Goal: Task Accomplishment & Management: Complete application form

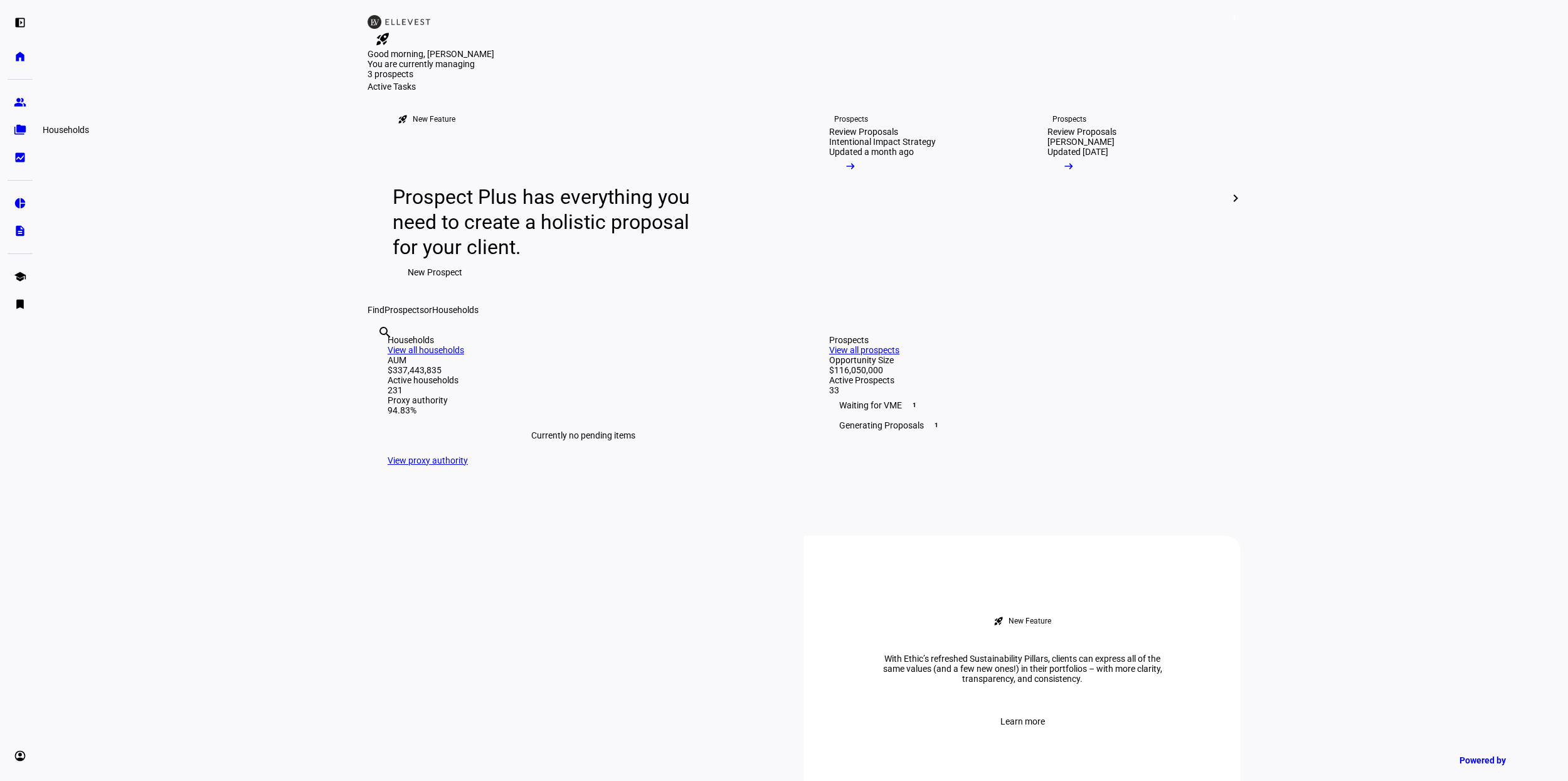
click at [21, 127] on eth-mat-symbol "folder_copy" at bounding box center [19, 129] width 12 height 12
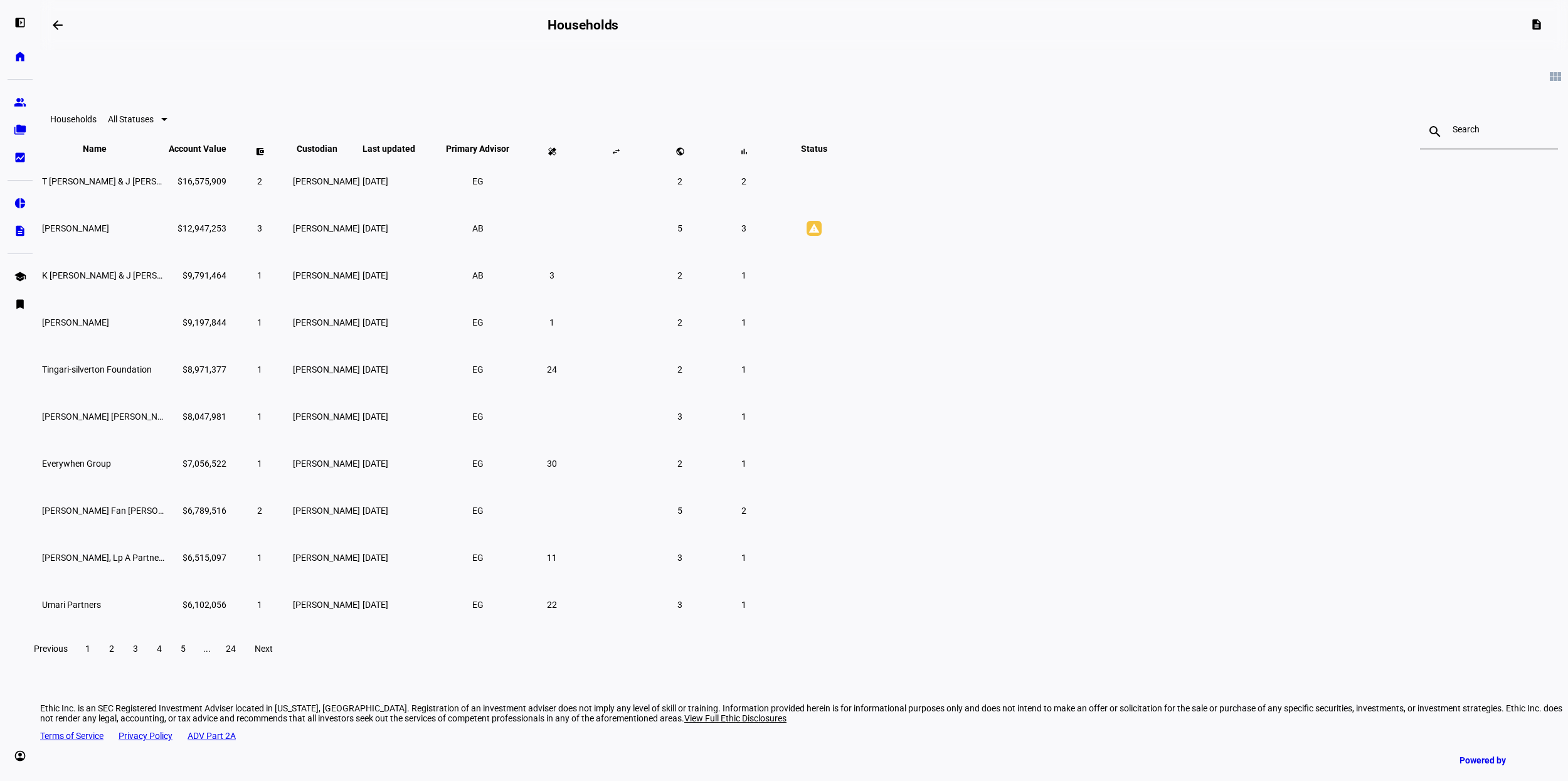
click at [1452, 132] on input at bounding box center [1489, 129] width 73 height 11
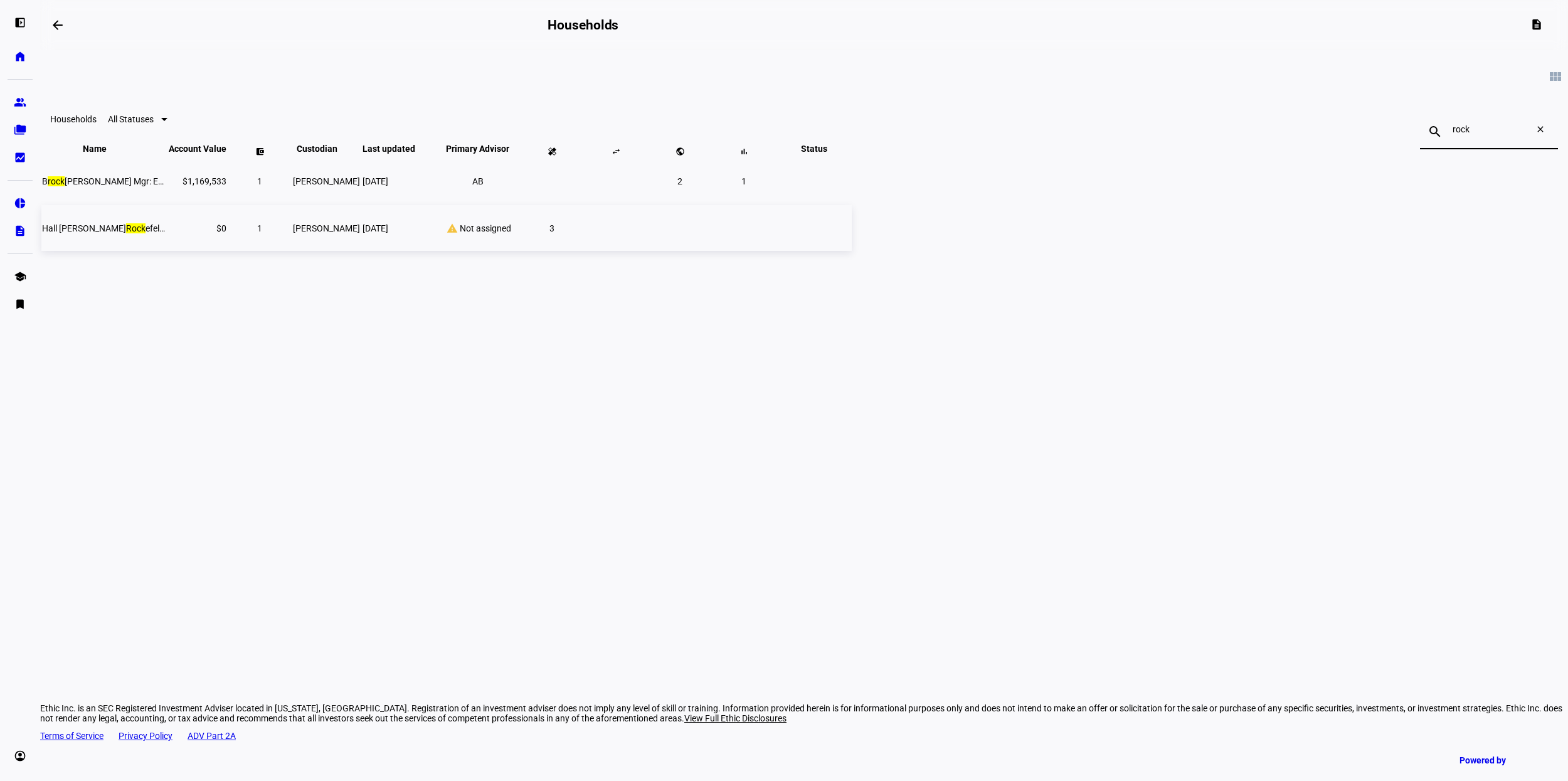
type input "rock"
click at [167, 251] on td "Hall [PERSON_NAME] Rock efeller" at bounding box center [103, 228] width 125 height 46
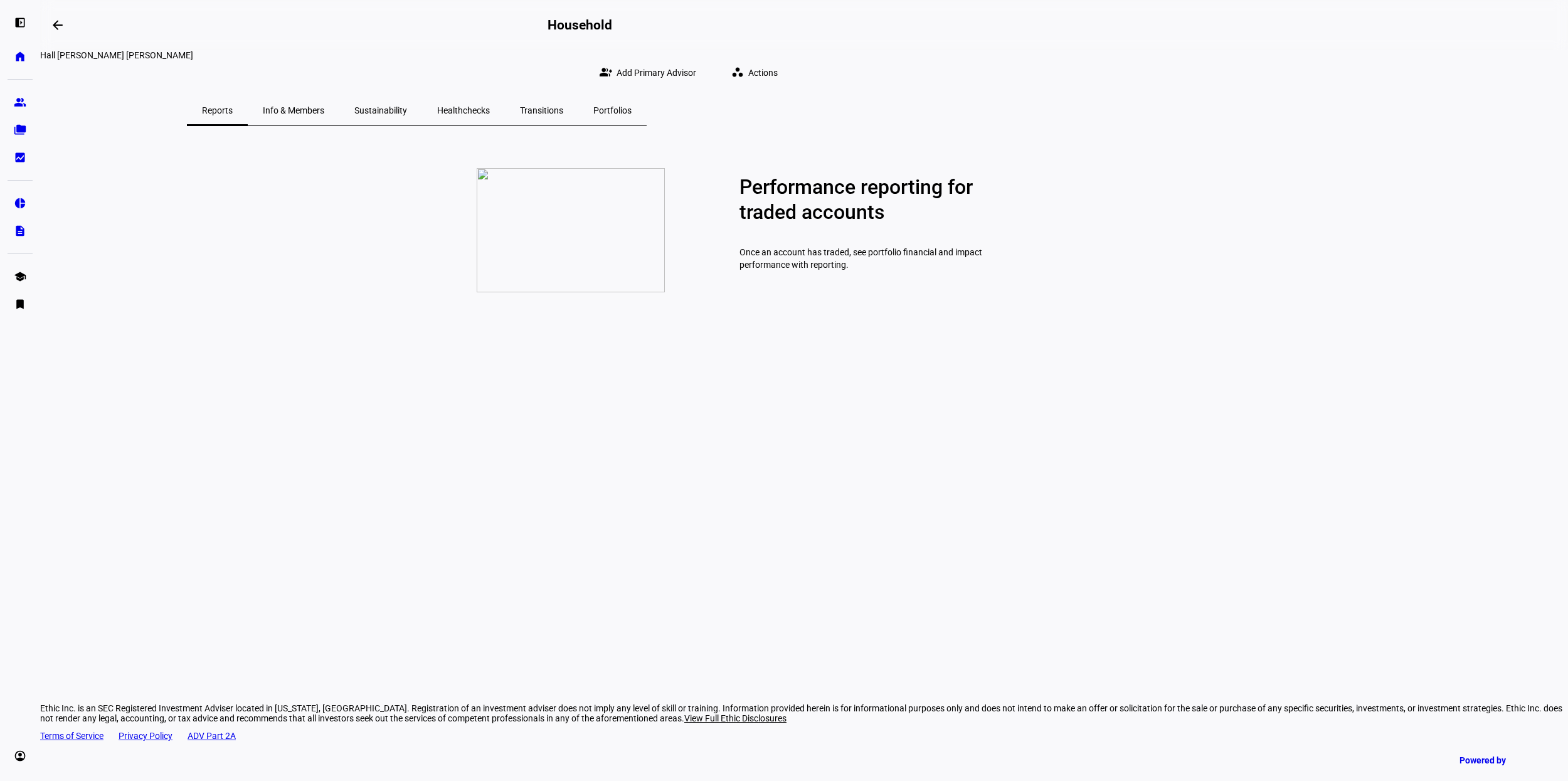
click at [563, 106] on span "Transitions" at bounding box center [541, 110] width 43 height 9
click at [778, 60] on span "Actions" at bounding box center [763, 73] width 30 height 25
click at [25, 114] on div at bounding box center [784, 390] width 1568 height 781
click at [25, 109] on link "group Prospects" at bounding box center [20, 102] width 25 height 25
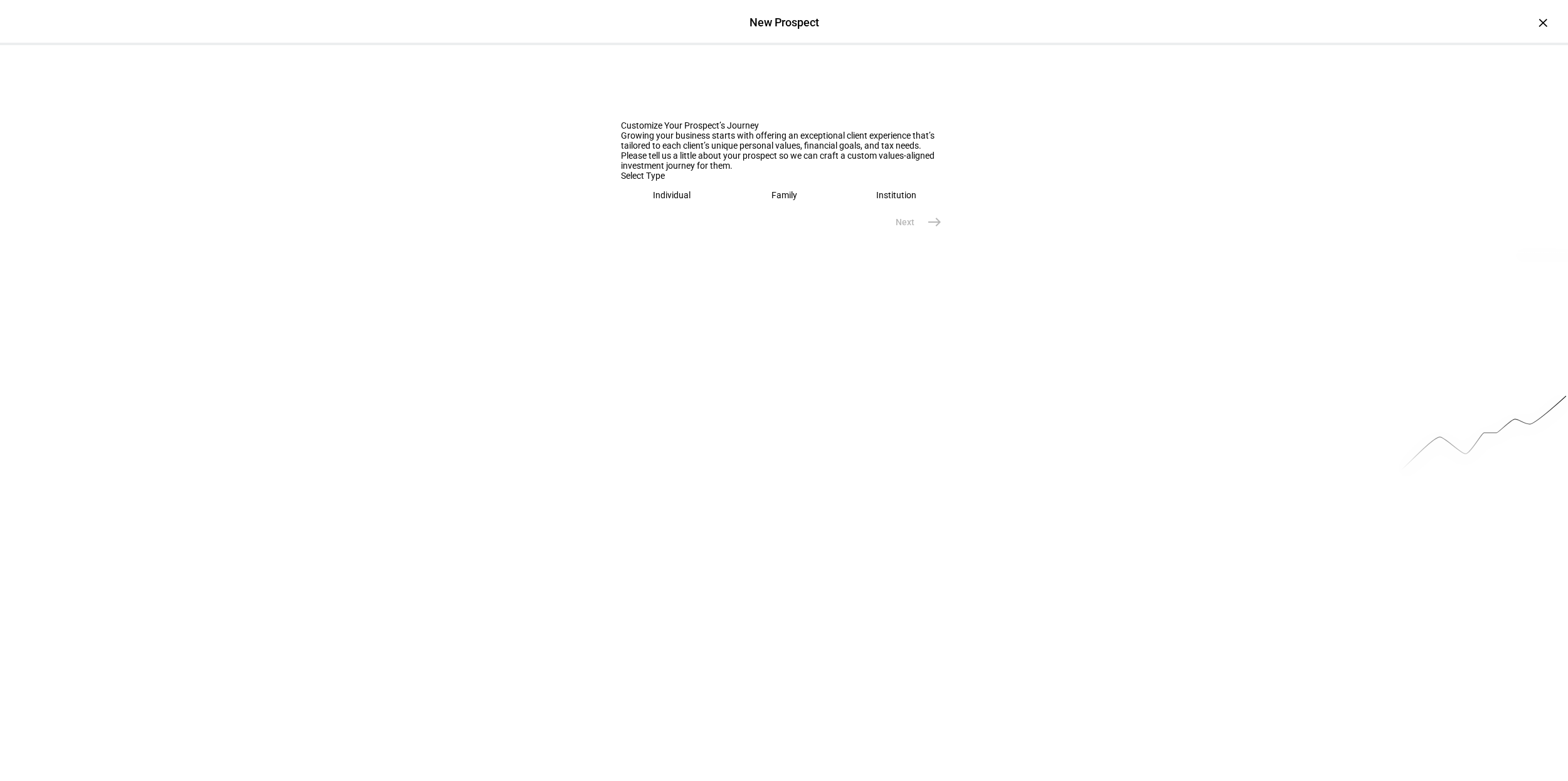
click at [690, 200] on div "Individual" at bounding box center [671, 195] width 37 height 11
click at [677, 240] on input "text" at bounding box center [784, 234] width 326 height 11
type input "Hall"
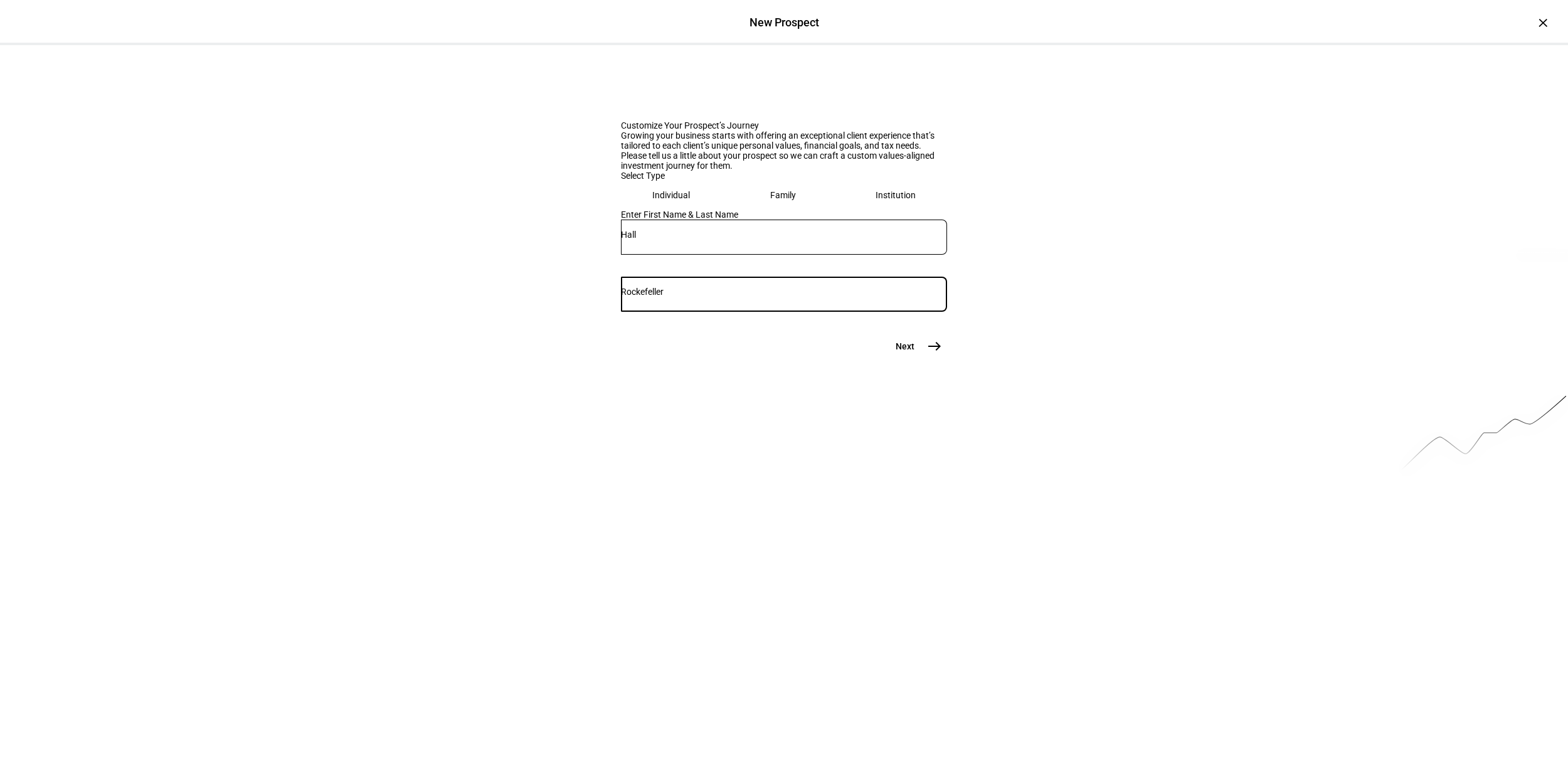
type input "Rockefeller"
click at [946, 358] on span "east" at bounding box center [934, 346] width 25 height 25
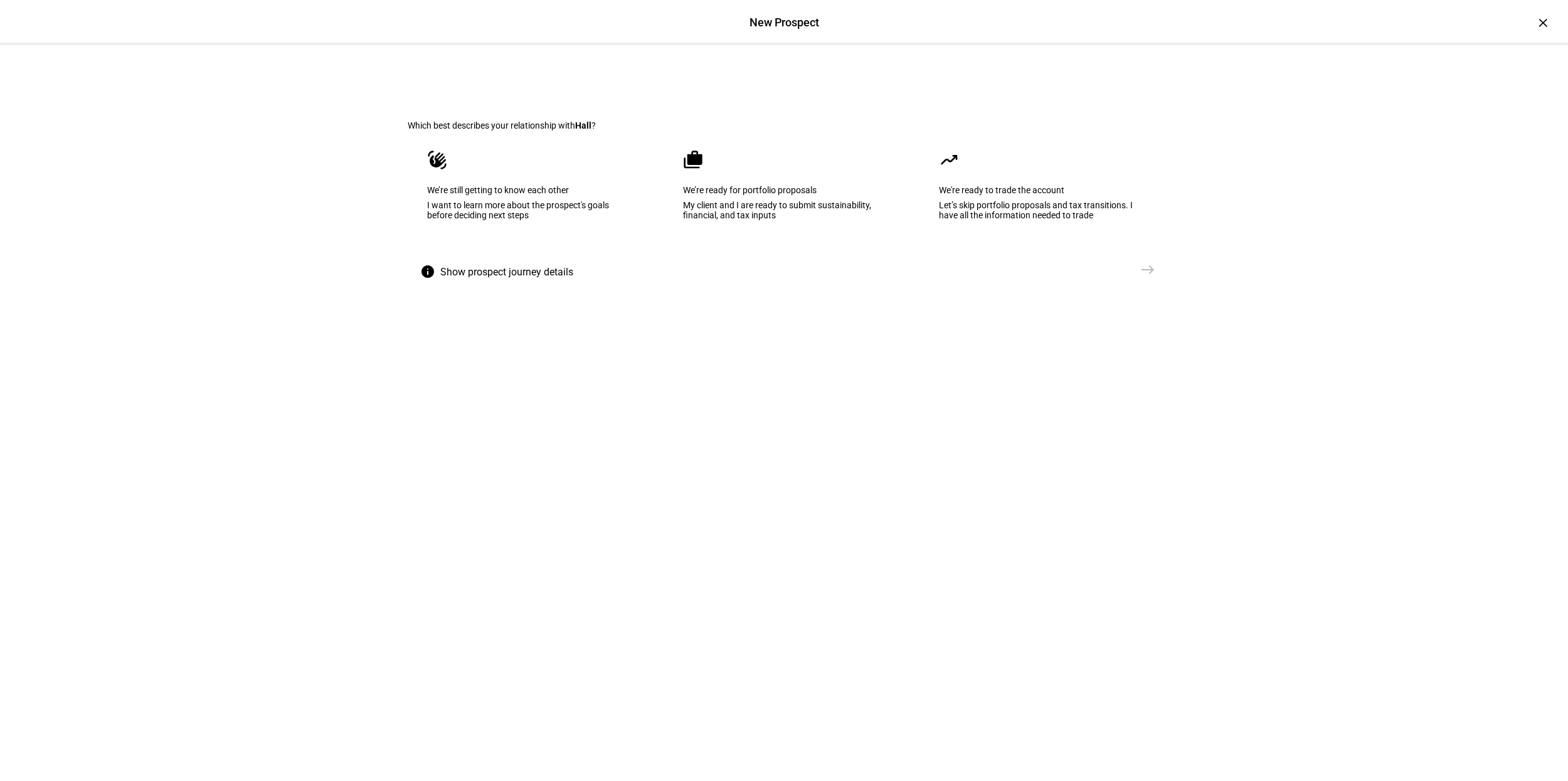
click at [831, 195] on div "We’re ready for portfolio proposals" at bounding box center [784, 190] width 202 height 11
click at [1094, 276] on span "Create Prospect Profile" at bounding box center [1081, 270] width 93 height 12
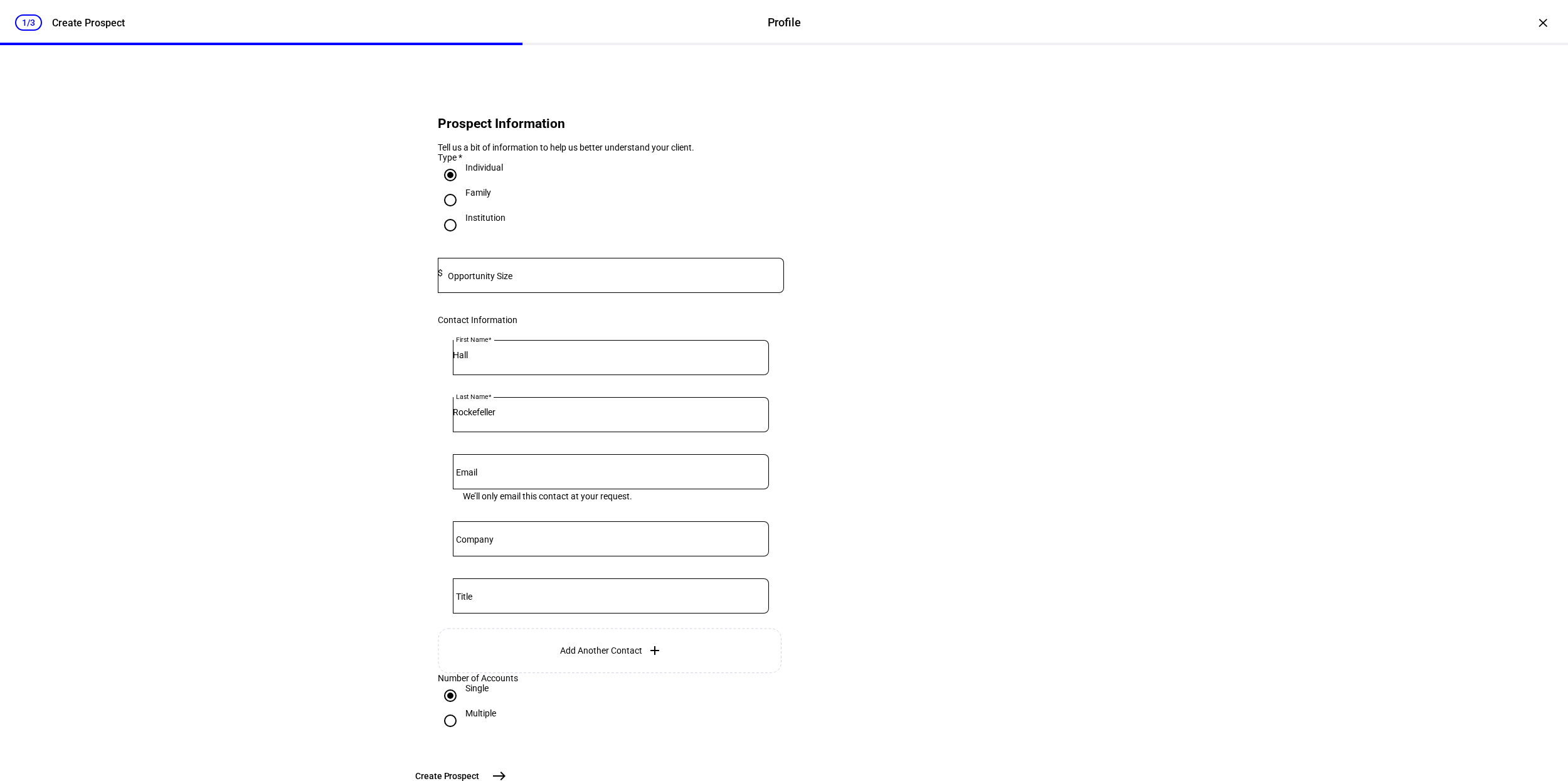
click at [561, 278] on input at bounding box center [612, 272] width 341 height 11
type input "1,000,000"
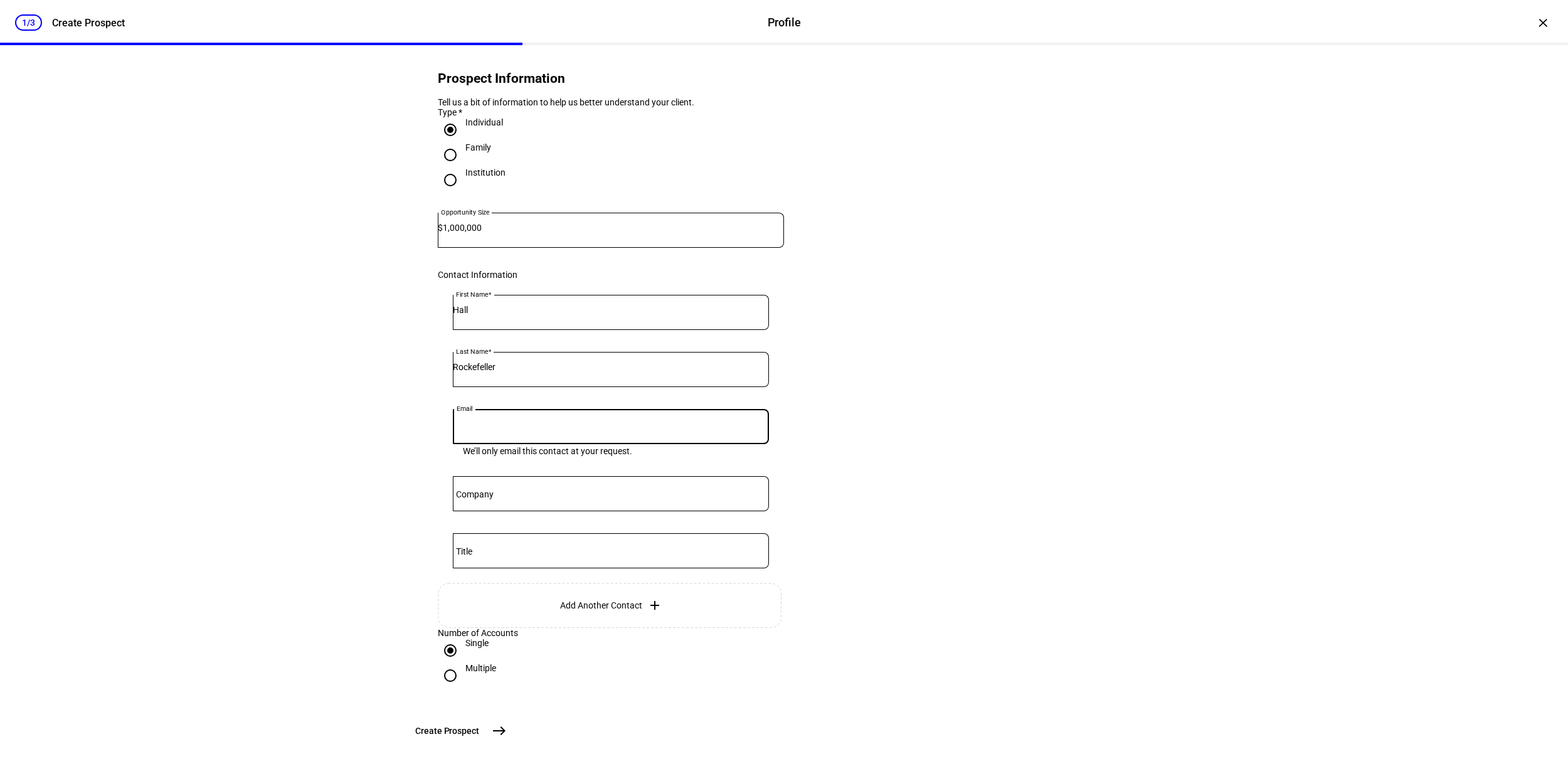
click at [512, 727] on button "Create [GEOGRAPHIC_DATA]" at bounding box center [460, 730] width 104 height 25
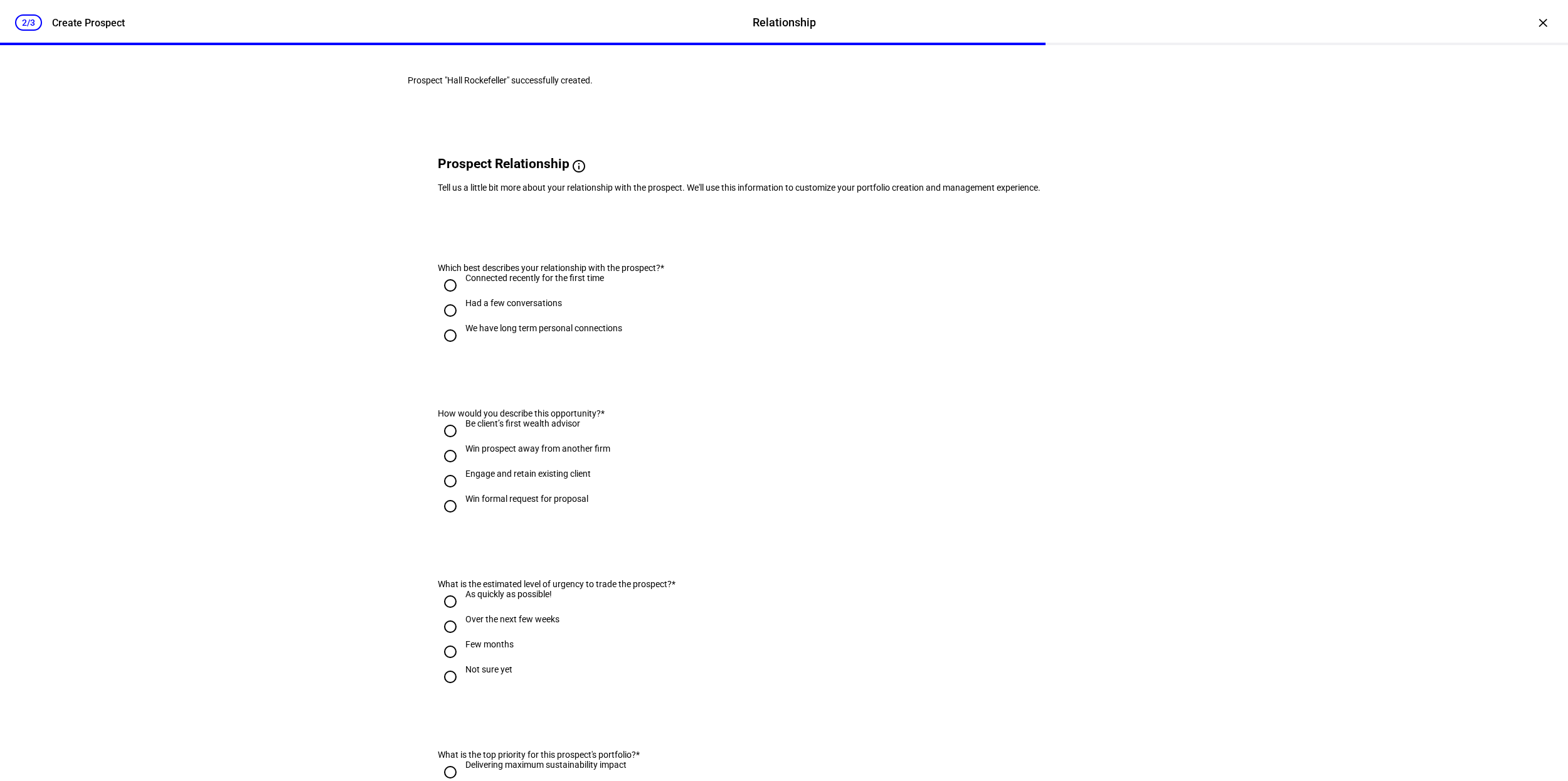
click at [512, 308] on div "Had a few conversations" at bounding box center [513, 303] width 97 height 11
click at [462, 323] on input "Had a few conversations" at bounding box center [450, 311] width 25 height 25
radio input "true"
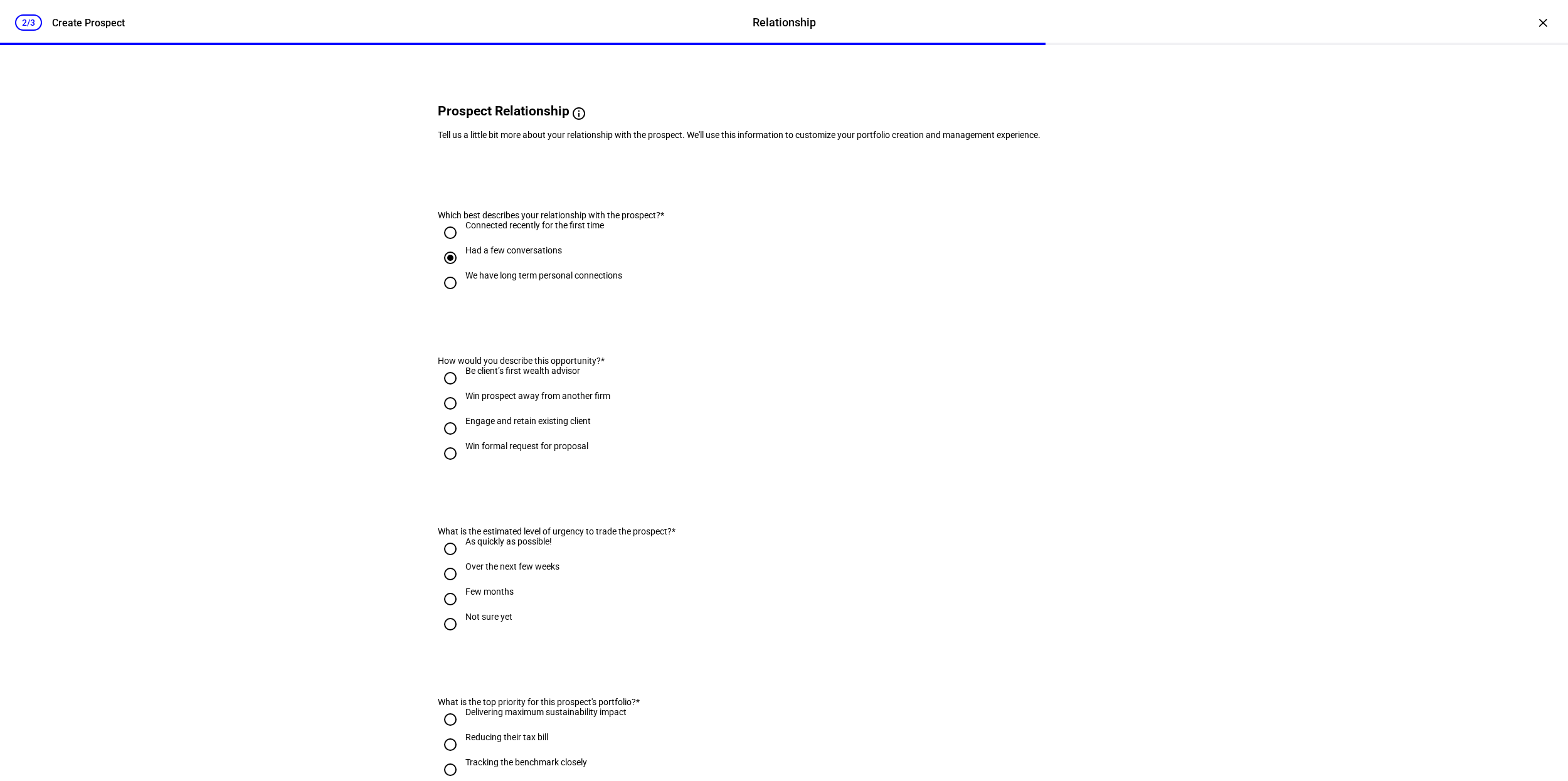
scroll to position [59, 0]
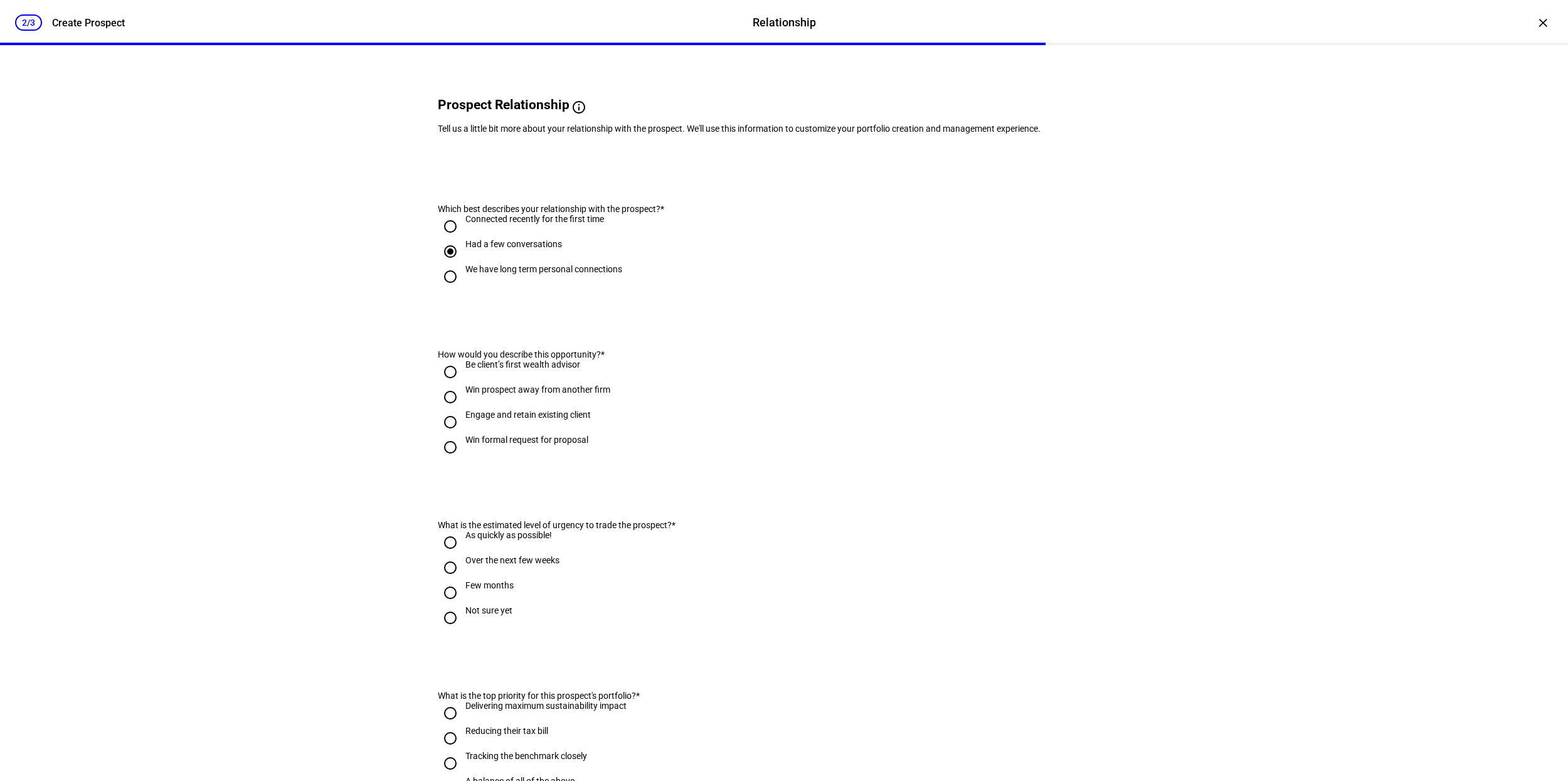
click at [495, 420] on div "Engage and retain existing client" at bounding box center [527, 415] width 125 height 11
click at [462, 435] on input "Engage and retain existing client" at bounding box center [450, 423] width 25 height 25
radio input "true"
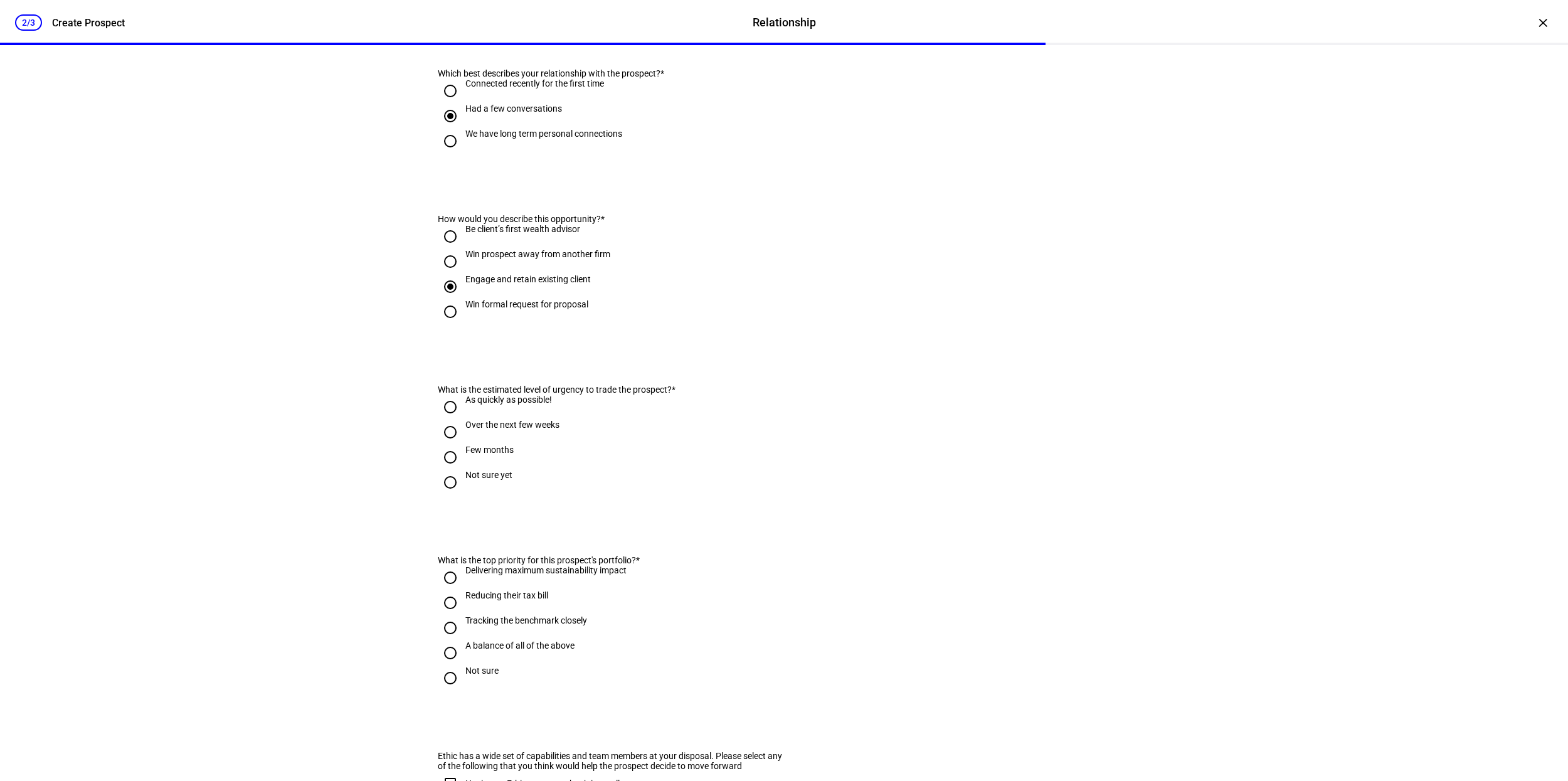
click at [495, 430] on div "Over the next few weeks" at bounding box center [512, 424] width 94 height 11
click at [462, 445] on input "Over the next few weeks" at bounding box center [450, 432] width 25 height 25
radio input "true"
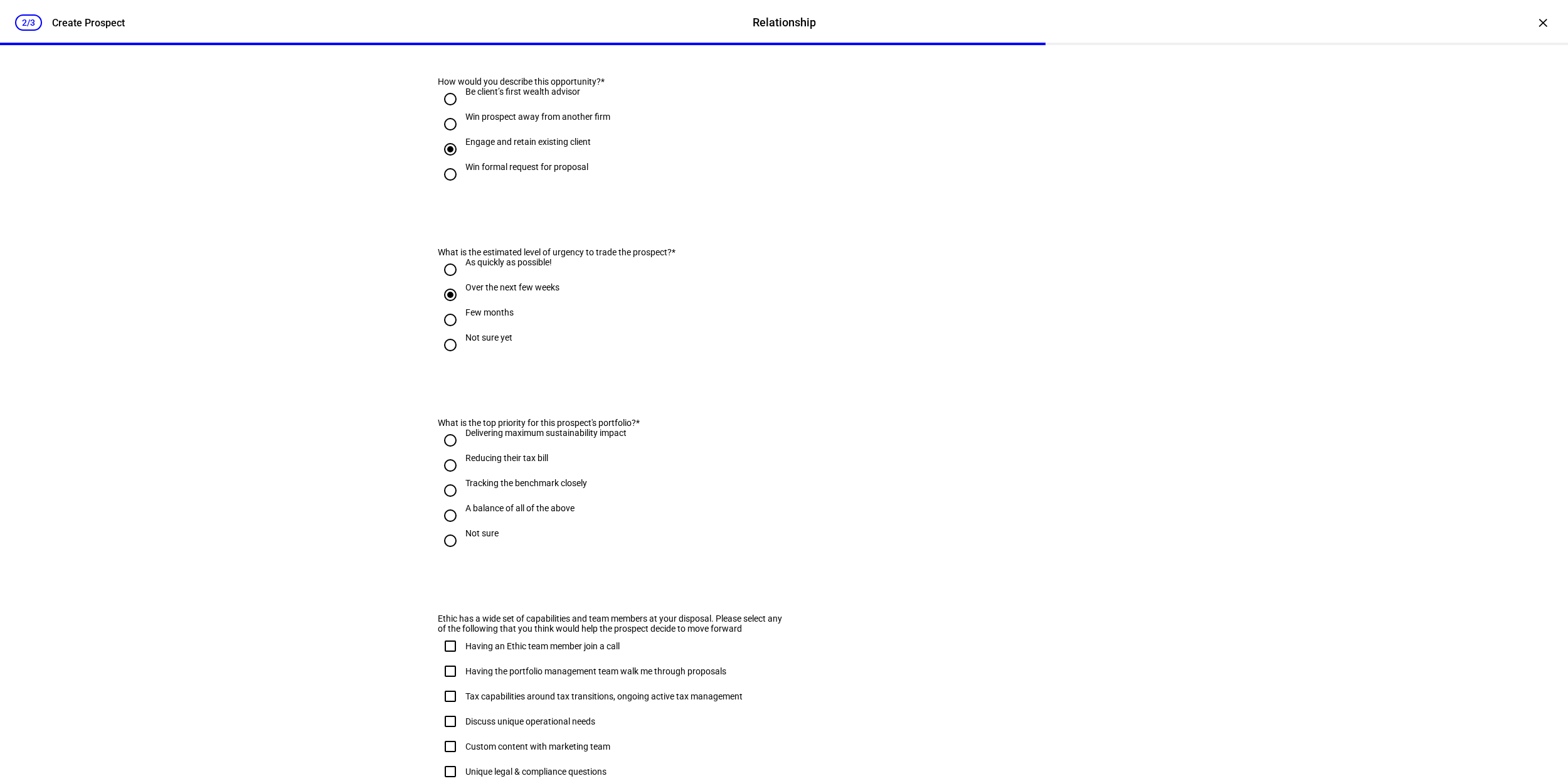
scroll to position [345, 0]
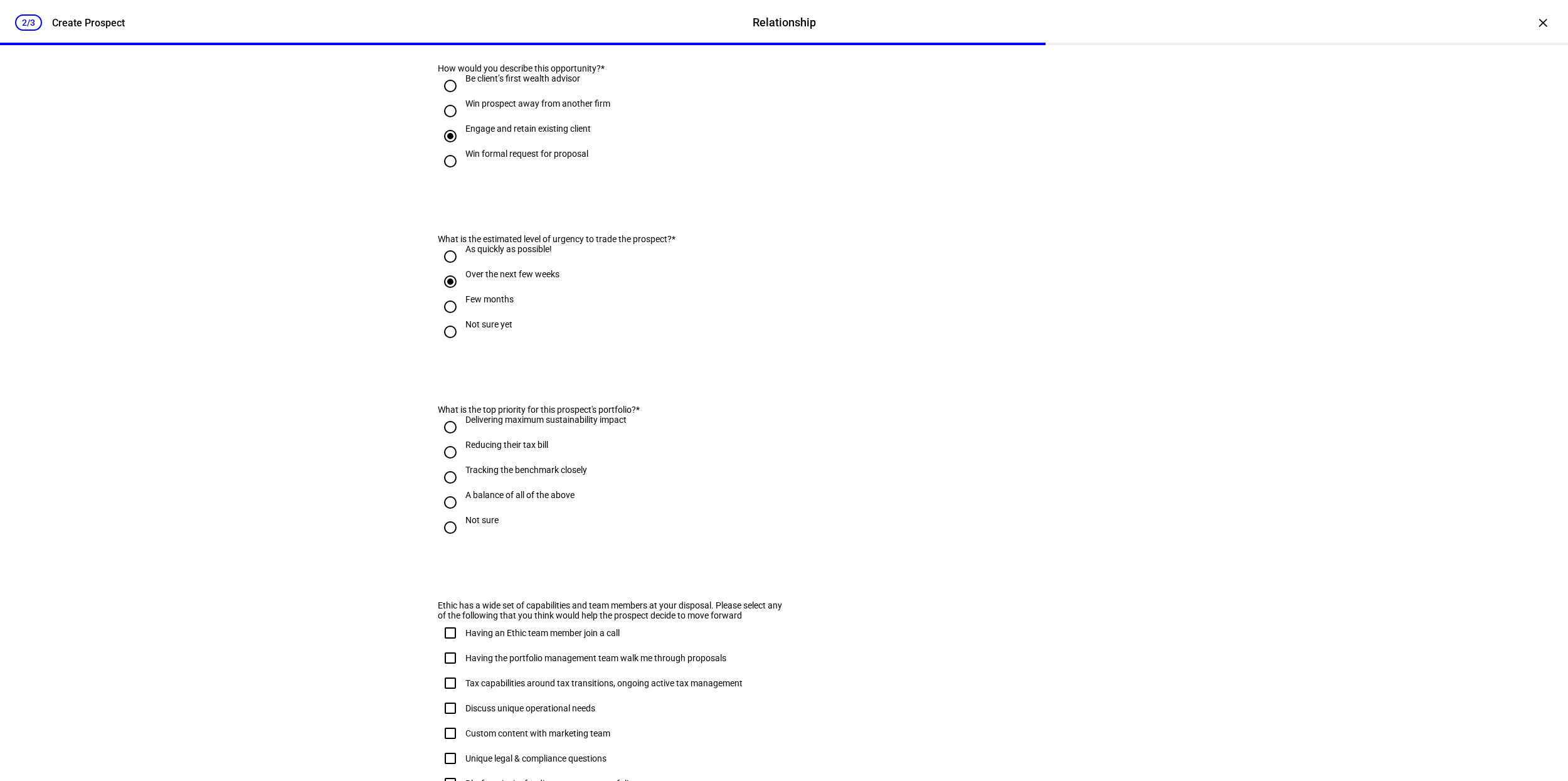
click at [505, 450] on div "Reducing their tax bill" at bounding box center [506, 445] width 83 height 11
click at [462, 465] on input "Reducing their tax bill" at bounding box center [450, 452] width 25 height 25
radio input "true"
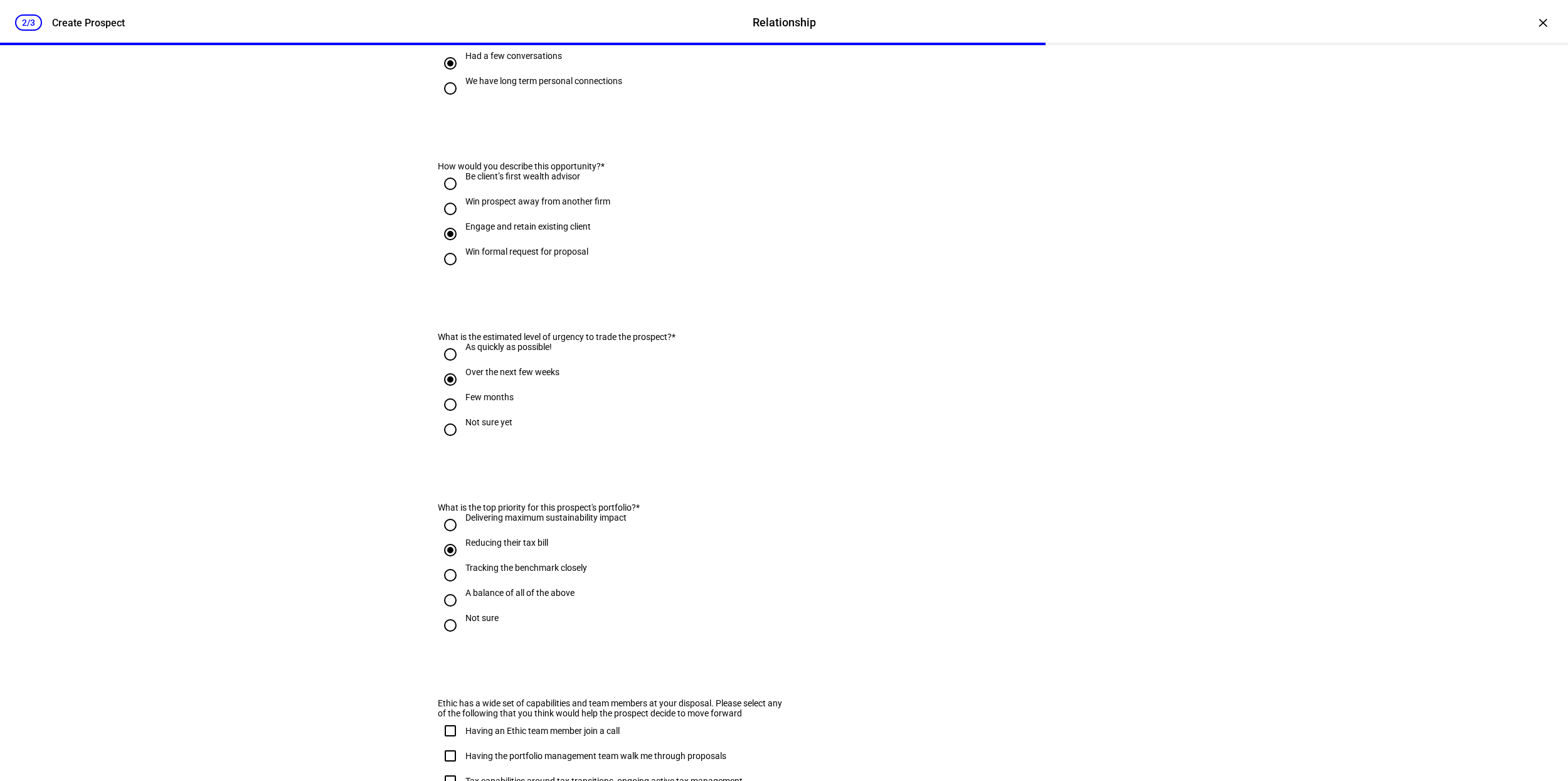
scroll to position [537, 0]
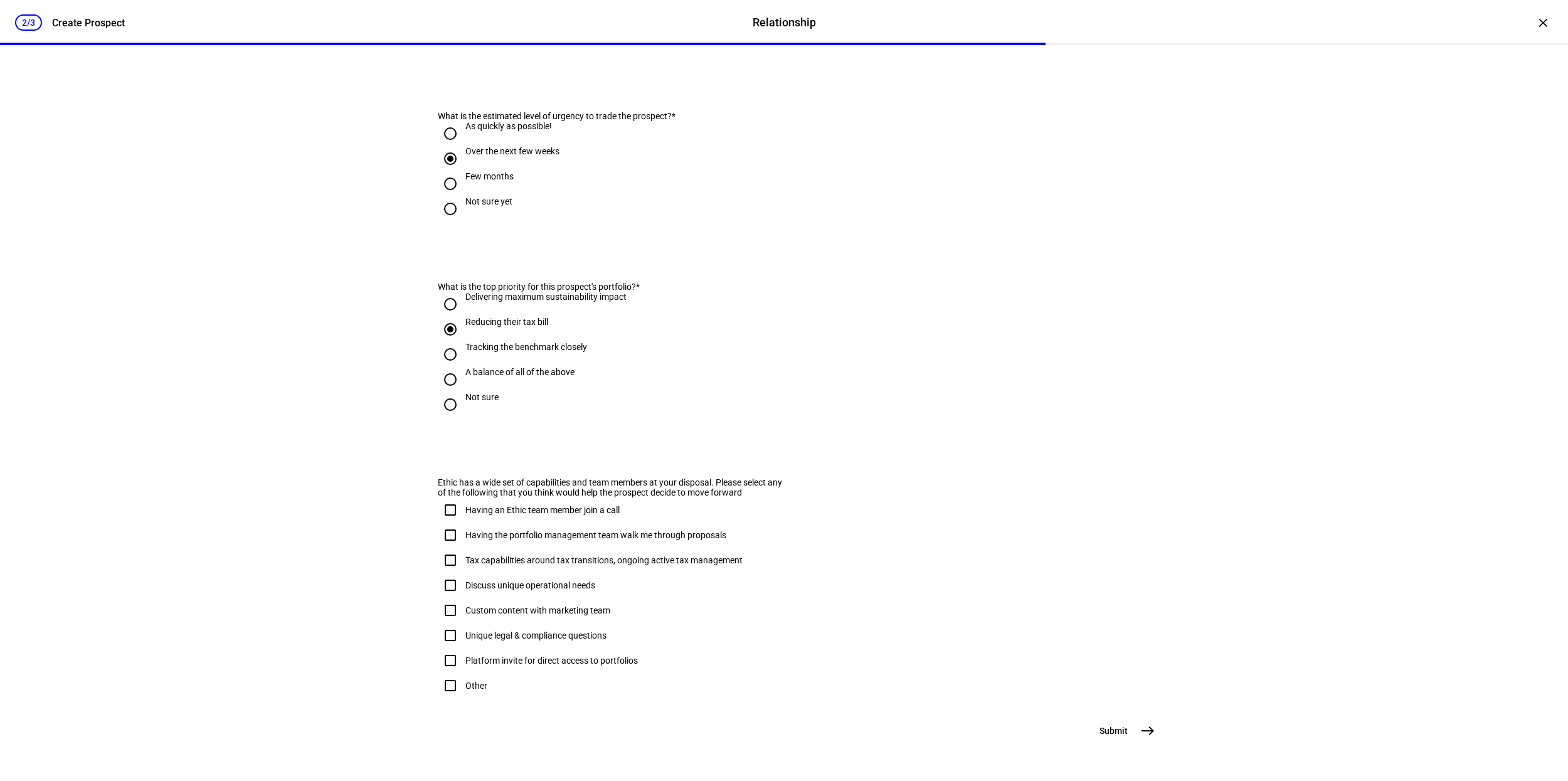
click at [1149, 731] on mat-icon "east" at bounding box center [1148, 731] width 15 height 15
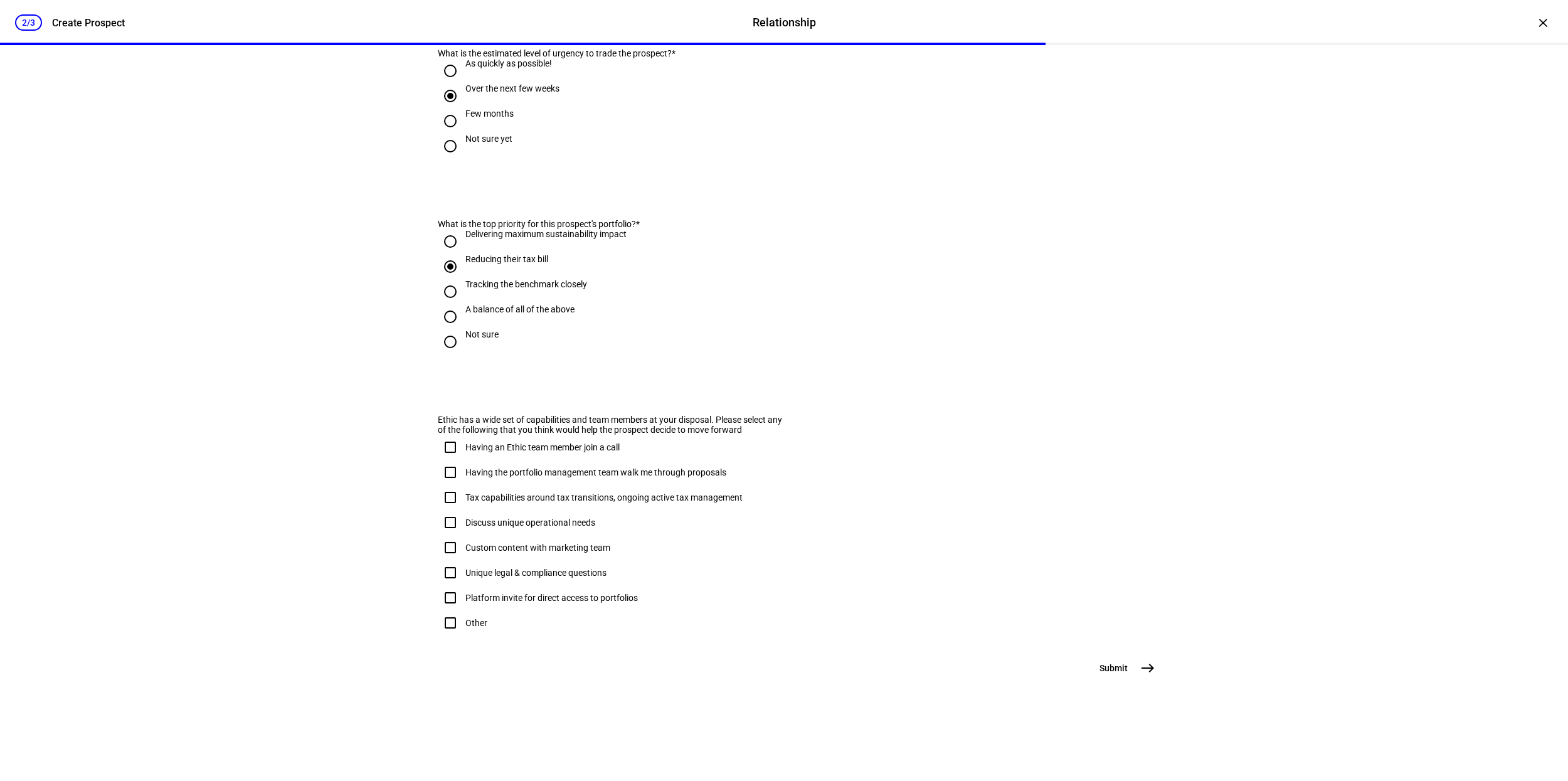
scroll to position [0, 0]
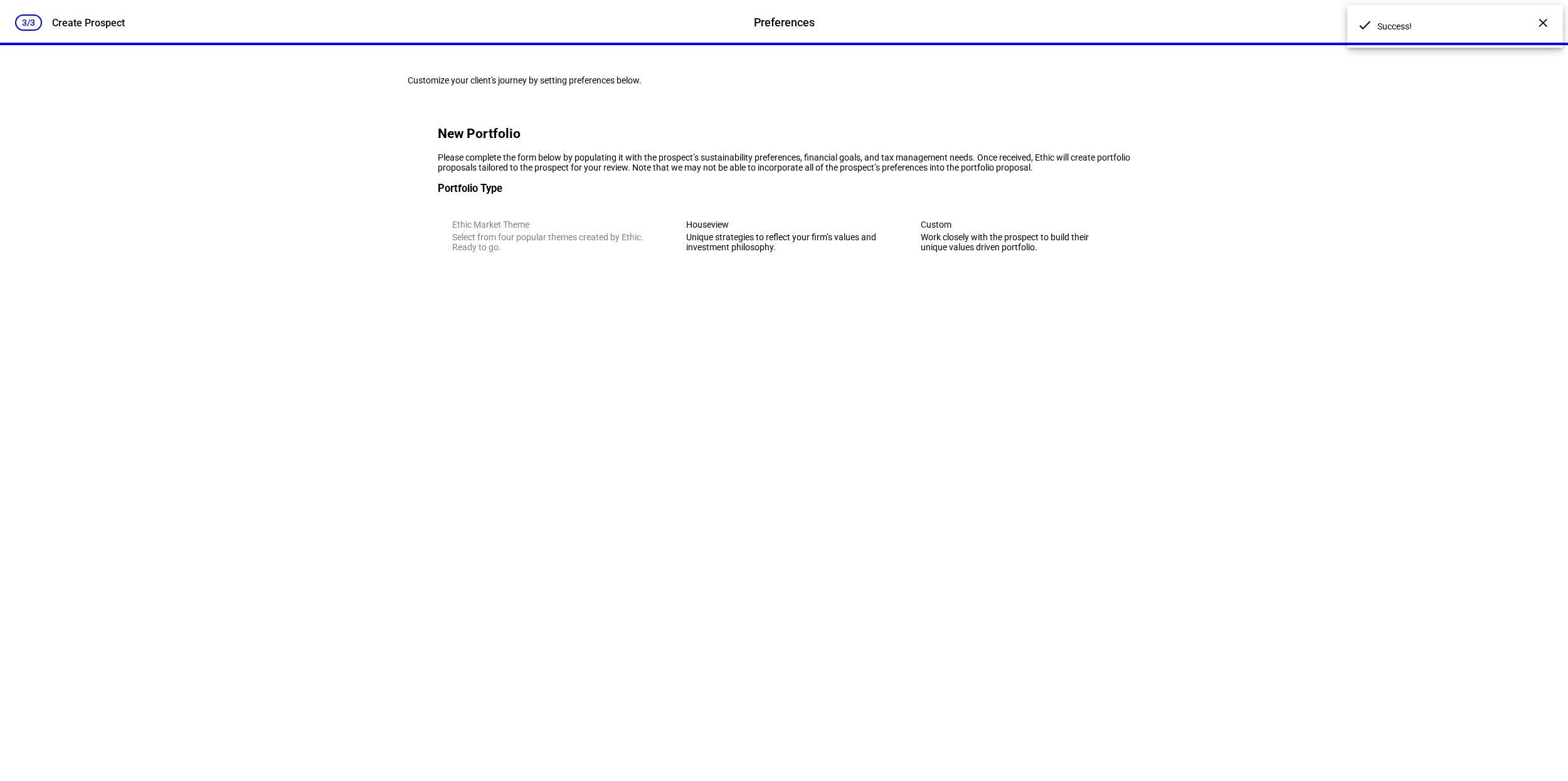
click at [749, 252] on div "Unique strategies to reflect your firm’s values and investment philosophy." at bounding box center [784, 242] width 195 height 20
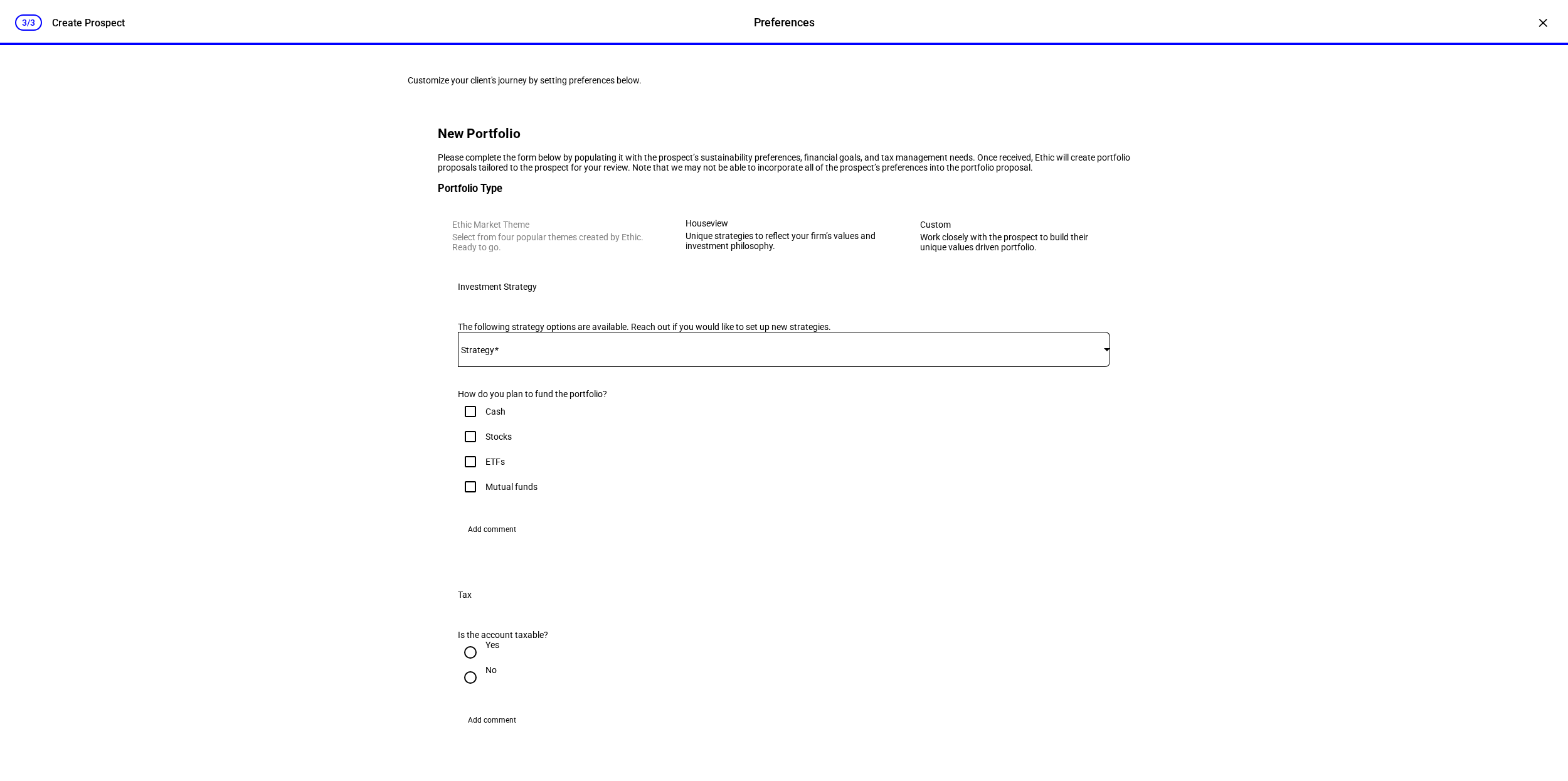
click at [709, 355] on span at bounding box center [781, 349] width 646 height 11
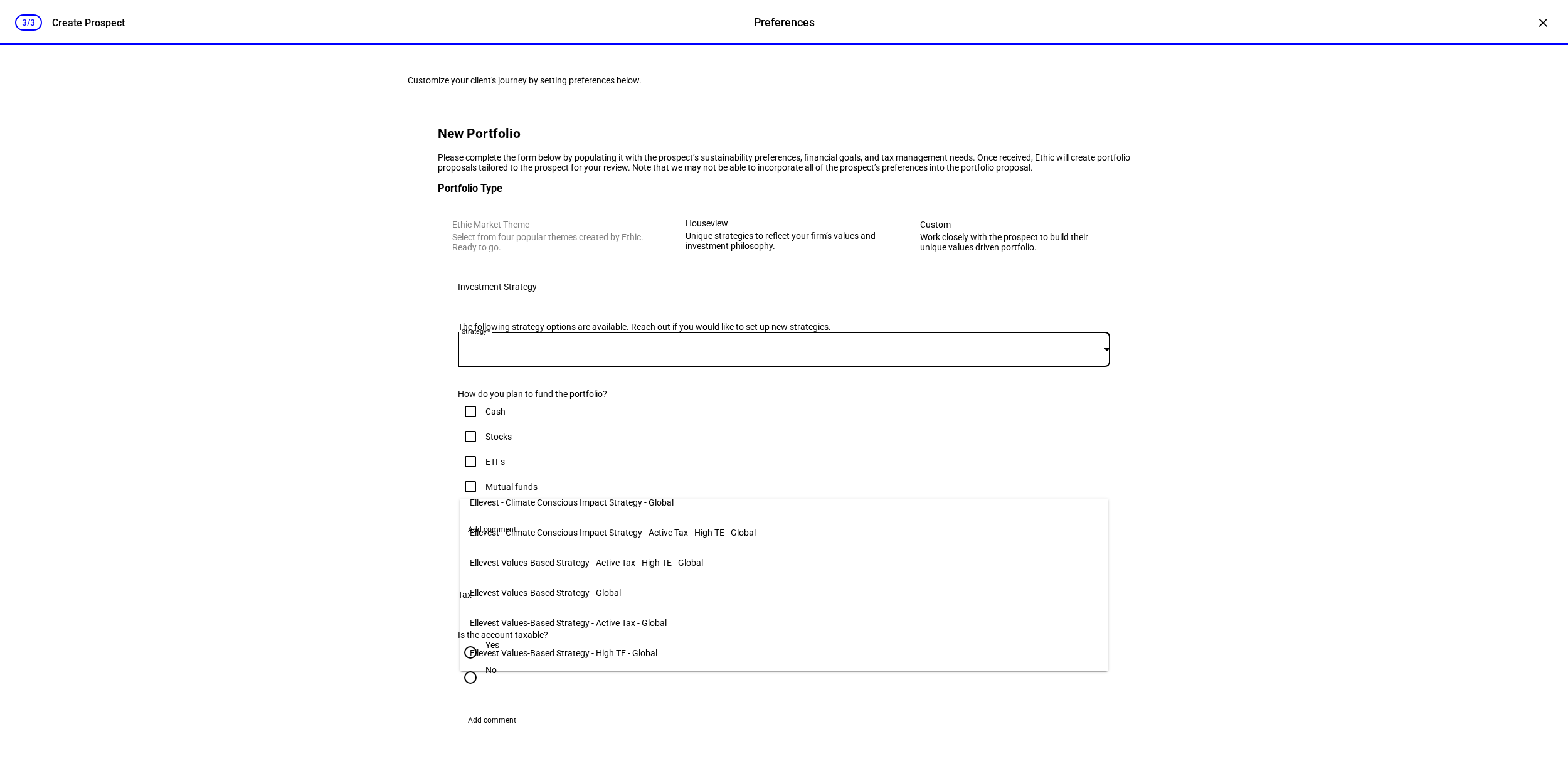
scroll to position [132, 0]
click at [688, 594] on mat-option "Ellevest Values-Based Strategy - Active Tax - Global" at bounding box center [784, 598] width 649 height 31
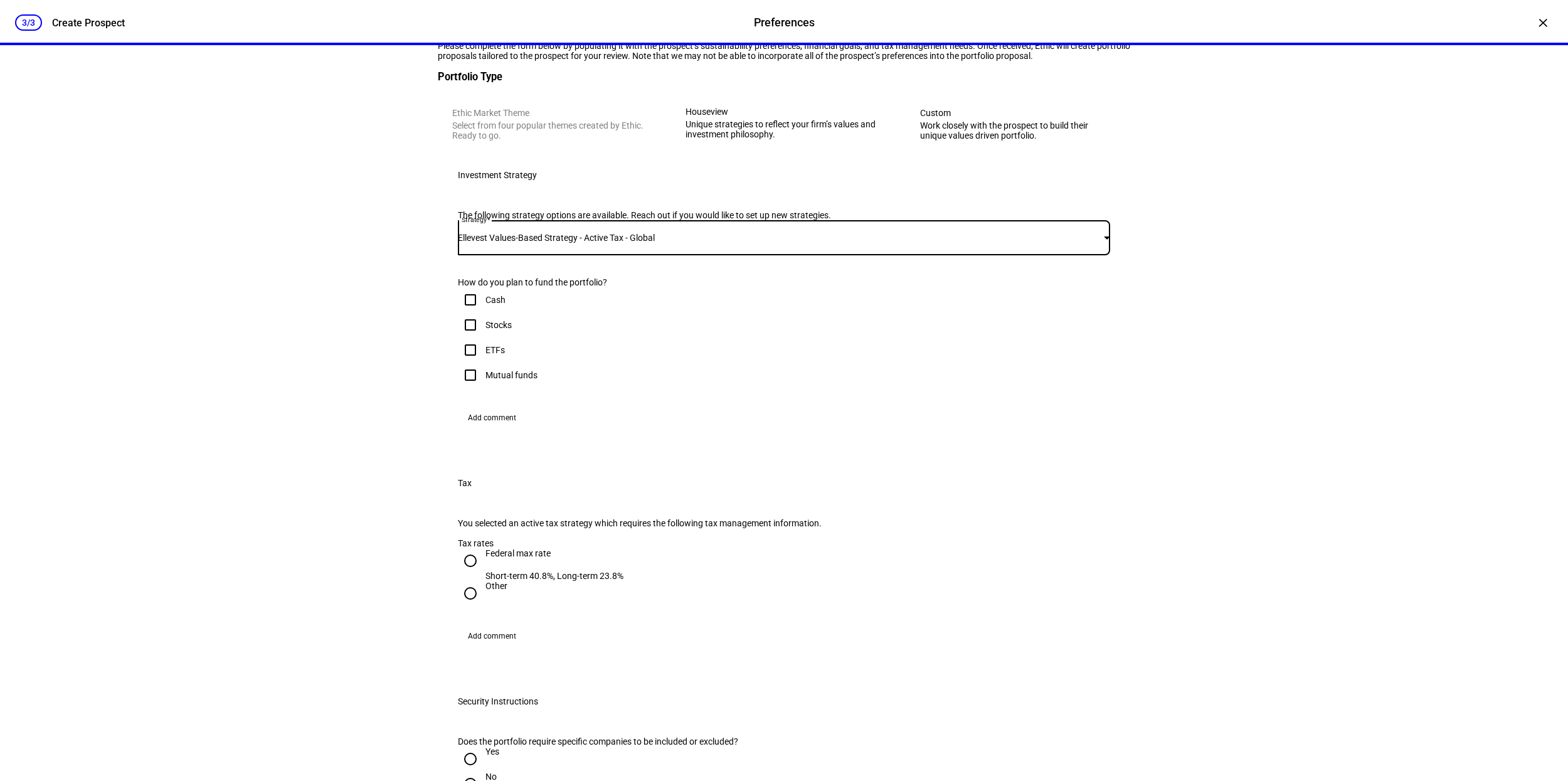
scroll to position [113, 0]
click at [469, 312] on input "Cash" at bounding box center [470, 298] width 25 height 25
checkbox input "true"
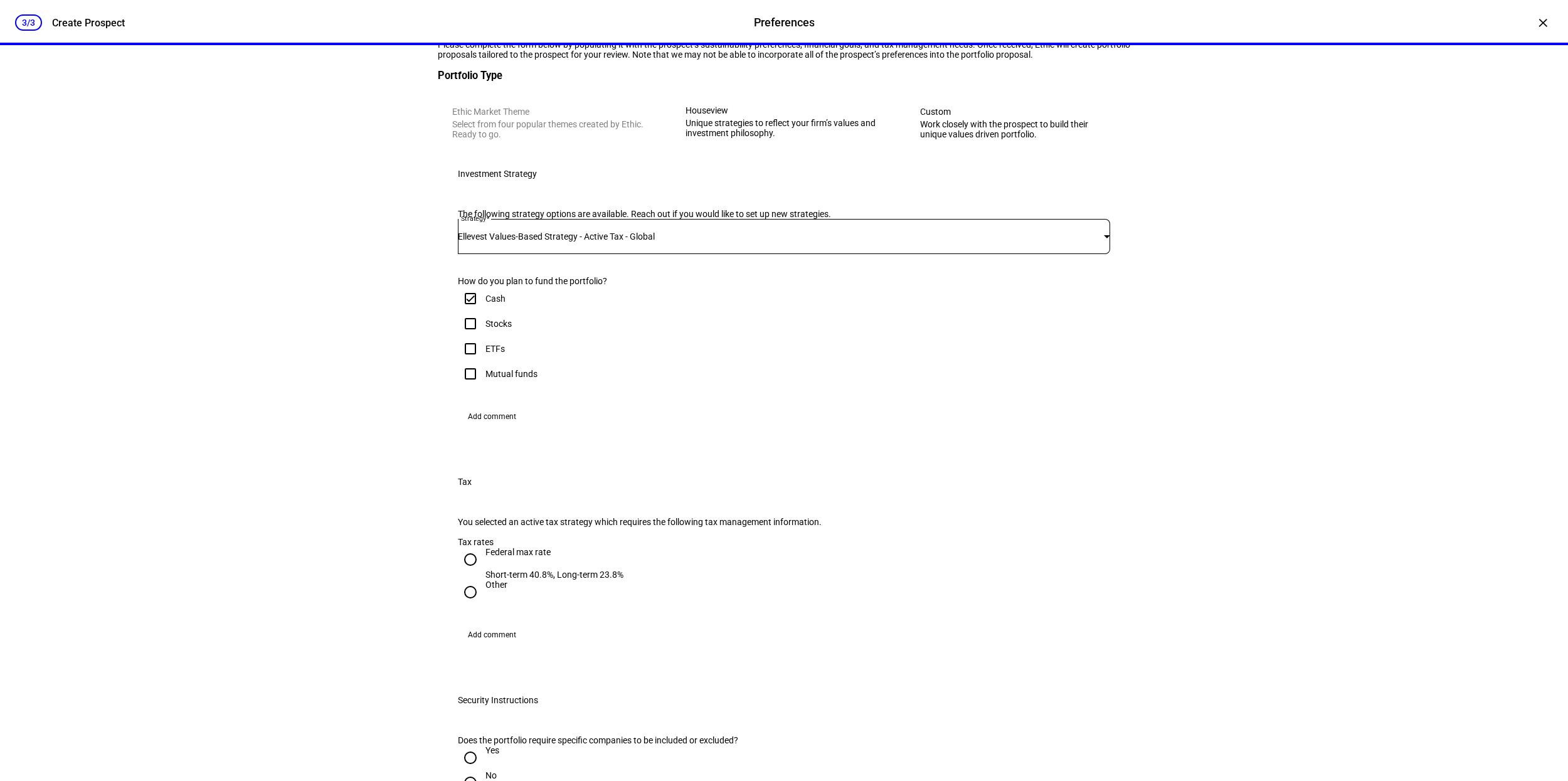
click at [471, 336] on input "Stocks" at bounding box center [470, 324] width 25 height 25
checkbox input "true"
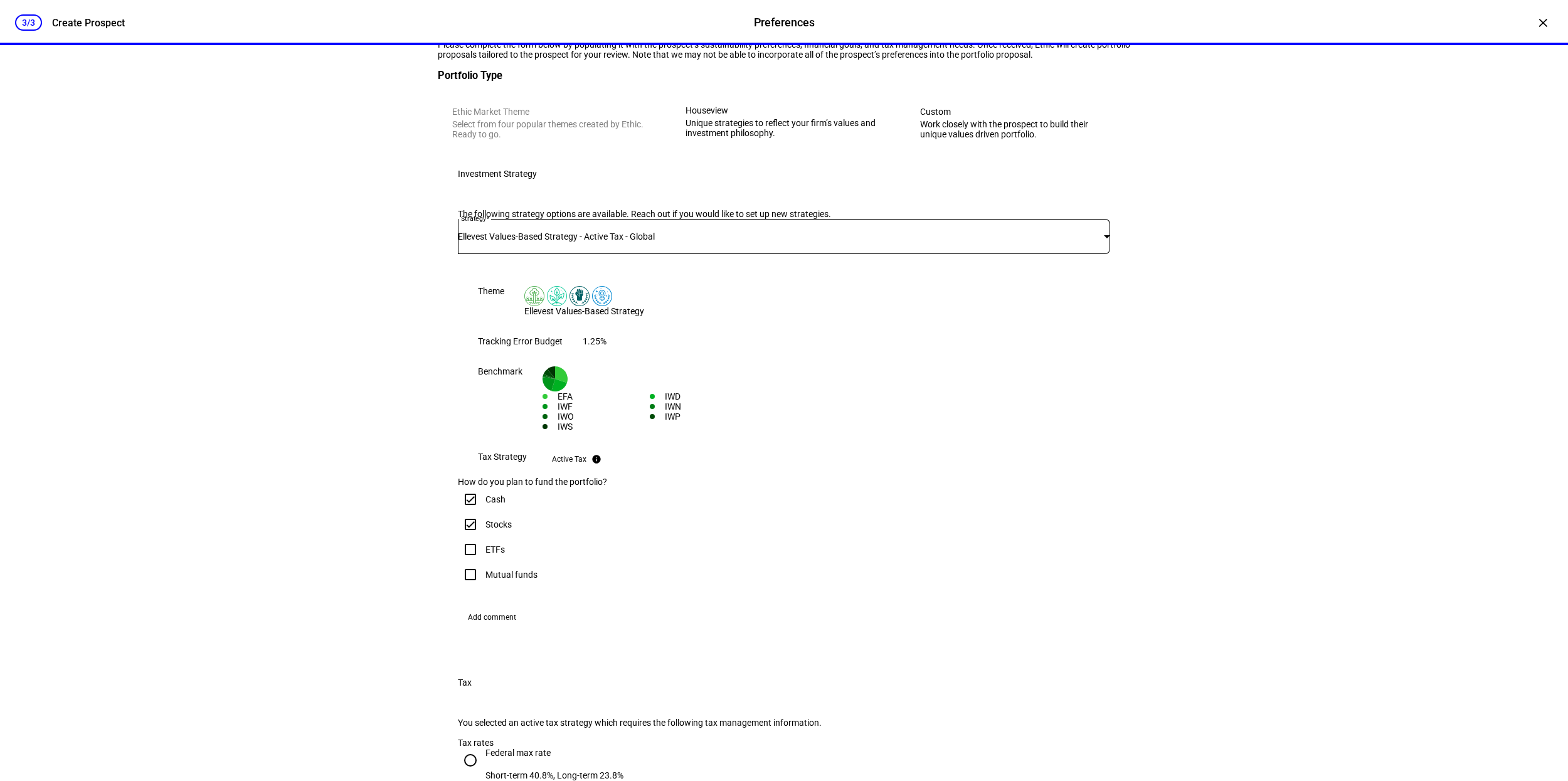
click at [486, 512] on div "Cash" at bounding box center [482, 499] width 48 height 25
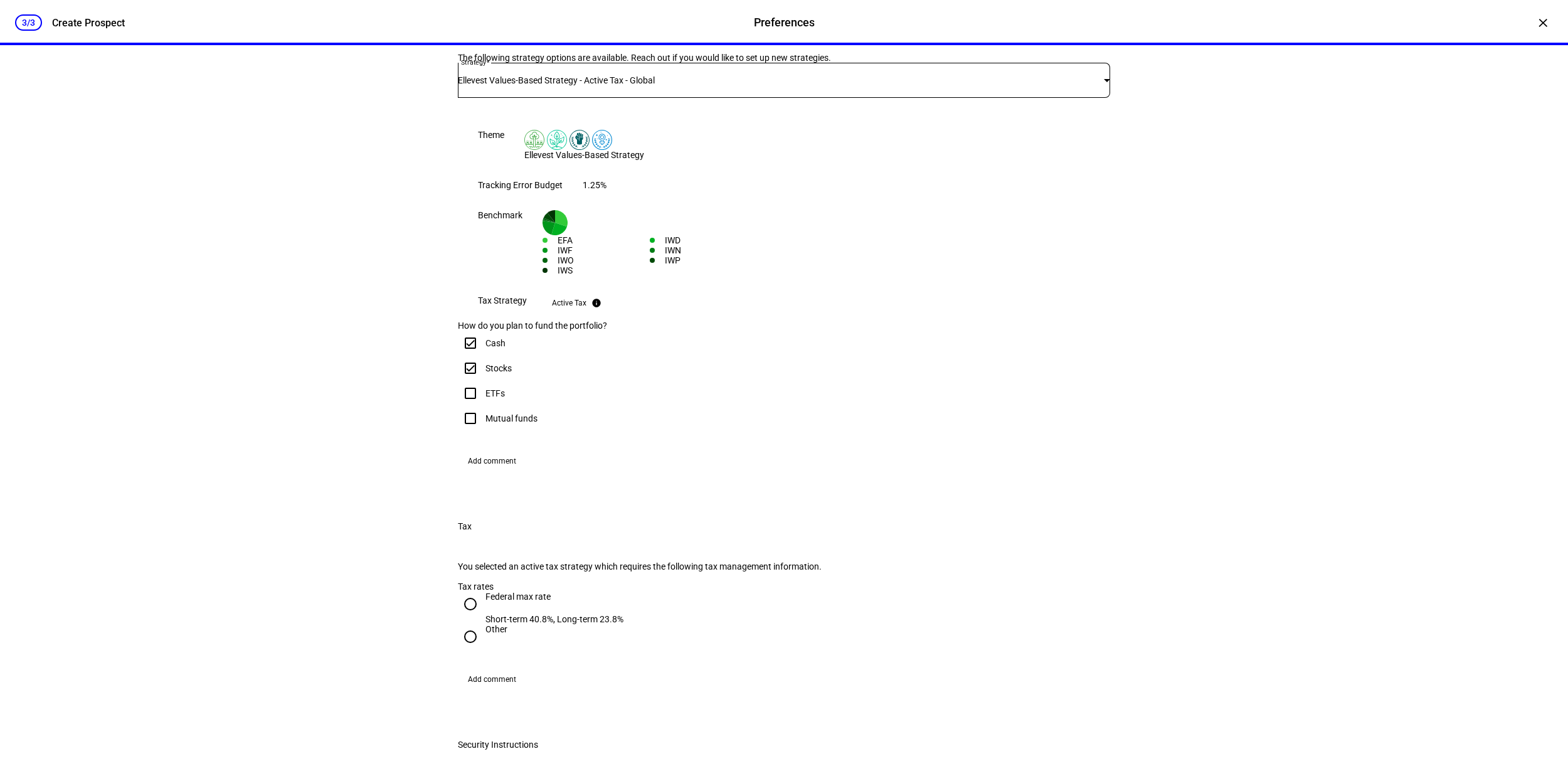
scroll to position [358, 0]
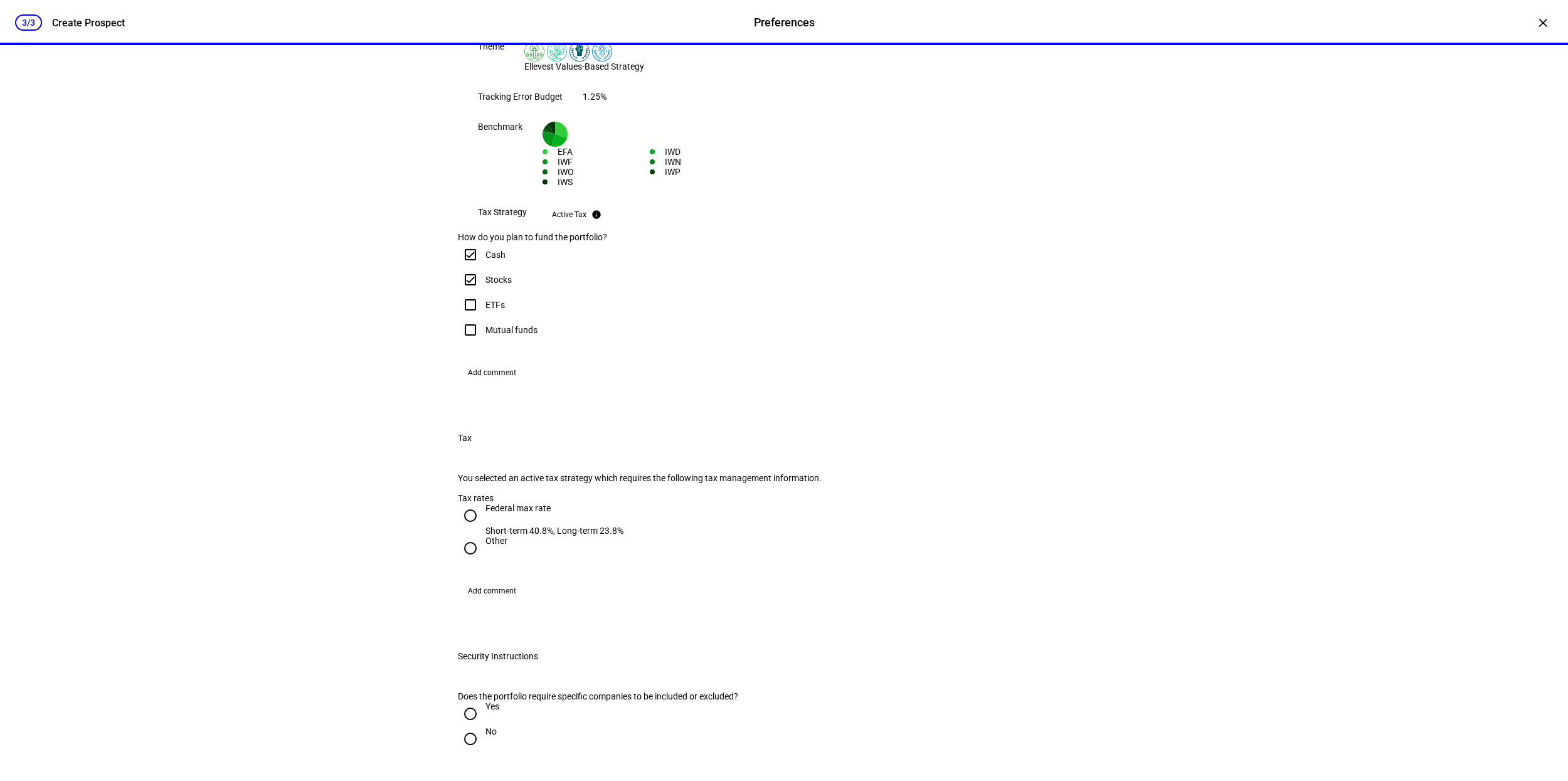
click at [512, 382] on span "Add comment" at bounding box center [492, 372] width 49 height 20
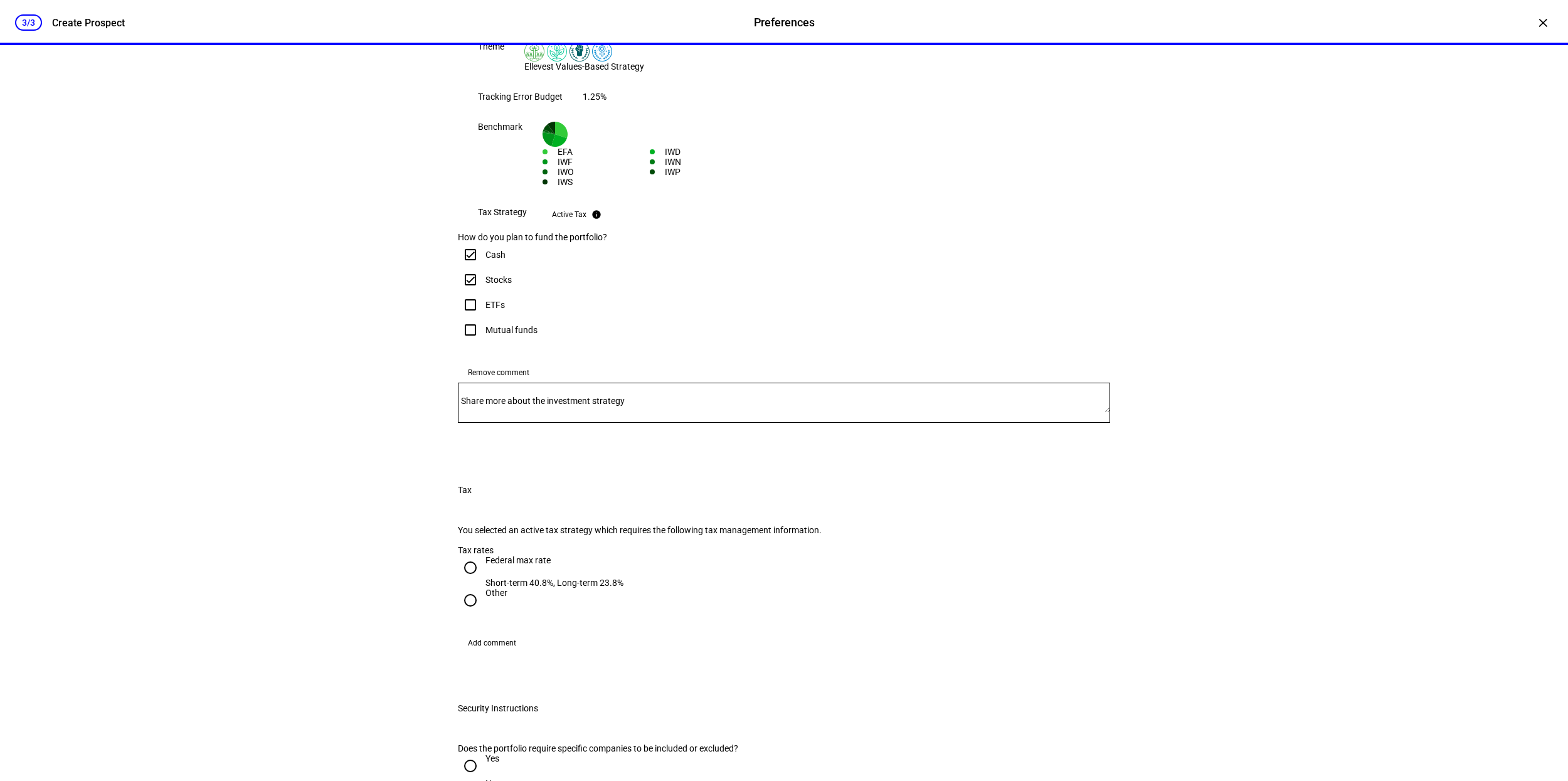
click at [554, 406] on mat-label "Share more about the investment strategy" at bounding box center [542, 401] width 163 height 11
click at [554, 413] on textarea "Share more about the investment strategy" at bounding box center [784, 402] width 653 height 20
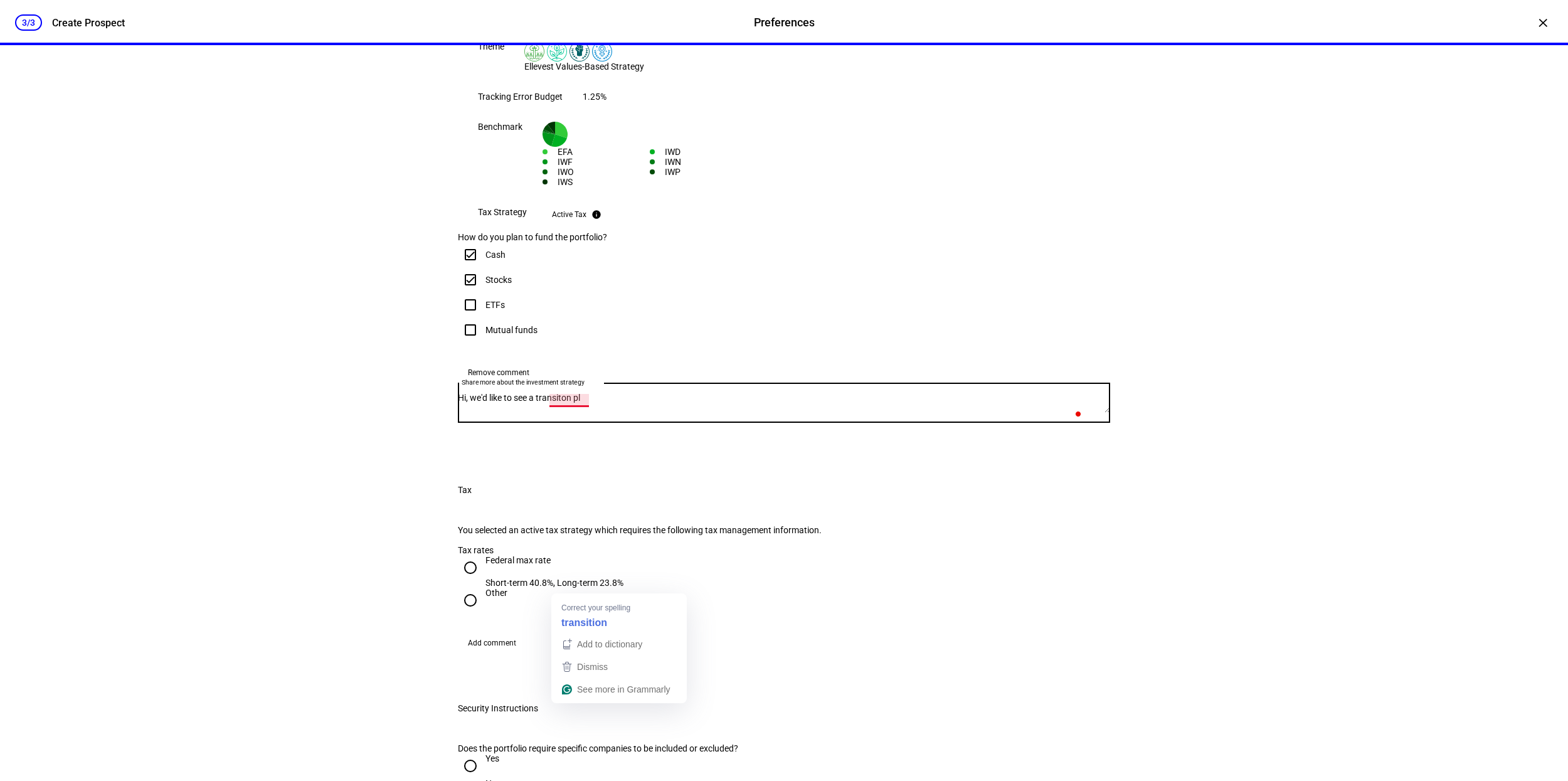
click at [591, 413] on textarea "Hi, we'd like to see a transiton pl" at bounding box center [784, 402] width 653 height 20
click at [588, 423] on div "Hi, we'd like to see a transiton pl" at bounding box center [784, 402] width 653 height 40
click at [585, 413] on textarea "Hi, we'd like to see a transiton pl" at bounding box center [784, 402] width 653 height 20
click at [622, 413] on textarea "Hi, we'd like to see a transition pl" at bounding box center [784, 402] width 653 height 20
click at [820, 413] on textarea "Hi, we'd like to see a transition plan for account x9432 currently in the clima…" at bounding box center [784, 402] width 653 height 20
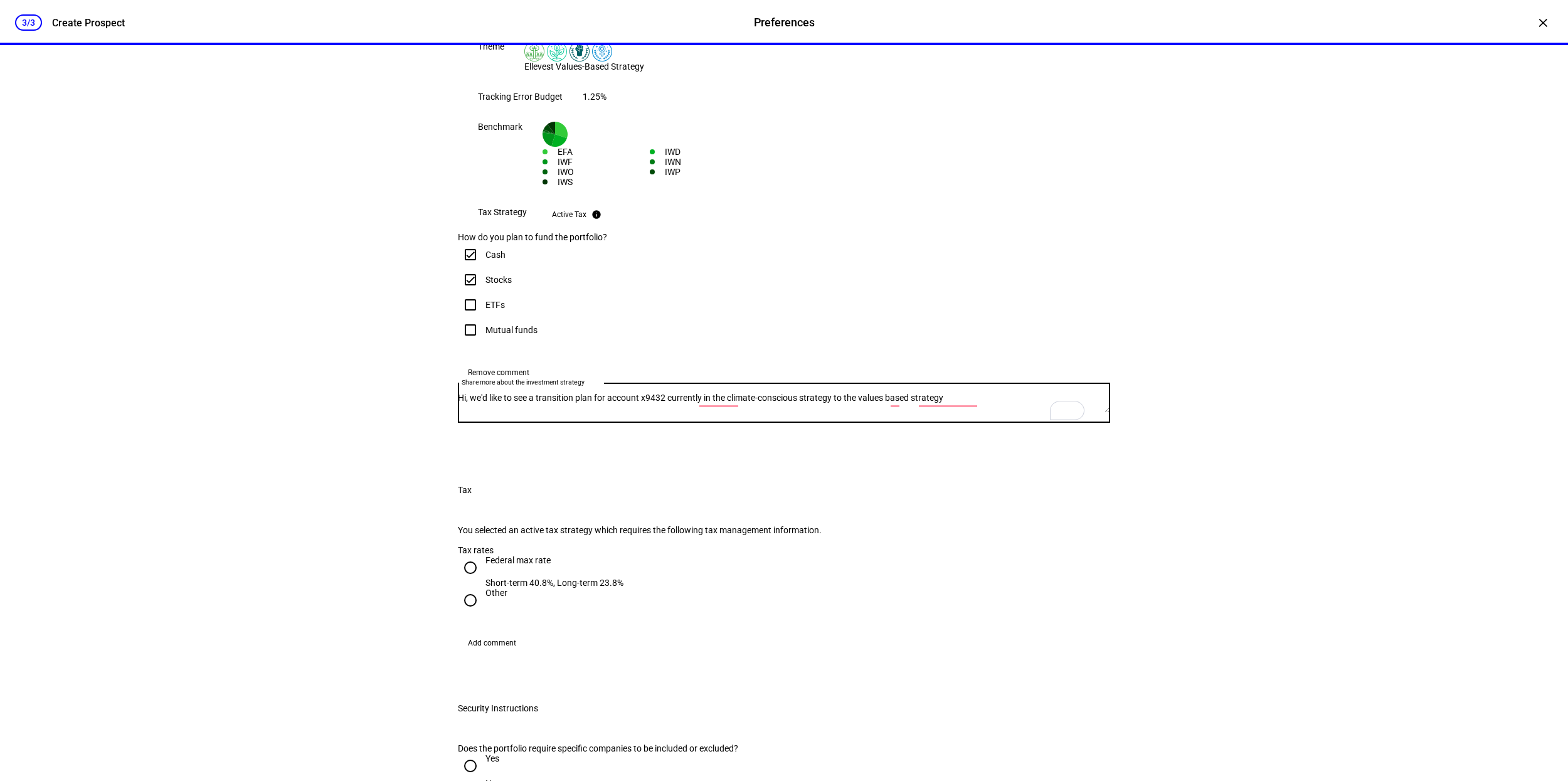
click at [1027, 413] on textarea "Hi, we'd like to see a transition plan for account x9432 currently in the clima…" at bounding box center [784, 402] width 653 height 20
click at [944, 643] on span "Dismiss" at bounding box center [935, 644] width 31 height 11
click at [585, 413] on textarea "Hi, we'd like to see a transition plan for account x9432, currently in the clim…" at bounding box center [784, 402] width 653 height 20
click at [697, 413] on textarea "Hi, we'd like to see a transition plan for account x9432, currently in the clim…" at bounding box center [784, 402] width 653 height 20
click at [694, 413] on textarea "Hi, we'd like to see a transition plan for account x9432, currently in the clim…" at bounding box center [784, 402] width 653 height 20
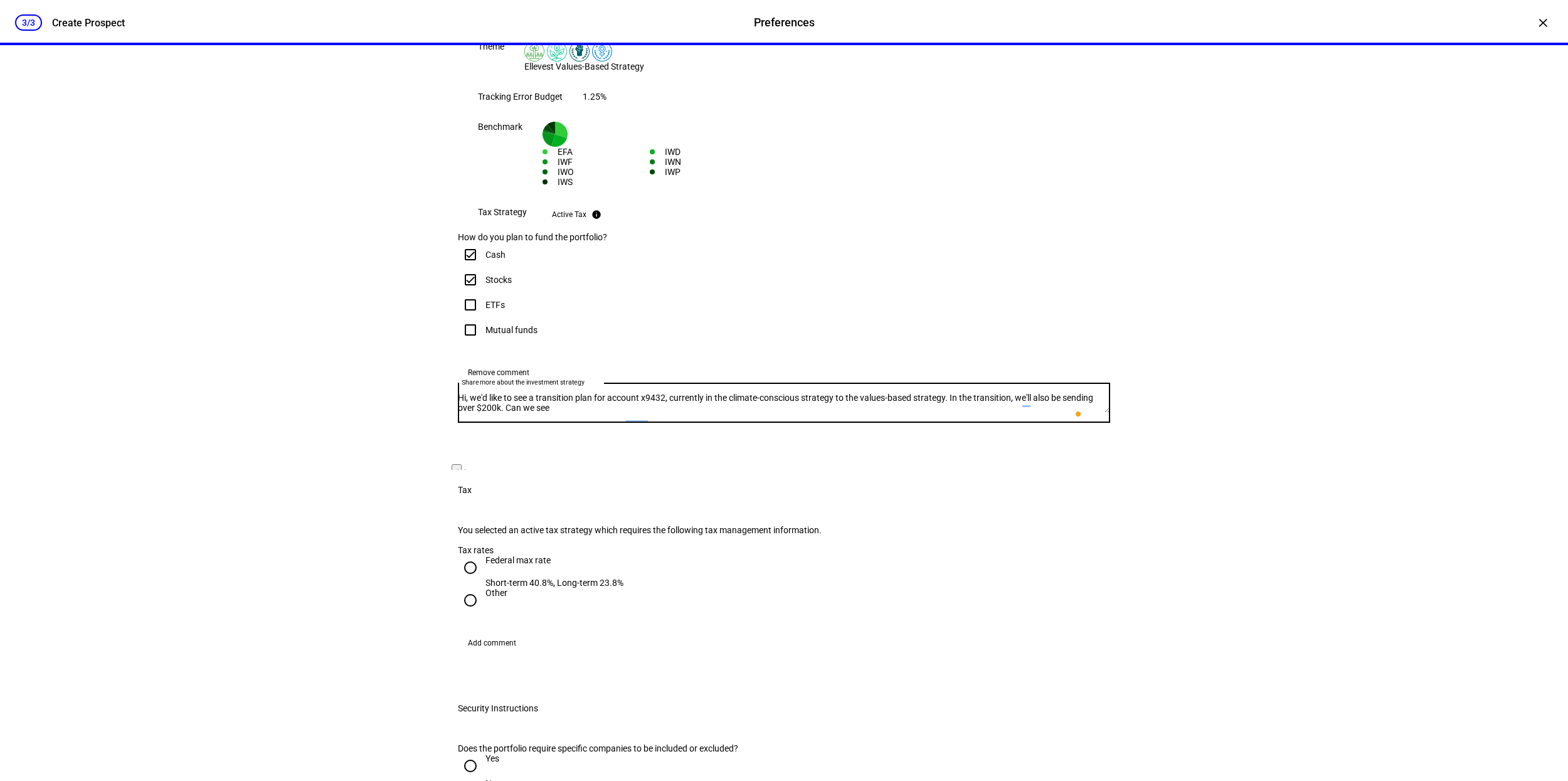
drag, startPoint x: 665, startPoint y: 599, endPoint x: 728, endPoint y: 599, distance: 63.0
click at [728, 413] on textarea "Hi, we'd like to see a transition plan for account x9432, currently in the clim…" at bounding box center [784, 402] width 653 height 20
click at [815, 413] on textarea "Hi, we'd like to see a transition plan for account x9432, currently in the clim…" at bounding box center [784, 402] width 653 height 20
click at [962, 413] on textarea "Hi, we'd like to see a transition plan for account x9432, currently in the clim…" at bounding box center [784, 402] width 653 height 20
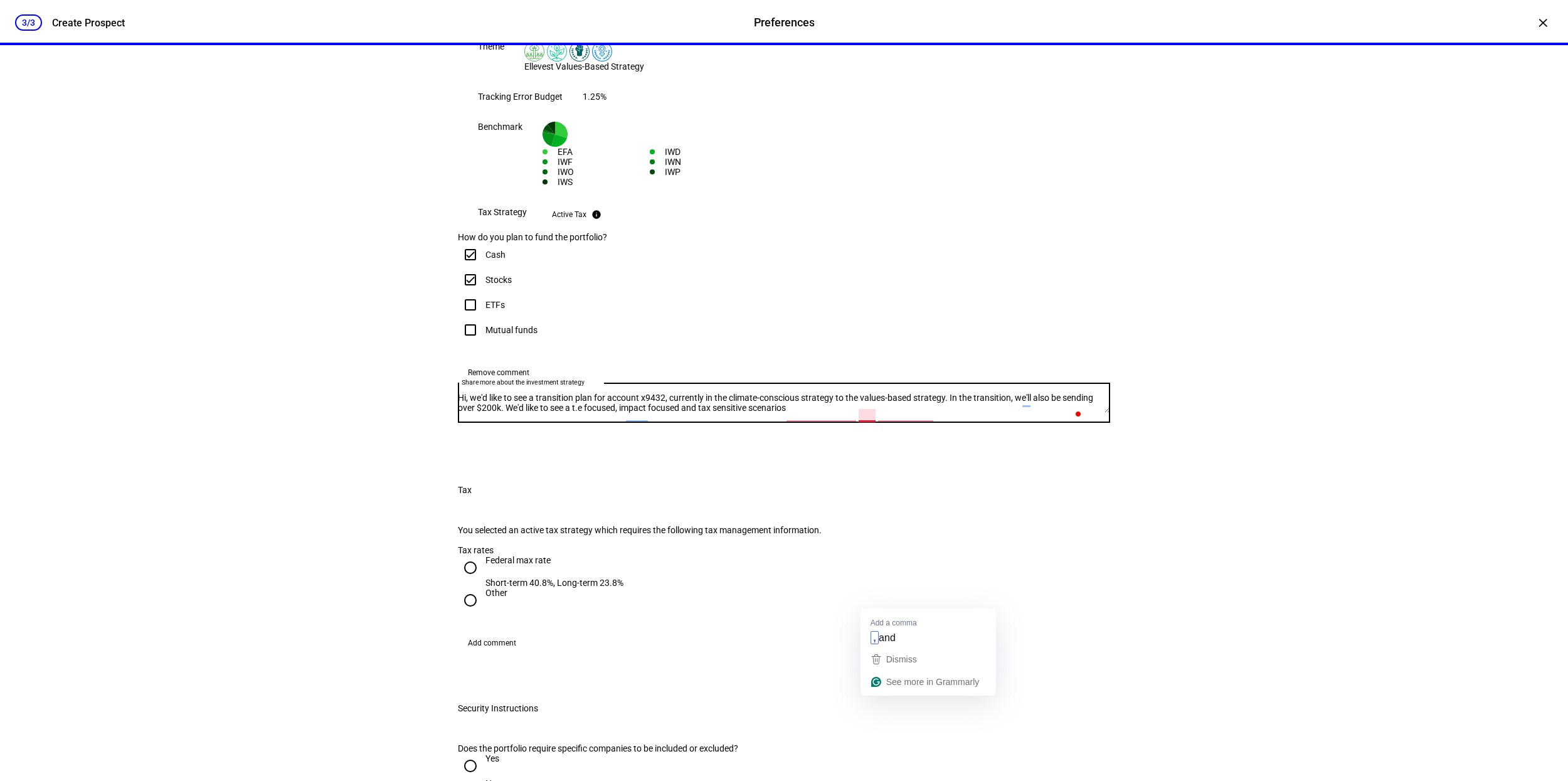
click at [872, 413] on textarea "Hi, we'd like to see a transition plan for account x9432, currently in the clim…" at bounding box center [784, 402] width 653 height 20
click at [997, 413] on textarea "Hi, we'd like to see a transition plan for account x9432, currently in the clim…" at bounding box center [784, 402] width 653 height 20
click at [844, 413] on textarea "Hi, we'd like to see a transition plan for account x9432, currently in the clim…" at bounding box center [784, 402] width 653 height 20
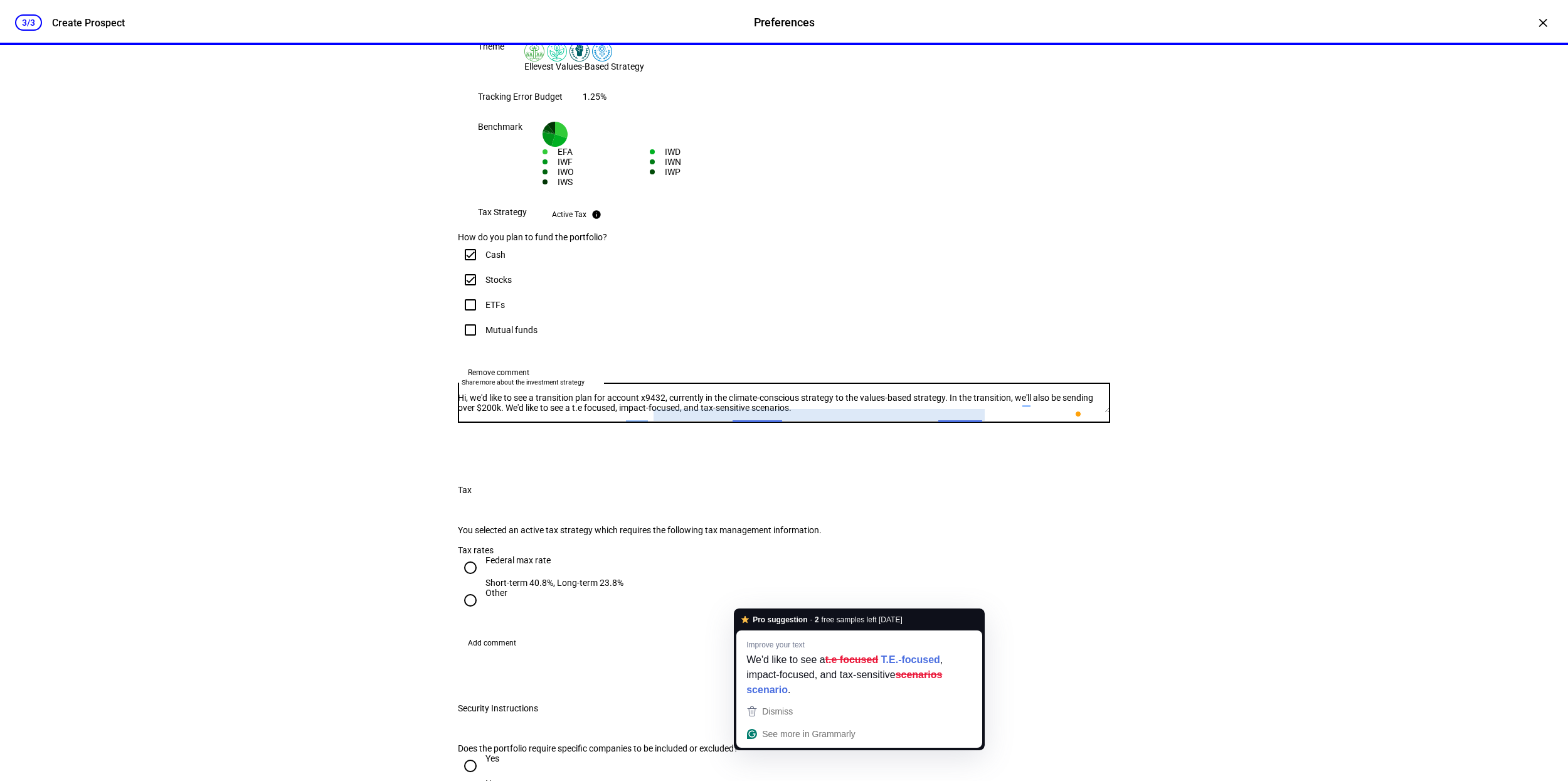
click at [776, 413] on textarea "Hi, we'd like to see a transition plan for account x9432, currently in the clim…" at bounding box center [784, 402] width 653 height 20
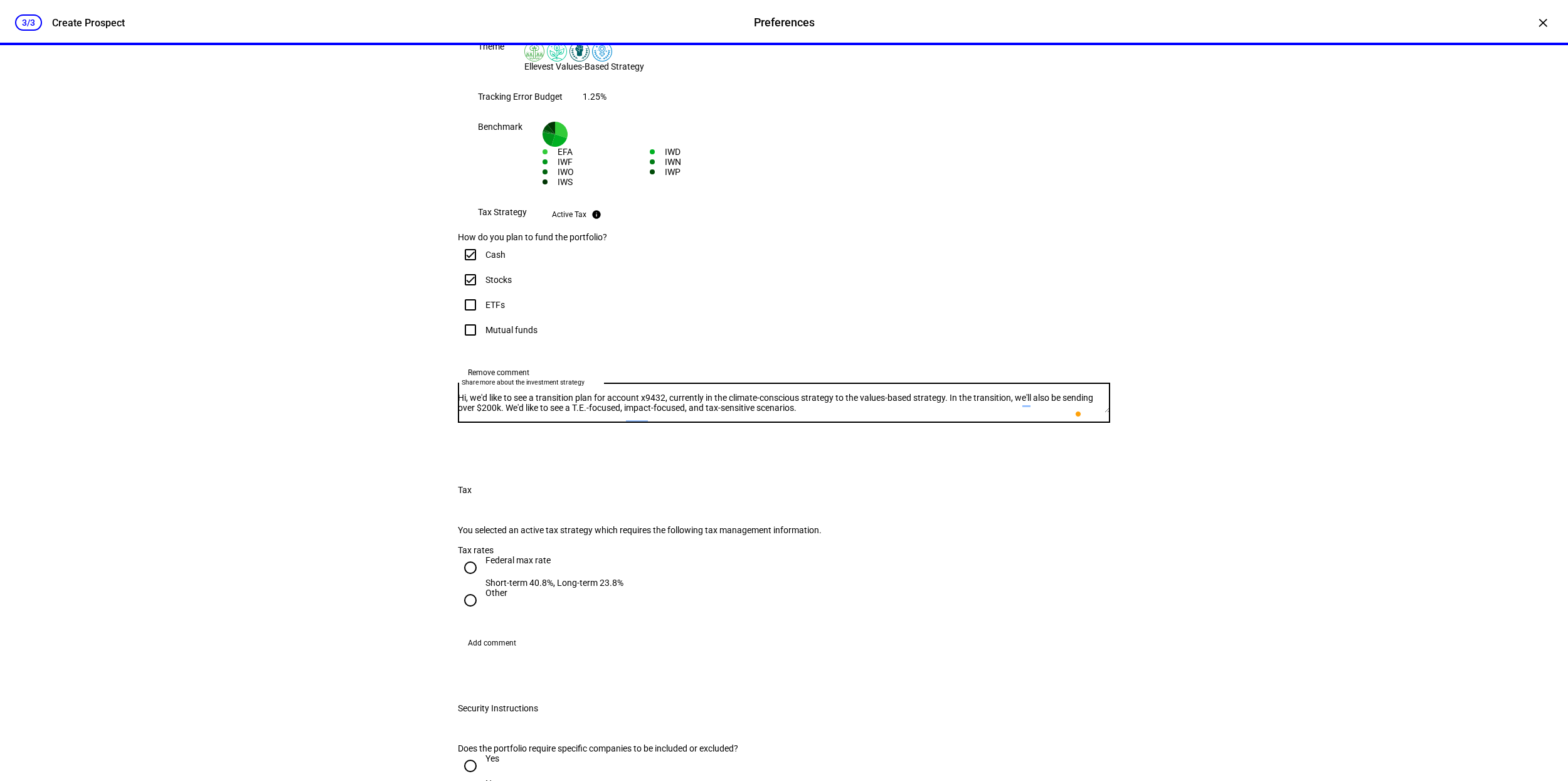
click at [1018, 413] on textarea "Hi, we'd like to see a transition plan for account x9432, currently in the clim…" at bounding box center [784, 402] width 653 height 20
click at [978, 652] on div "Dismiss" at bounding box center [984, 660] width 33 height 19
type textarea "Hi, we'd like to see a transition plan for account x9432, currently in the clim…"
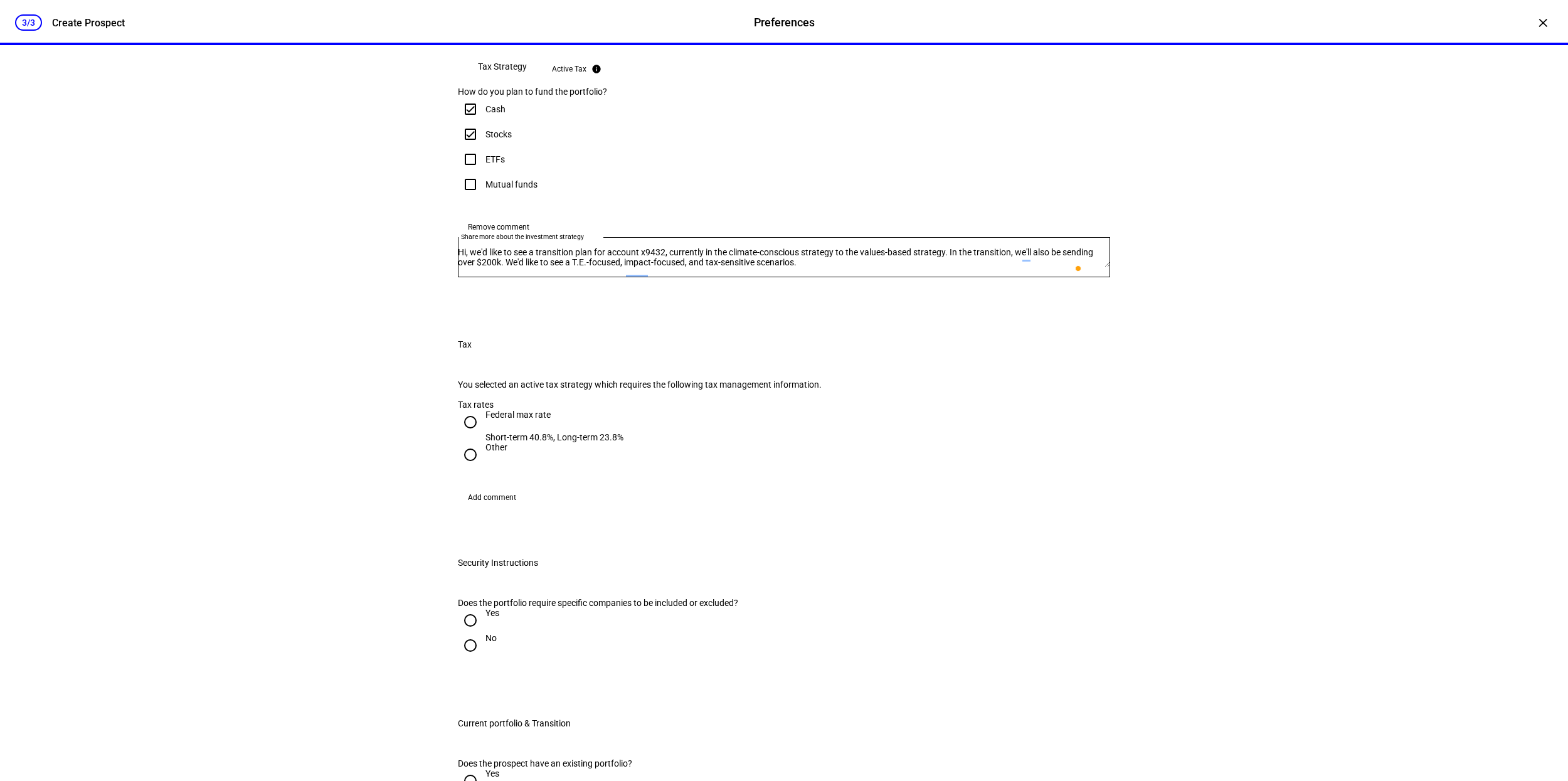
scroll to position [523, 0]
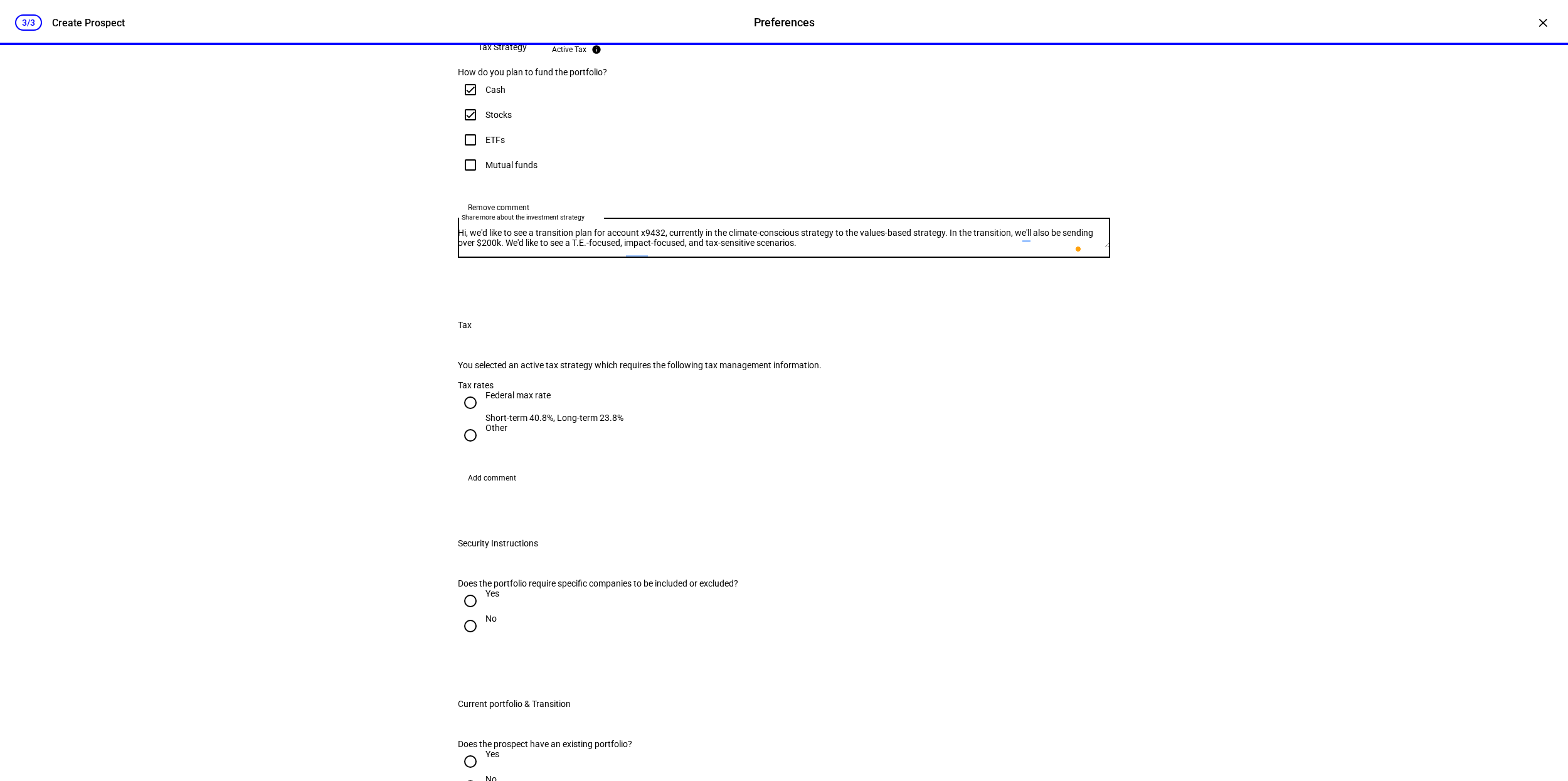
click at [473, 415] on input "Federal max rate Short-term 40.8%, Long-term 23.8%" at bounding box center [470, 402] width 25 height 25
radio input "true"
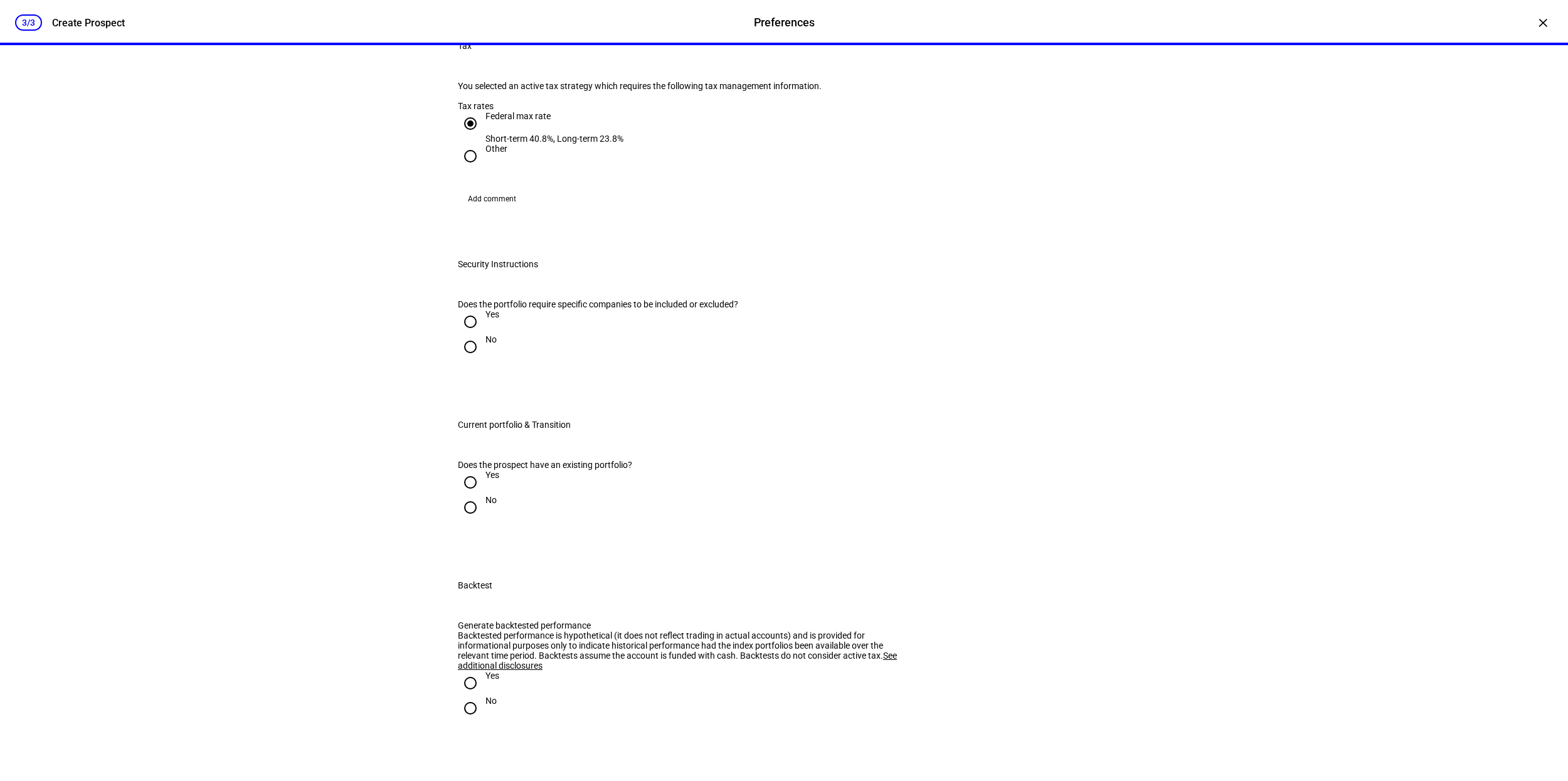
scroll to position [814, 0]
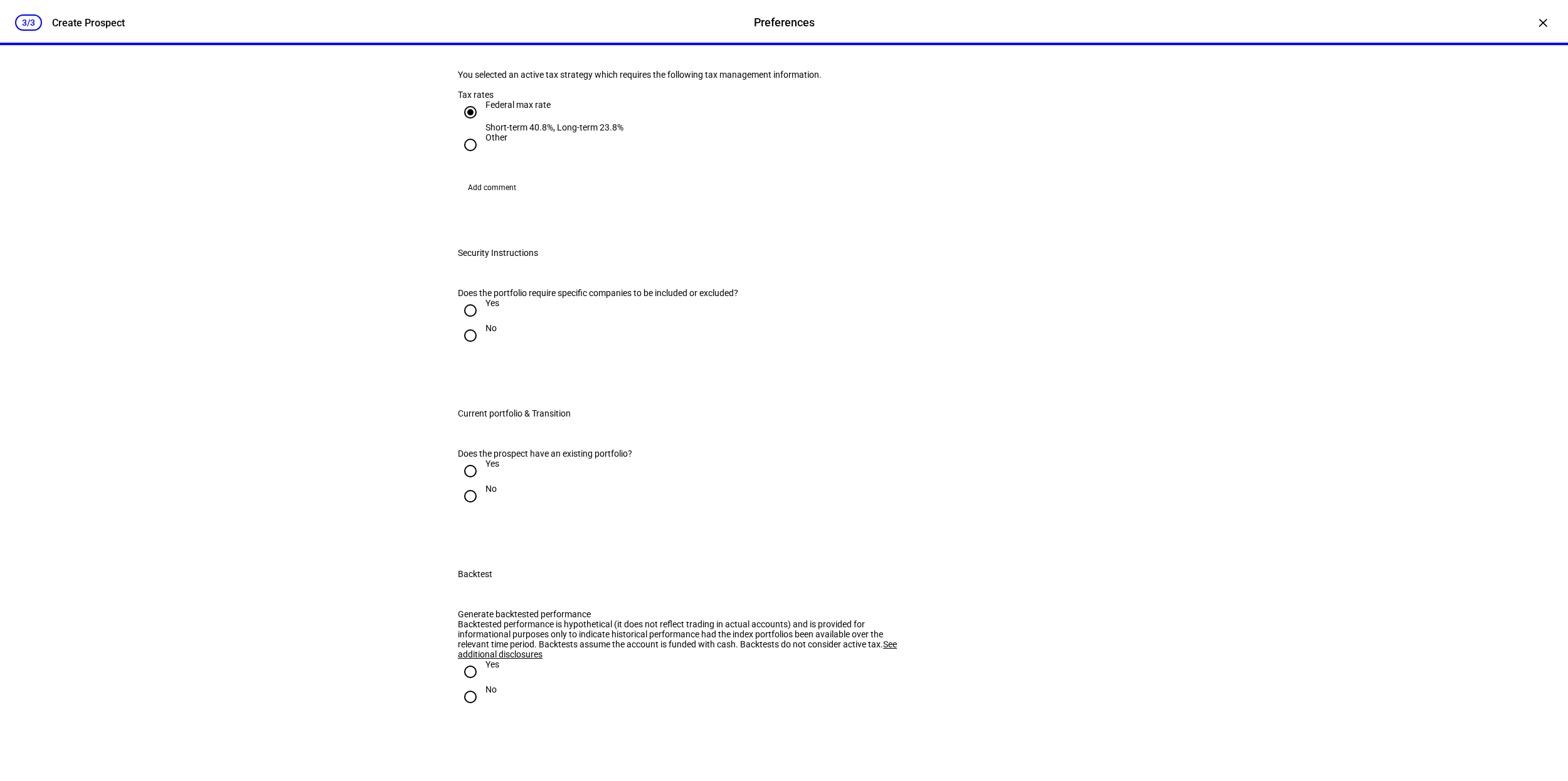
click at [473, 348] on input "No" at bounding box center [470, 336] width 25 height 25
radio input "true"
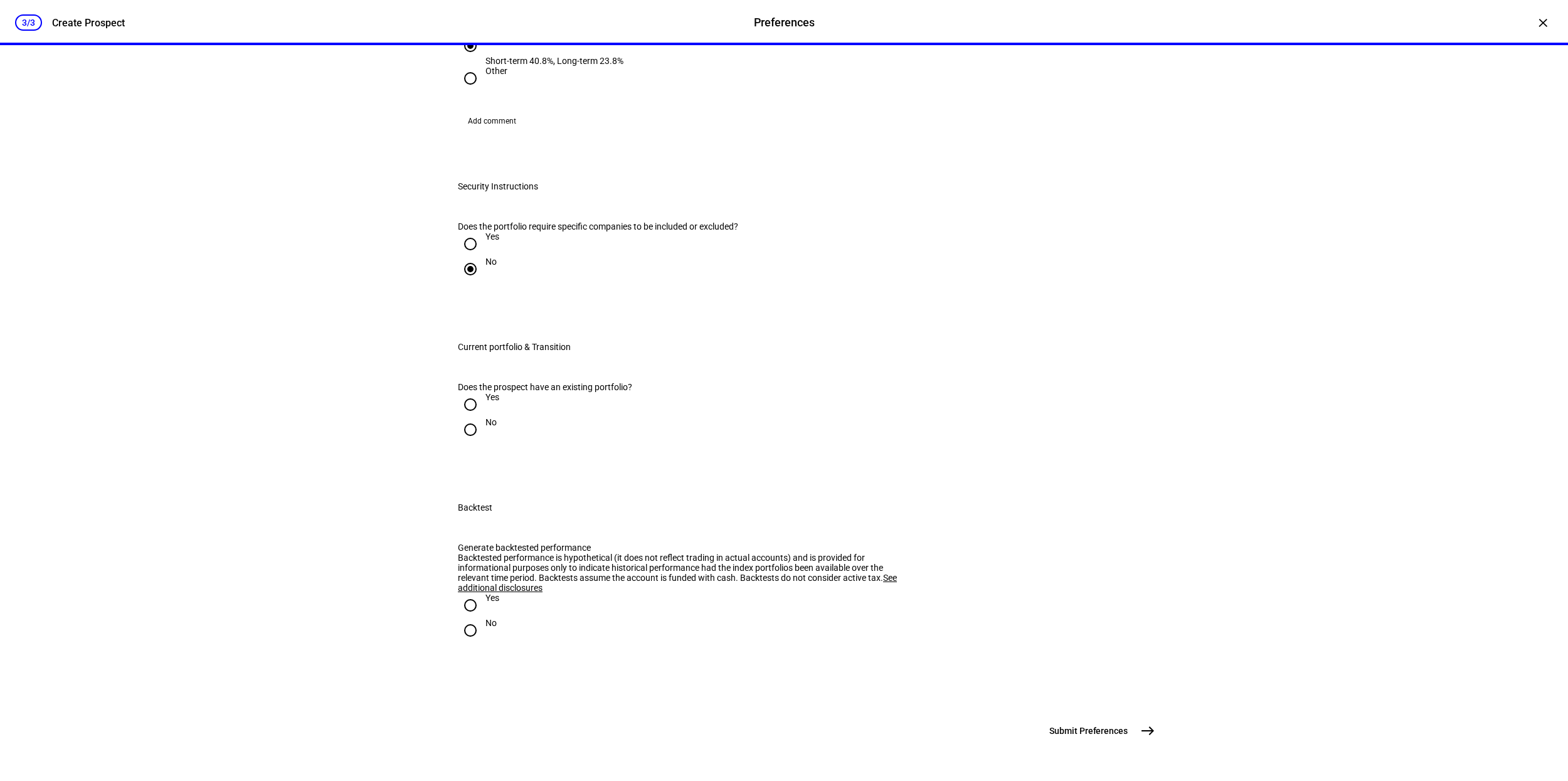
scroll to position [939, 0]
click at [472, 417] on input "Yes" at bounding box center [470, 404] width 25 height 25
radio input "true"
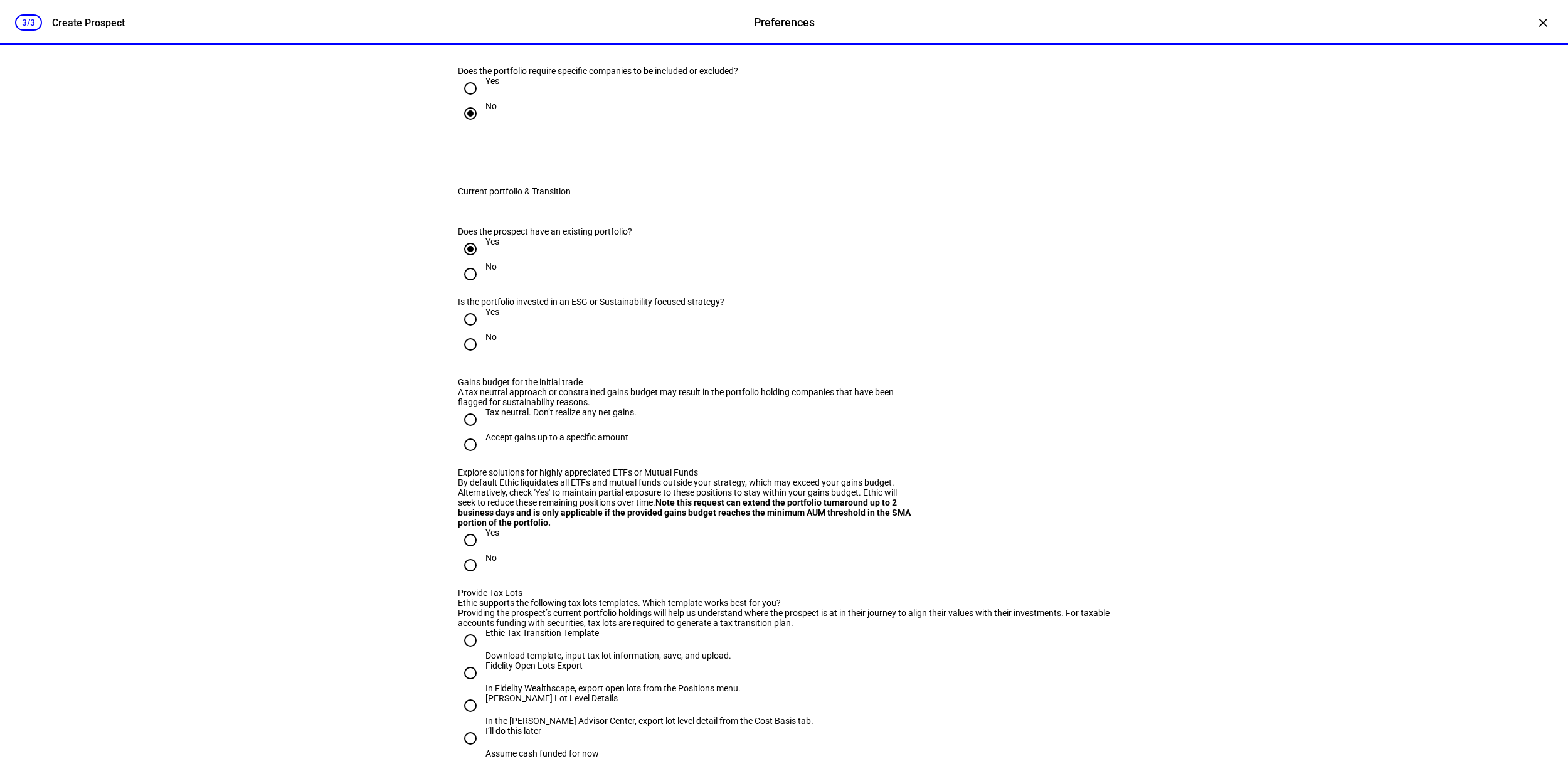
scroll to position [1036, 0]
click at [477, 331] on input "Yes" at bounding box center [470, 318] width 25 height 25
radio input "true"
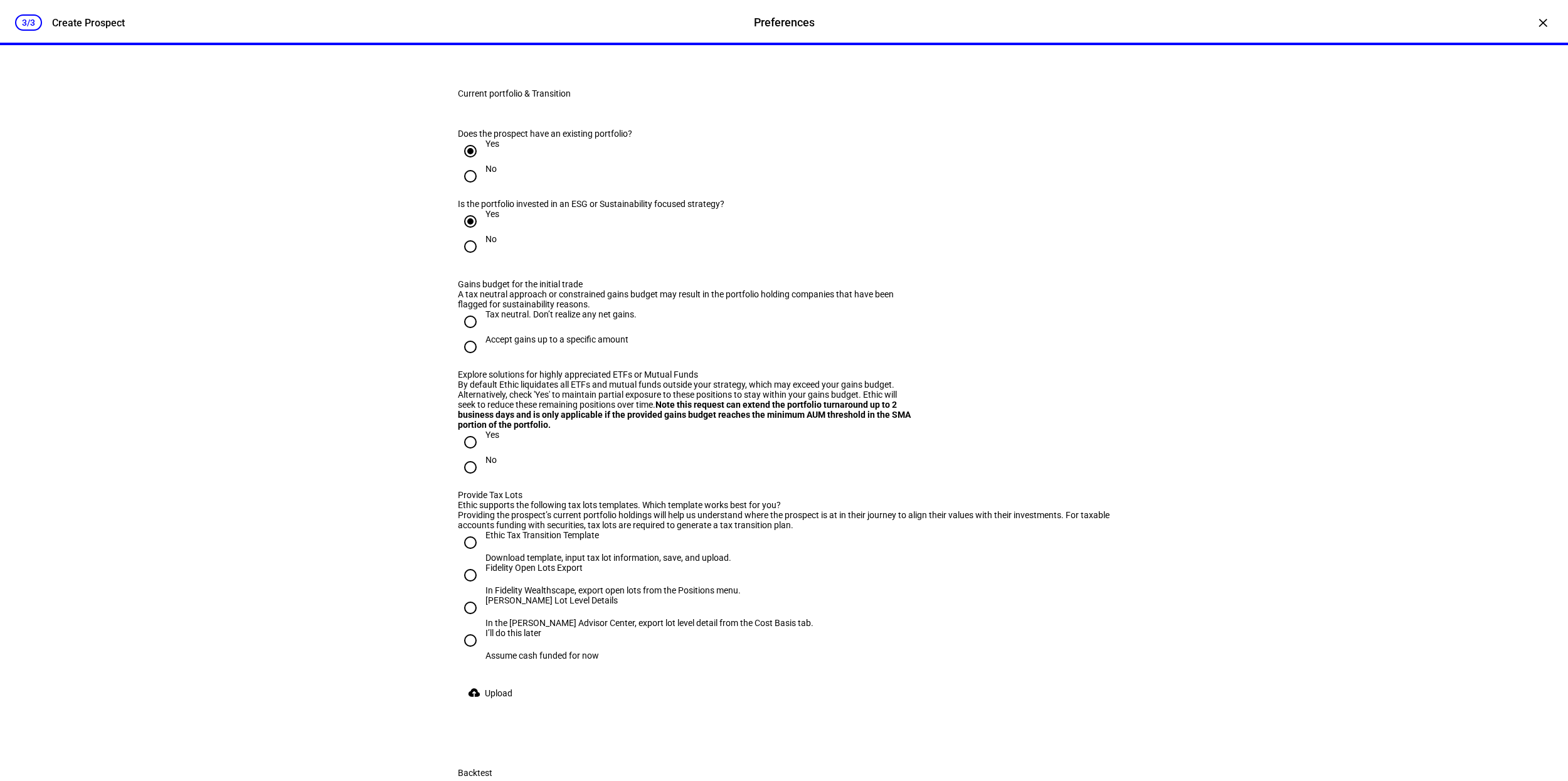
scroll to position [1162, 0]
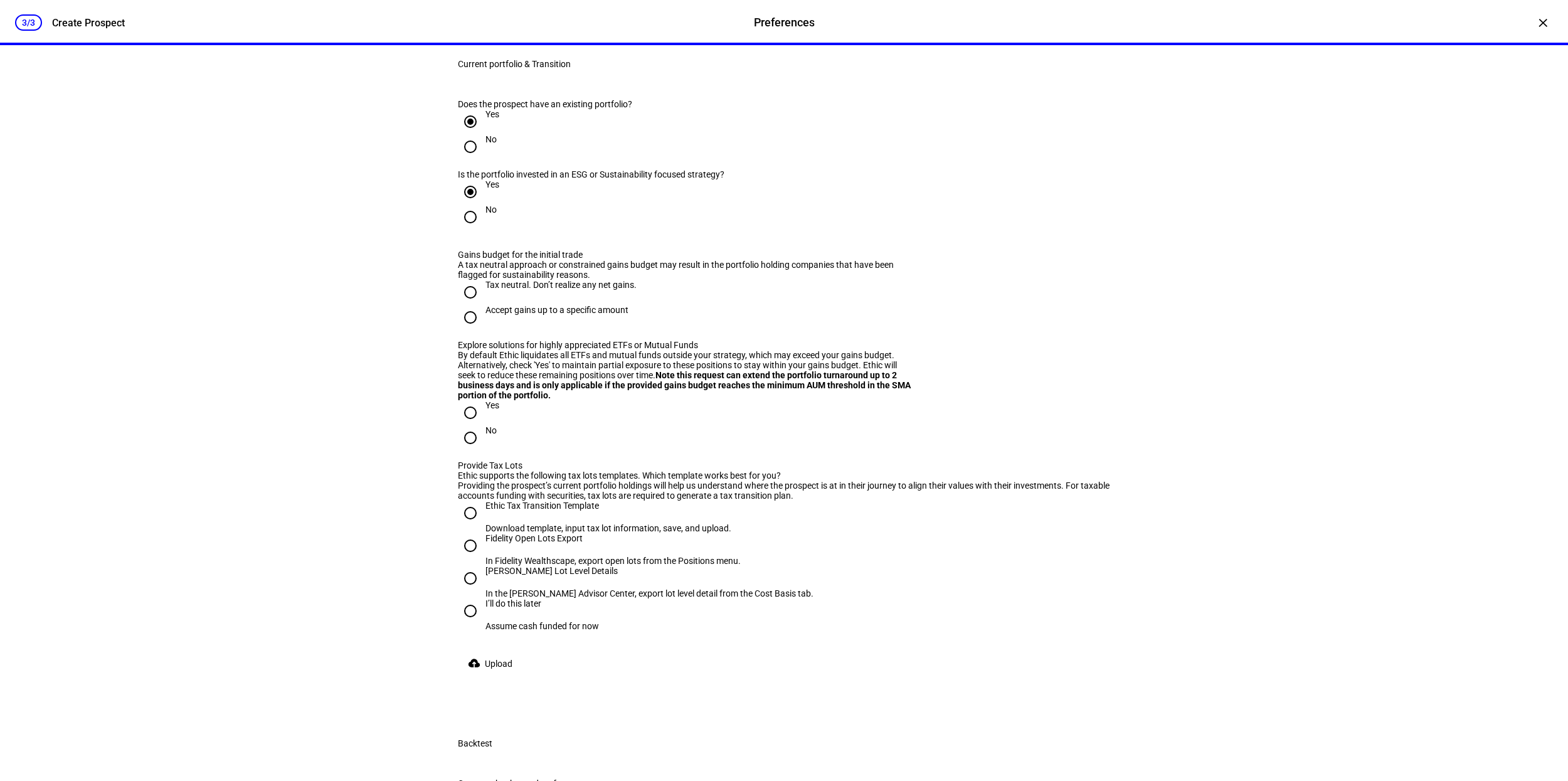
click at [476, 305] on input "Tax neutral. Don’t realize any net gains." at bounding box center [470, 293] width 25 height 25
radio input "true"
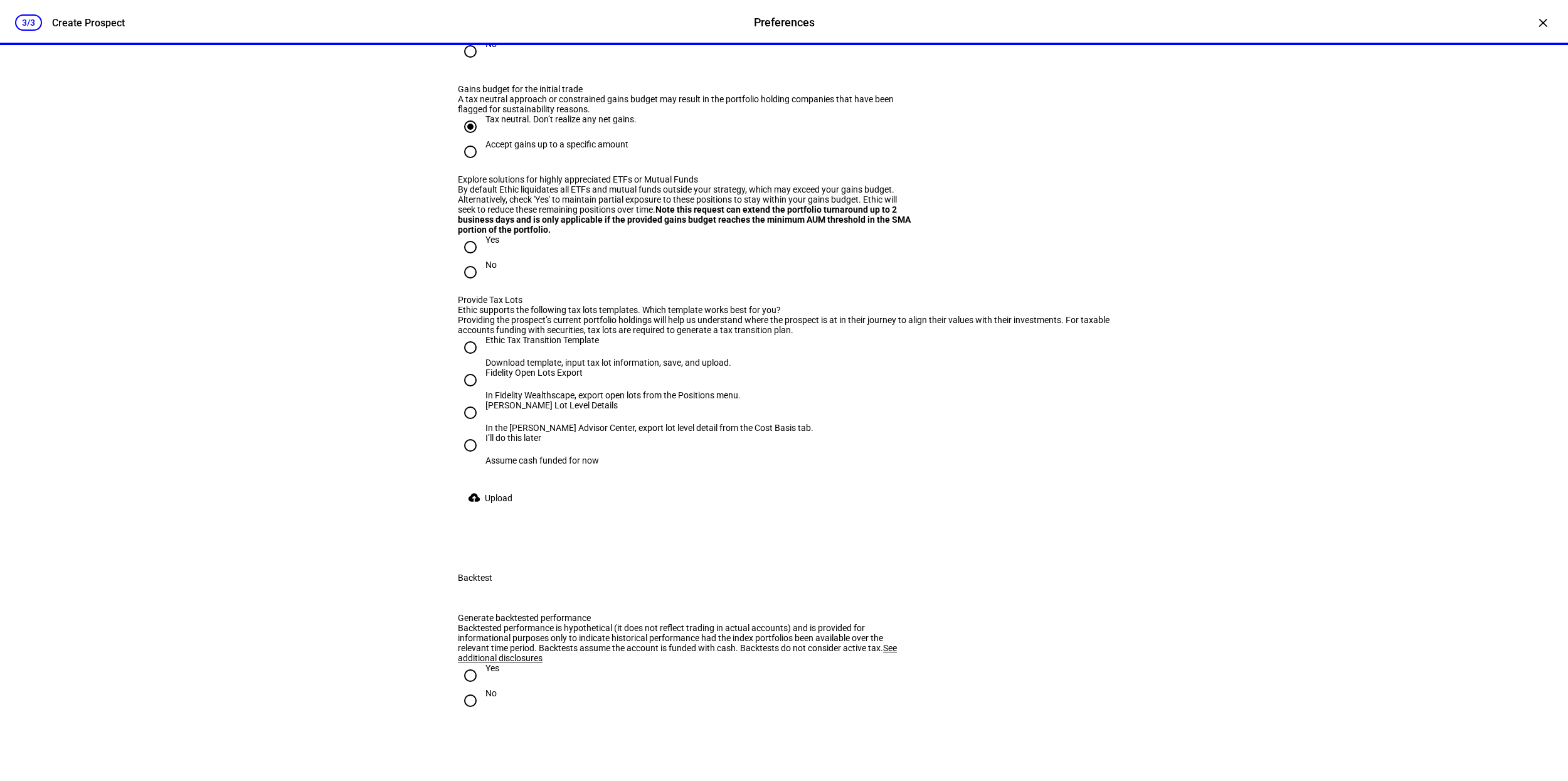
scroll to position [1354, 0]
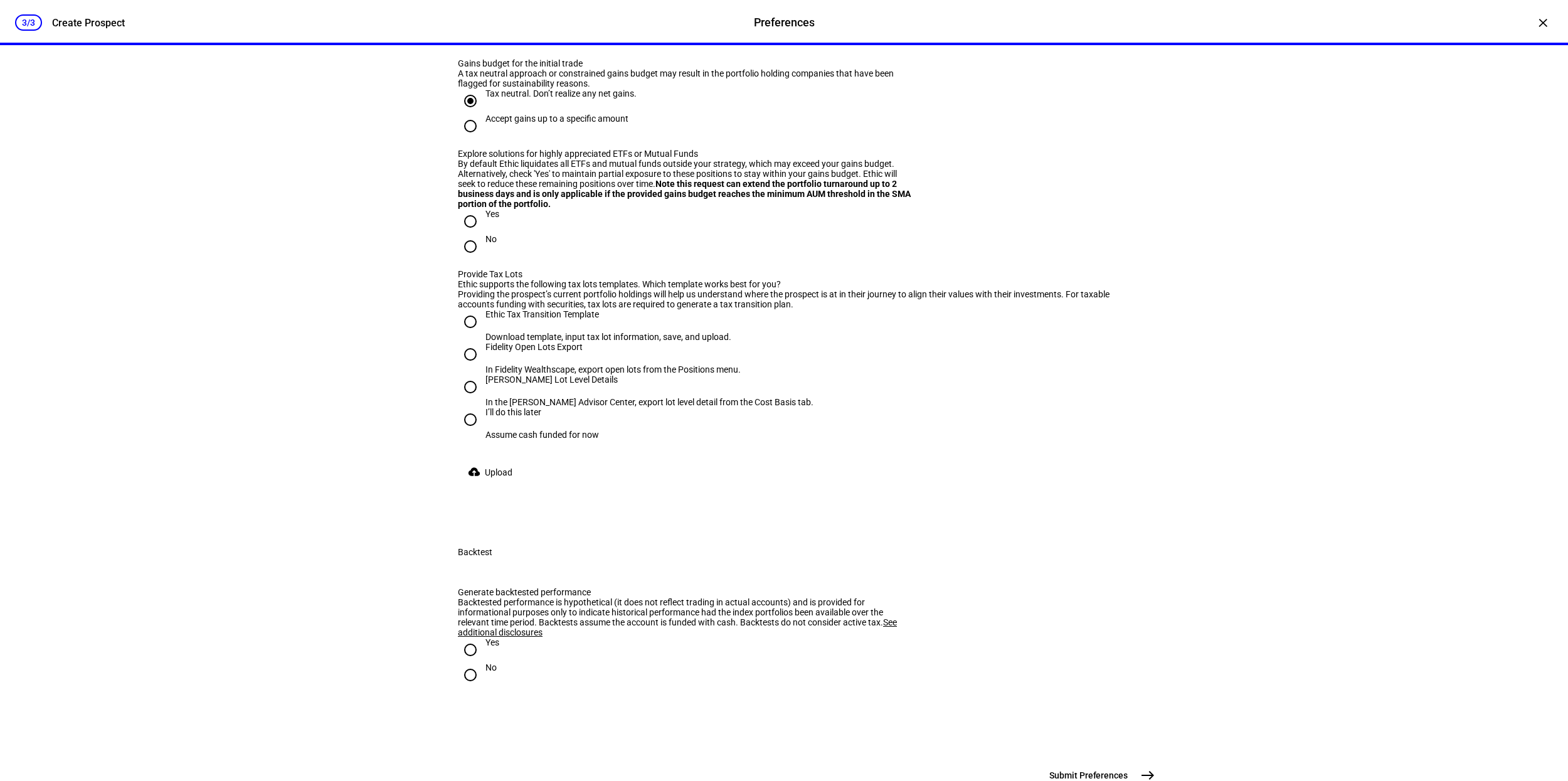
click at [472, 234] on input "Yes" at bounding box center [470, 222] width 25 height 25
radio input "true"
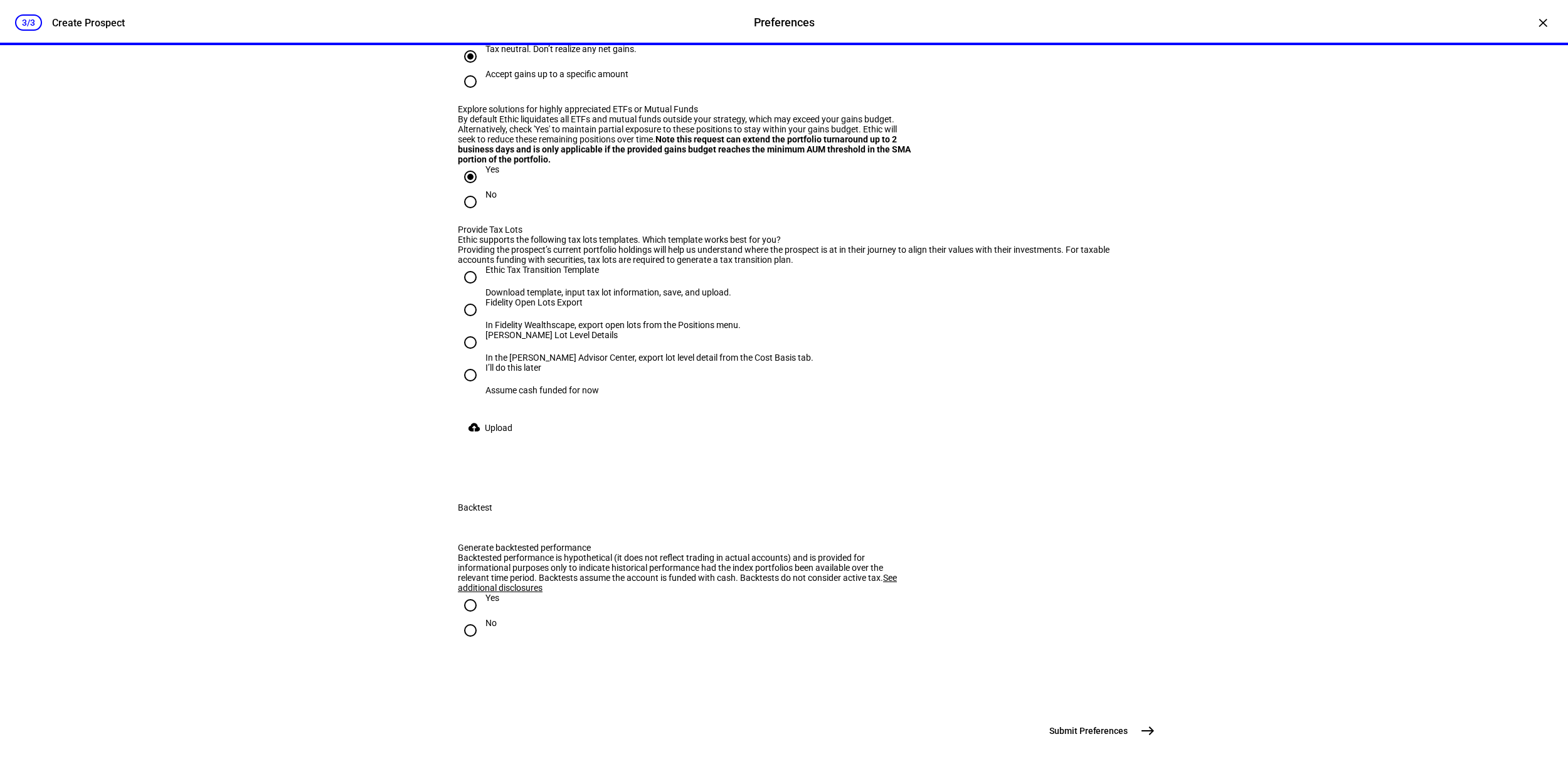
click at [477, 290] on input "Ethic Tax Transition Template Download template, input tax lot information, sav…" at bounding box center [470, 277] width 25 height 25
radio input "true"
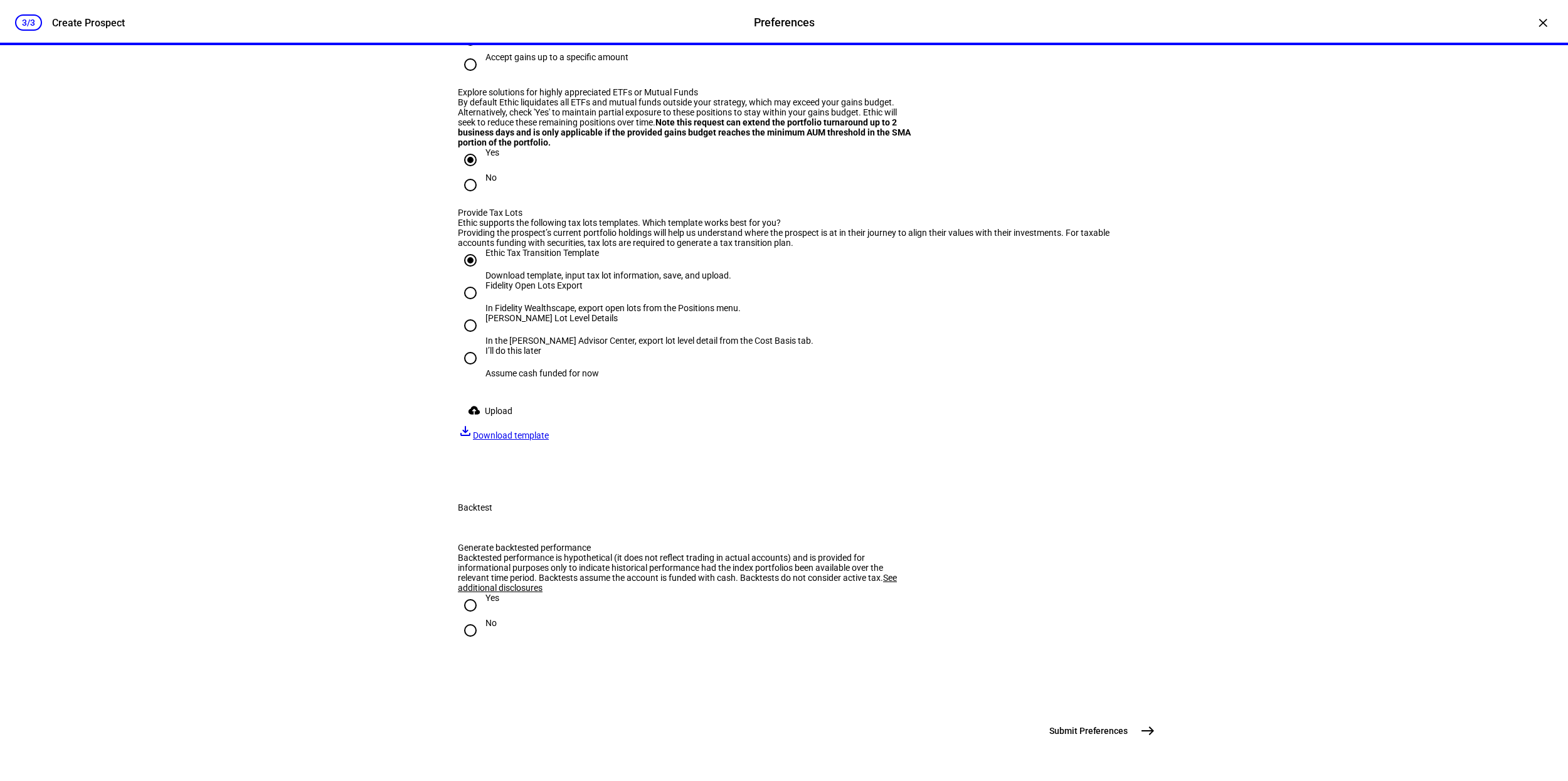
scroll to position [1802, 0]
click at [470, 618] on input "No" at bounding box center [470, 630] width 25 height 25
radio input "true"
click at [1142, 731] on mat-icon "east" at bounding box center [1148, 731] width 15 height 15
click at [520, 336] on div "In the [PERSON_NAME] Advisor Center, export lot level detail from the Cost Basi…" at bounding box center [649, 340] width 328 height 11
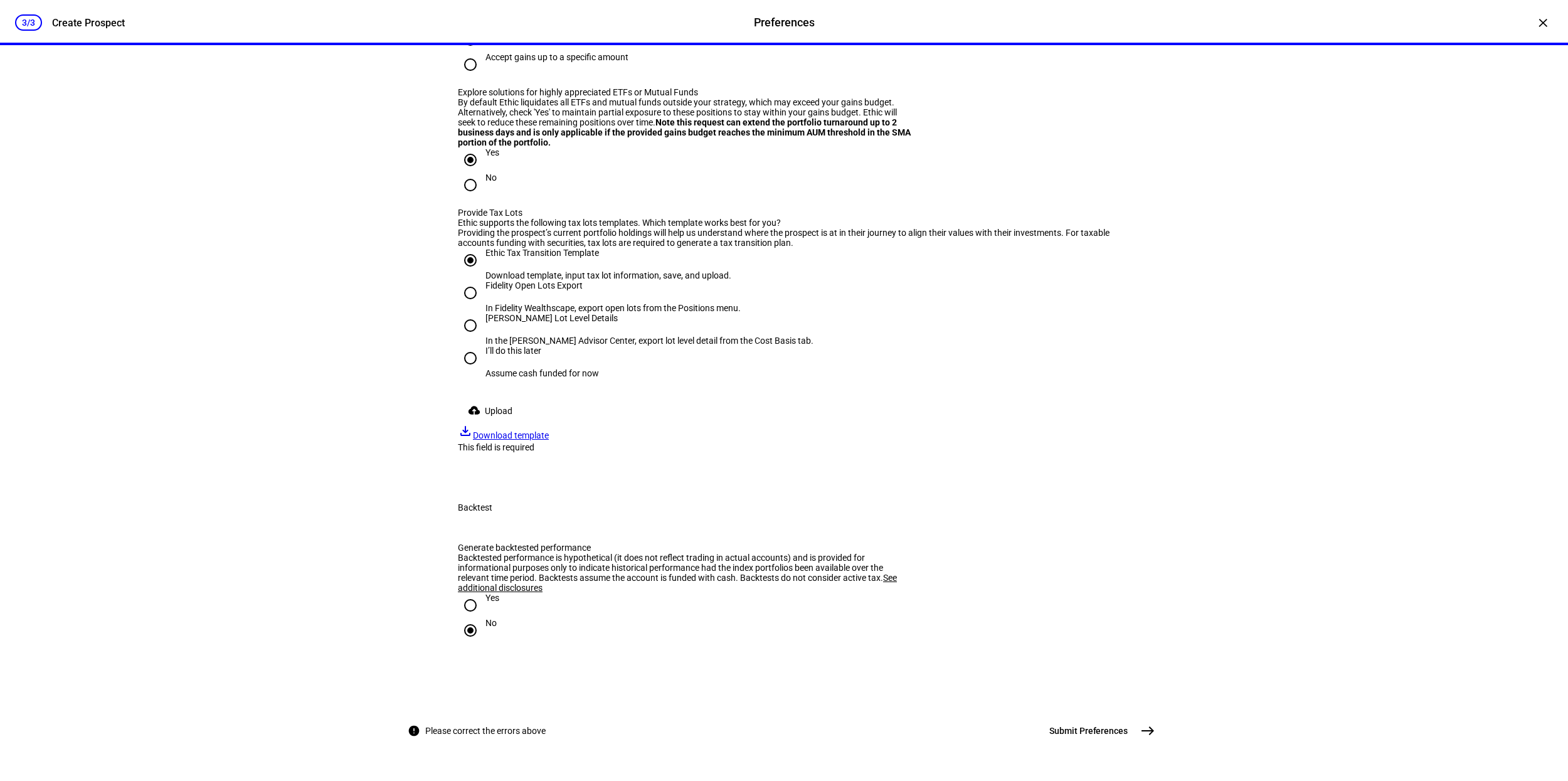
click at [483, 313] on input "[PERSON_NAME] Lot Level Details In the [PERSON_NAME] Advisor Center, export lot…" at bounding box center [470, 325] width 25 height 25
radio input "true"
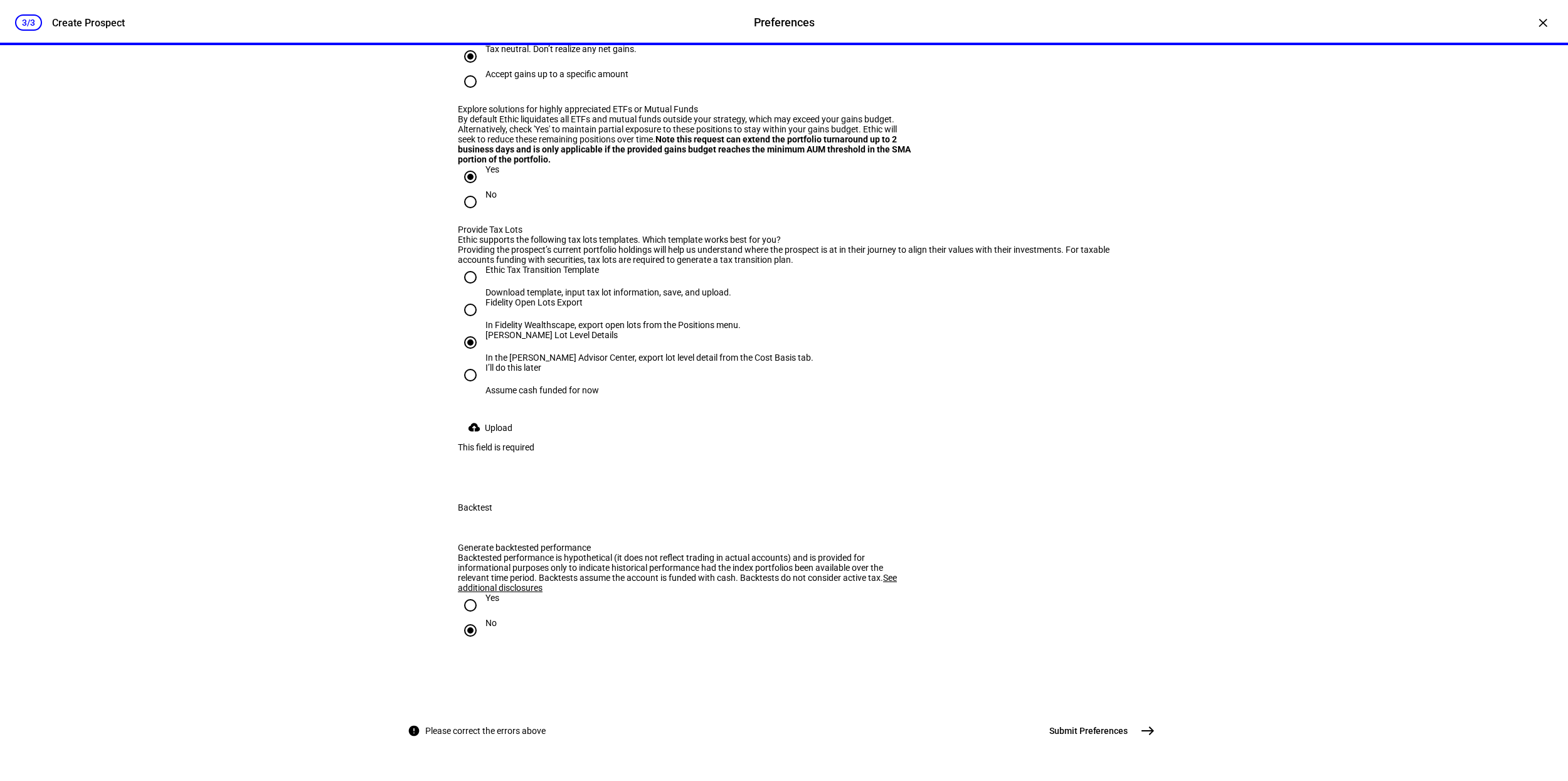
click at [505, 362] on div "I’ll do this later" at bounding box center [542, 367] width 114 height 11
click at [483, 362] on input "I’ll do this later Assume cash funded for now" at bounding box center [470, 375] width 25 height 25
radio input "true"
click at [1121, 729] on span "Submit Preferences" at bounding box center [1088, 730] width 78 height 12
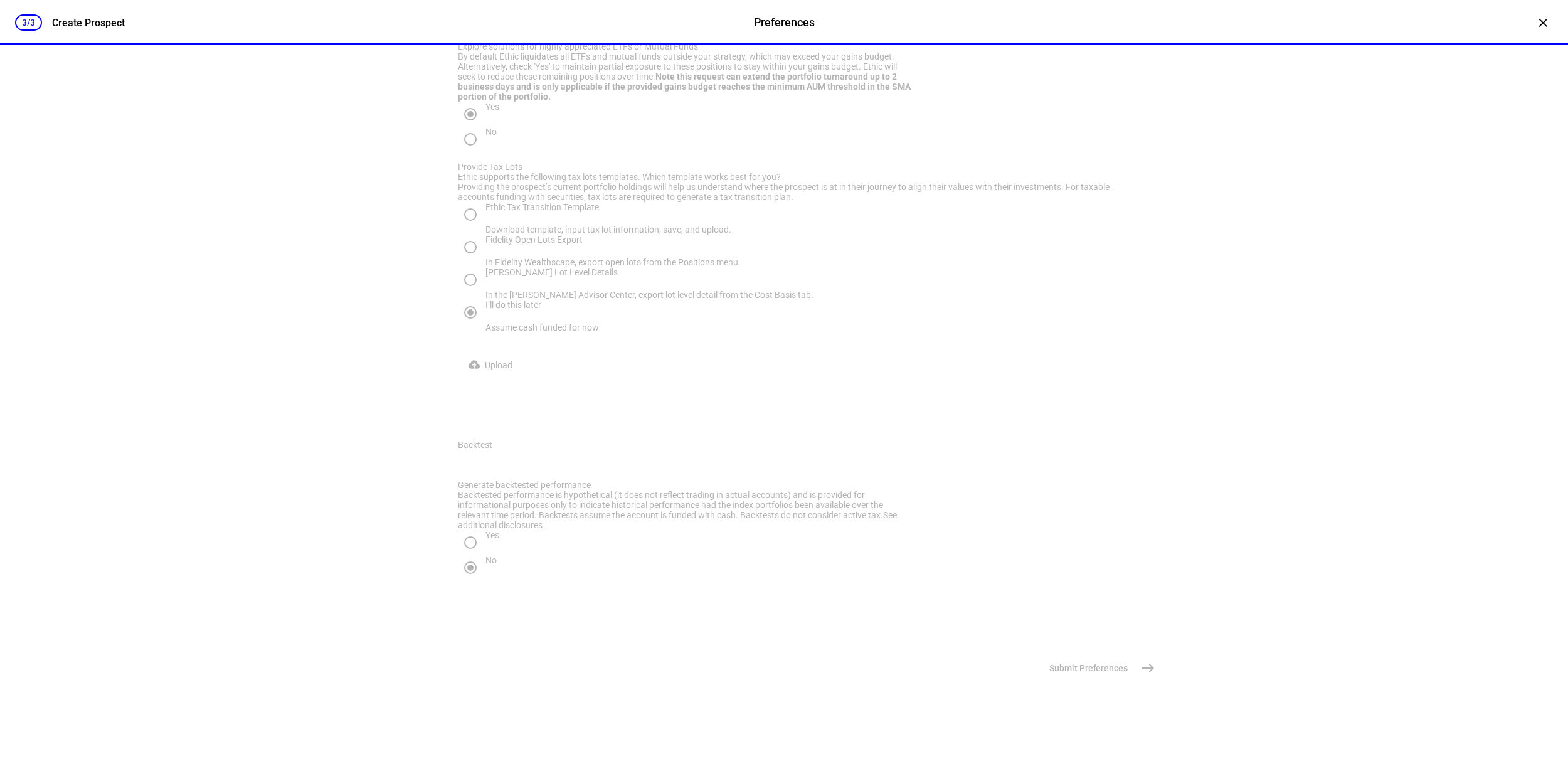
scroll to position [0, 0]
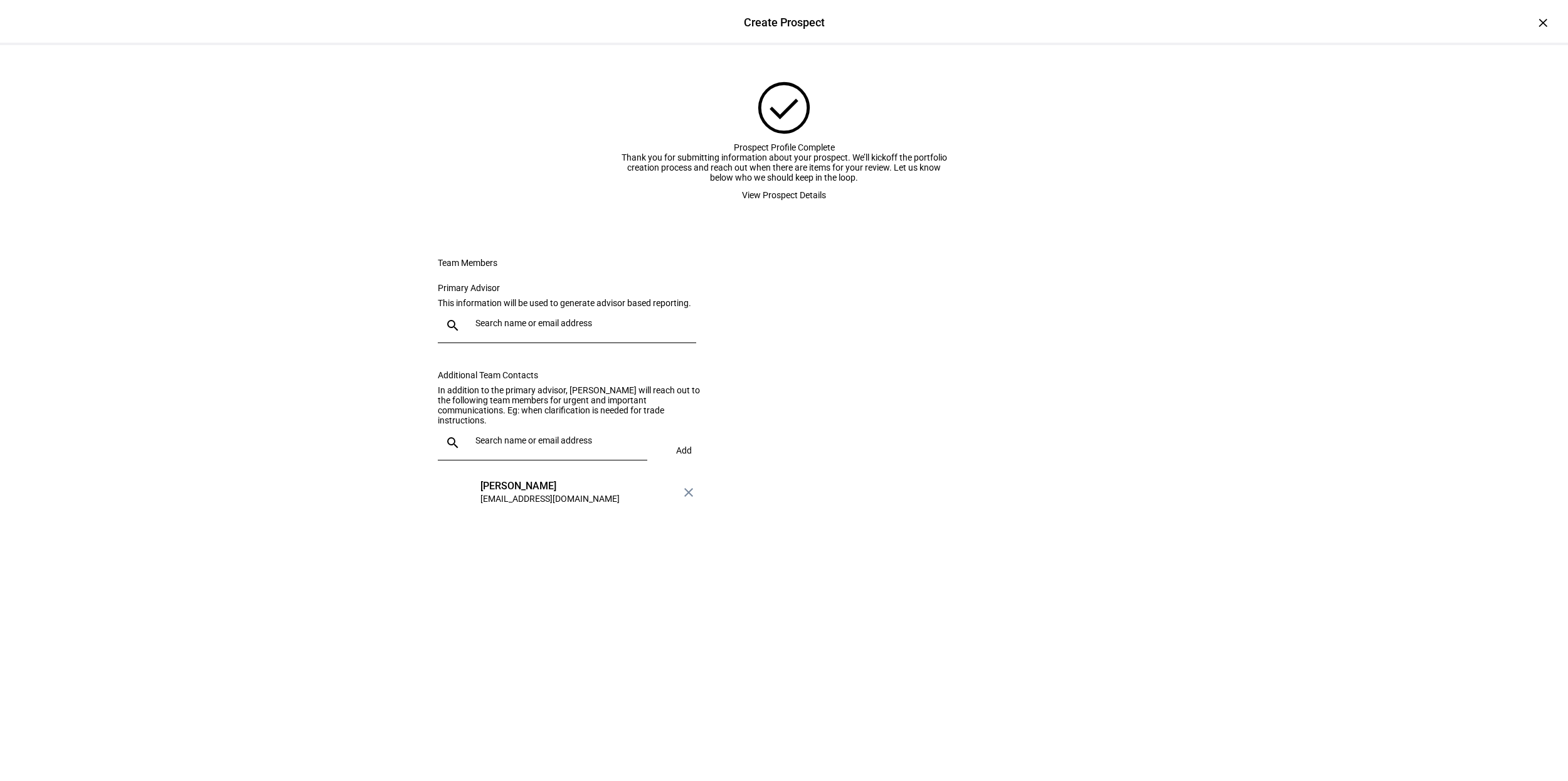
click at [628, 328] on input "text" at bounding box center [583, 323] width 216 height 11
type input "[PERSON_NAME]"
click at [579, 468] on mat-option "SF [PERSON_NAME] [EMAIL_ADDRESS][DOMAIN_NAME]" at bounding box center [570, 477] width 264 height 40
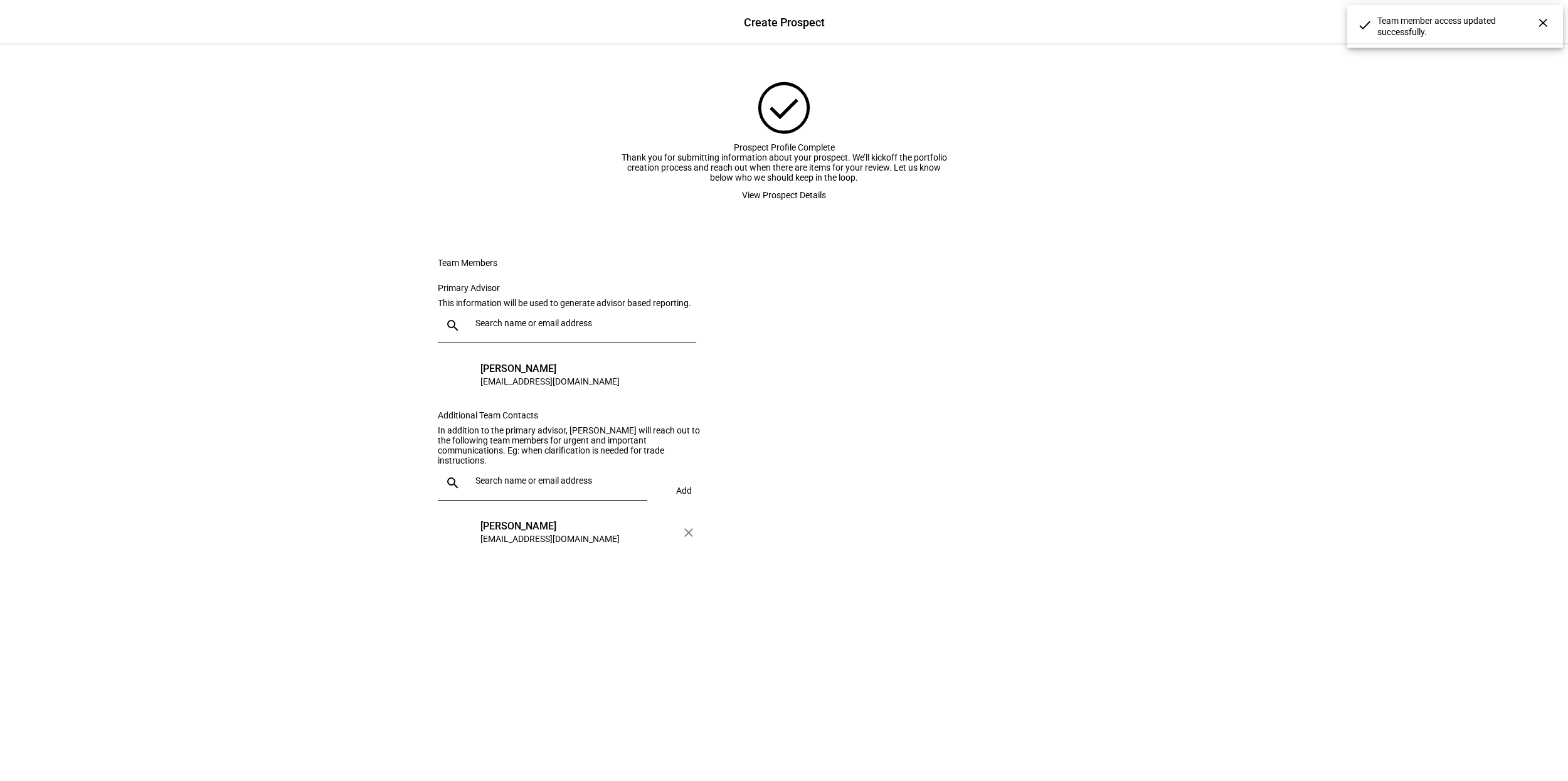
click at [512, 486] on input "text" at bounding box center [558, 480] width 167 height 11
type input "alo"
click at [532, 665] on mat-option "AG [PERSON_NAME] [EMAIL_ADDRESS][DOMAIN_NAME]" at bounding box center [543, 653] width 209 height 40
click at [682, 495] on span "Add" at bounding box center [683, 490] width 15 height 11
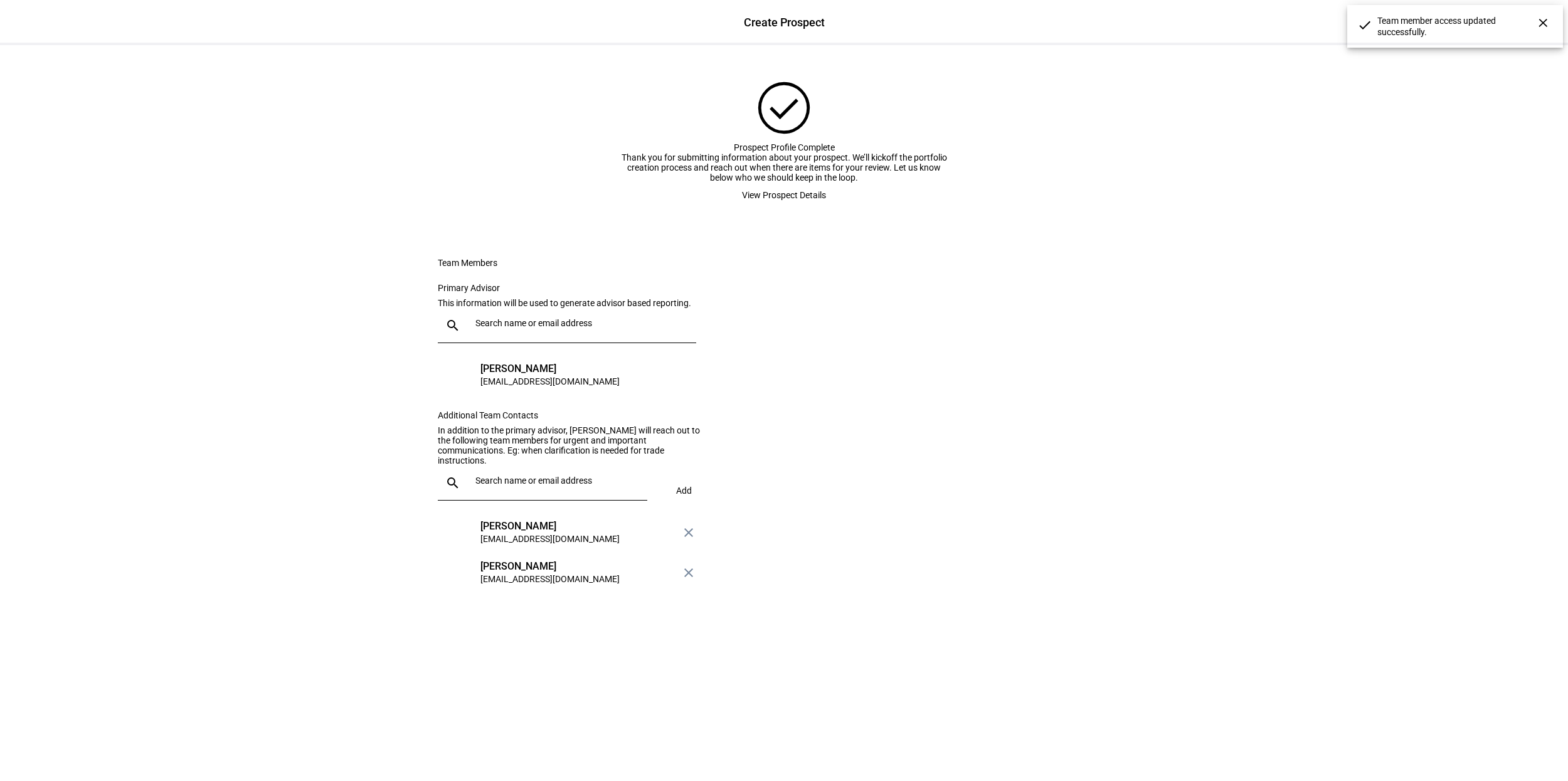
click at [831, 207] on span at bounding box center [784, 195] width 114 height 25
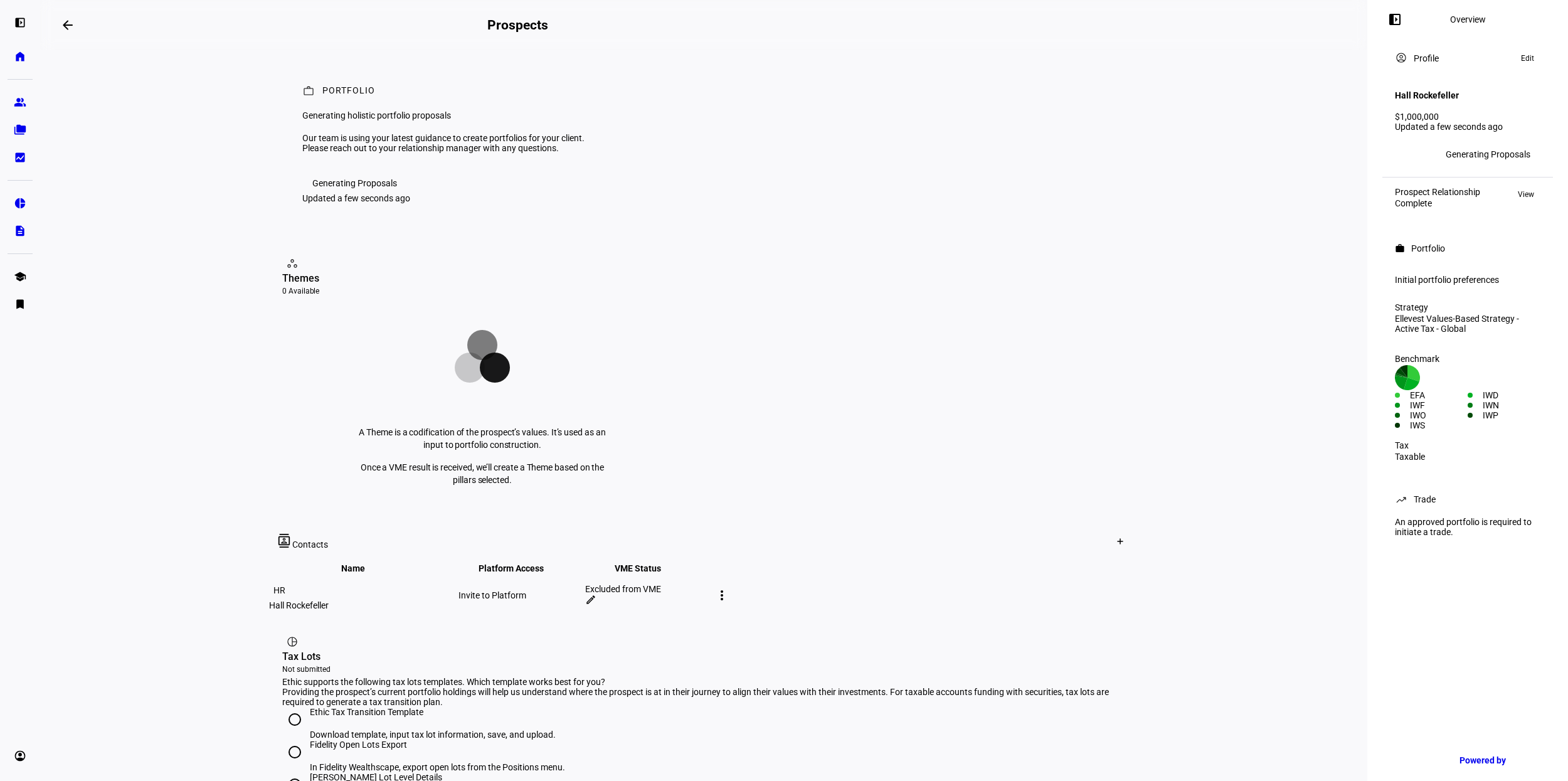
click at [1529, 187] on span "View" at bounding box center [1525, 195] width 16 height 15
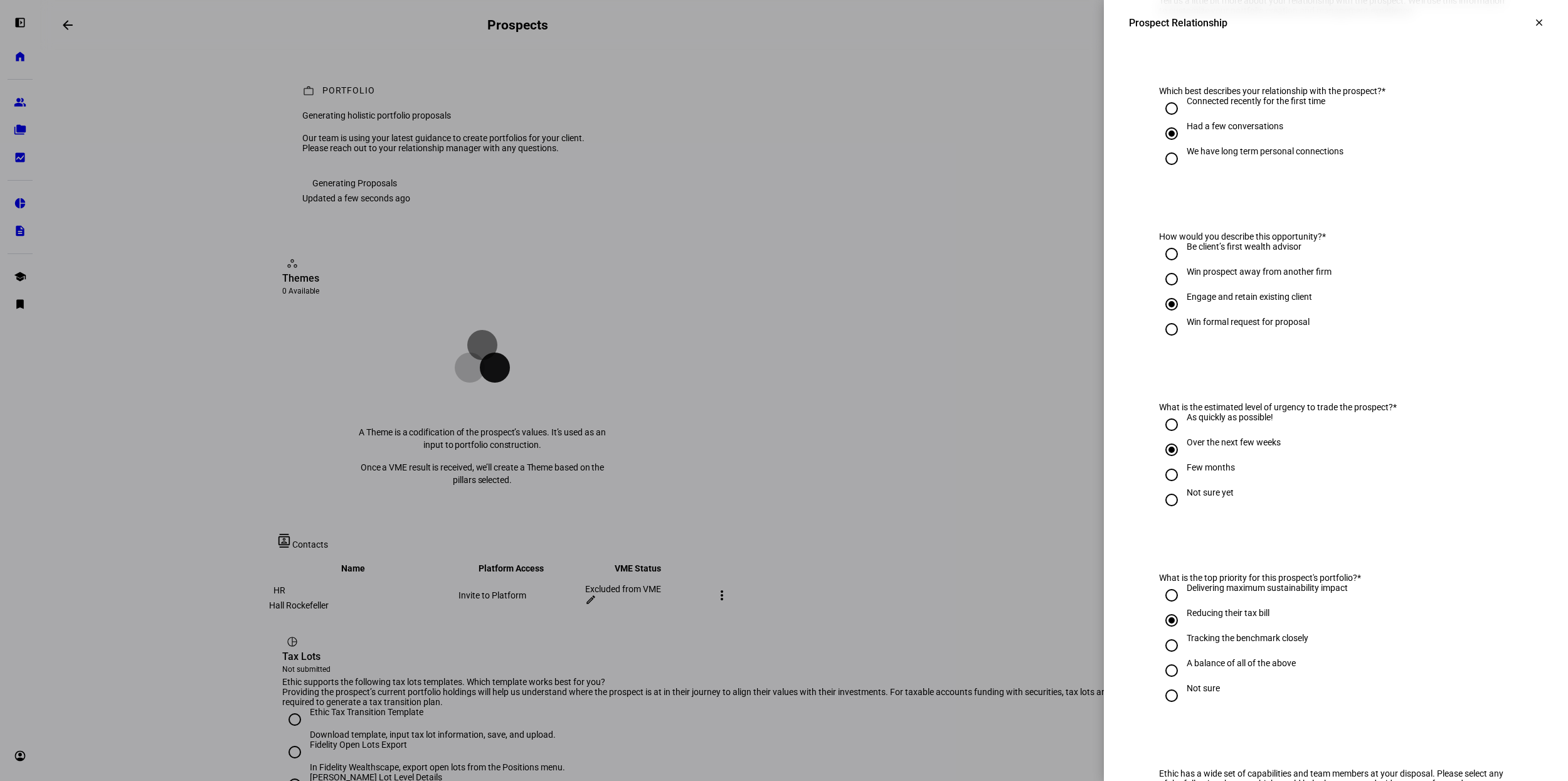
scroll to position [0, 0]
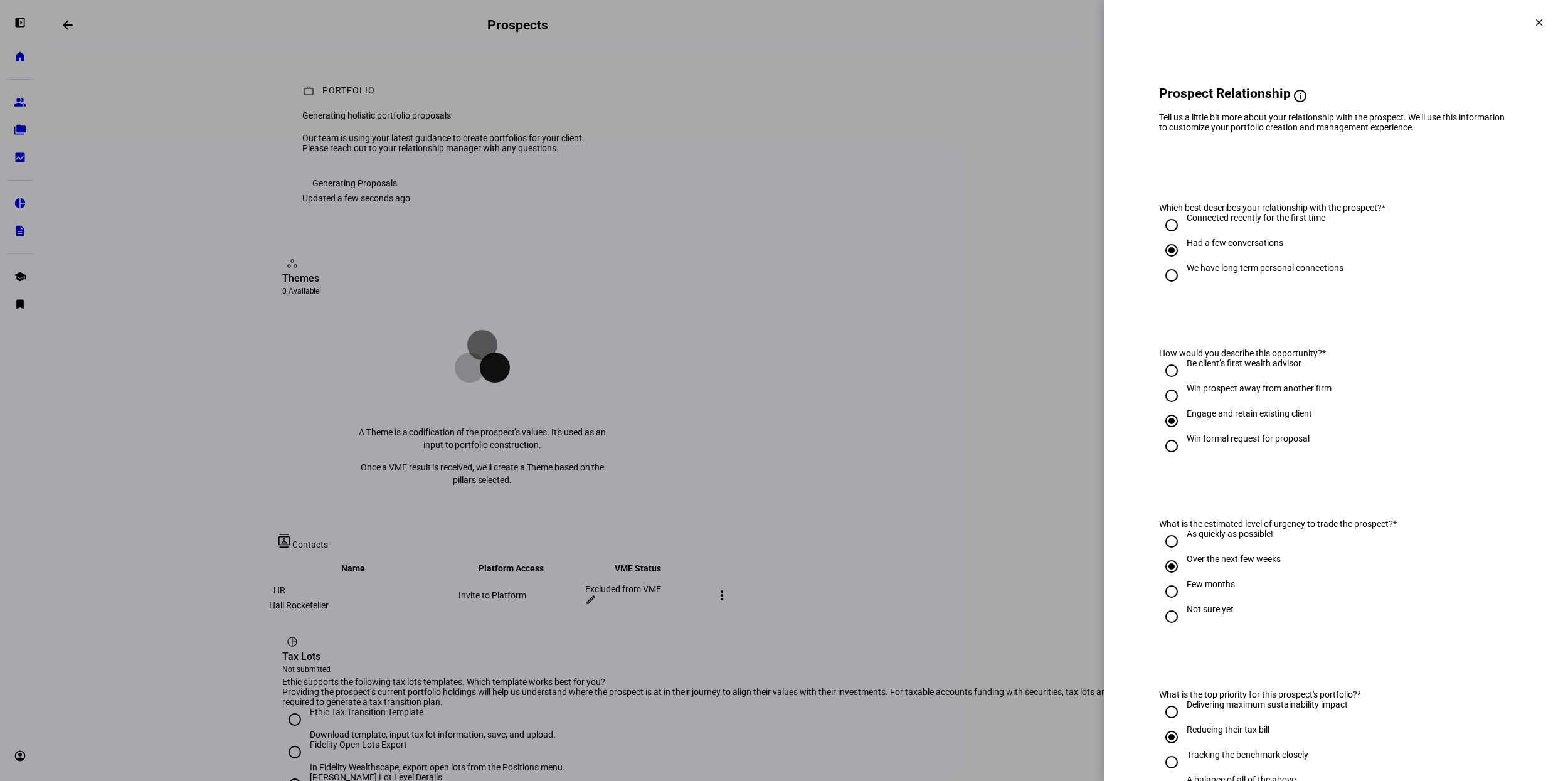
click at [1535, 18] on mat-icon "clear" at bounding box center [1539, 23] width 11 height 11
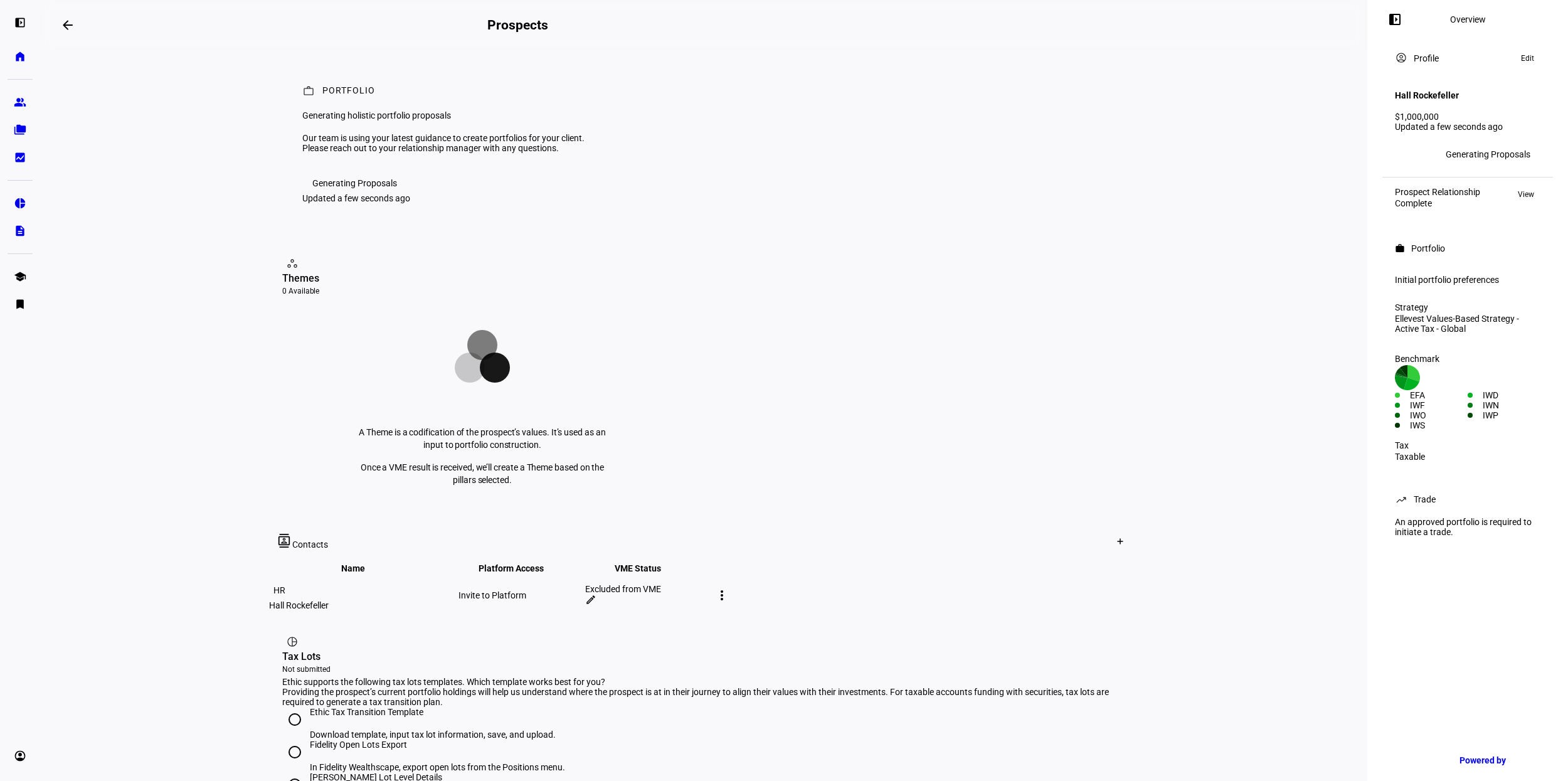
click at [1526, 191] on span "View" at bounding box center [1525, 195] width 16 height 15
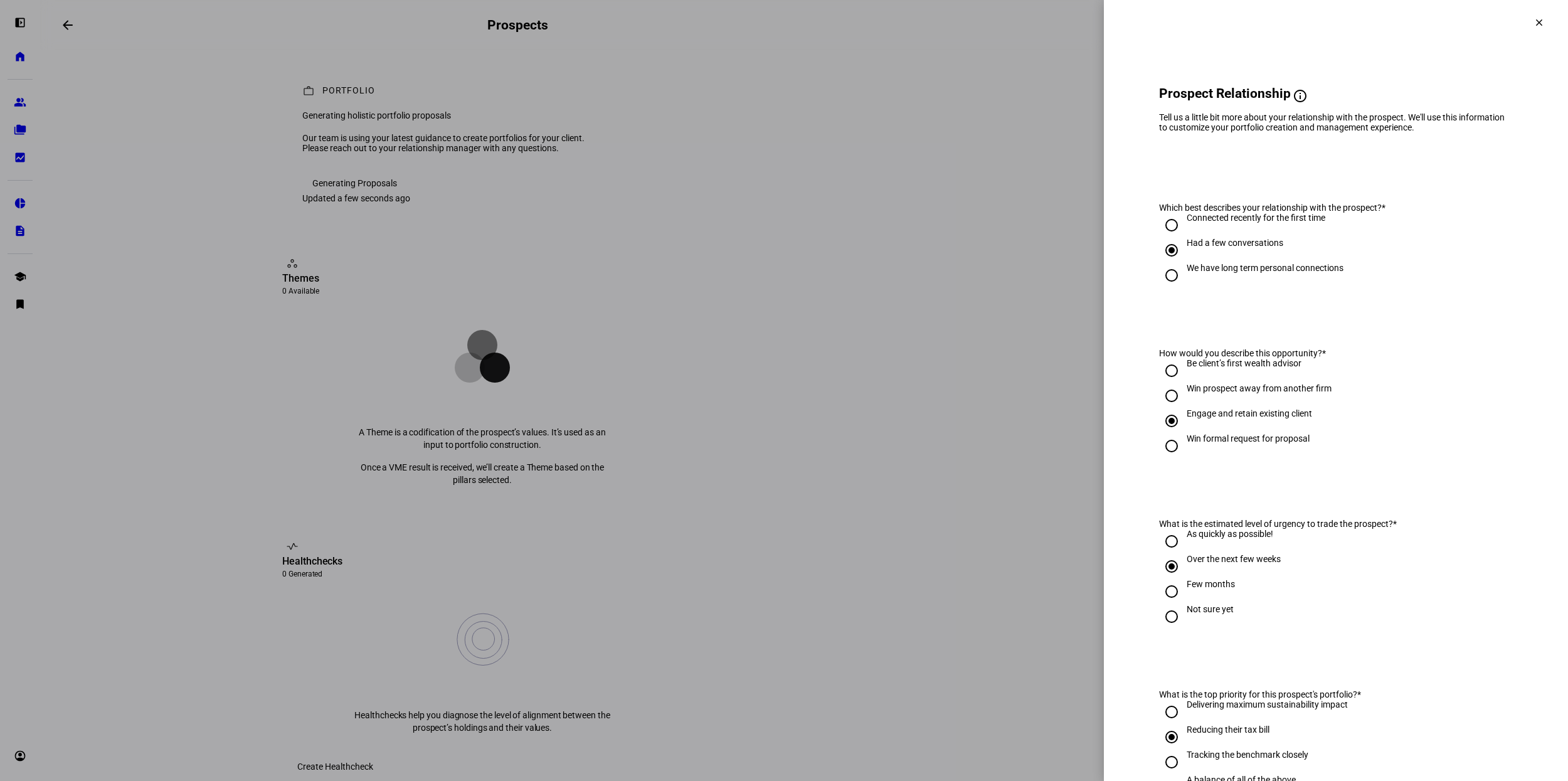
scroll to position [428, 0]
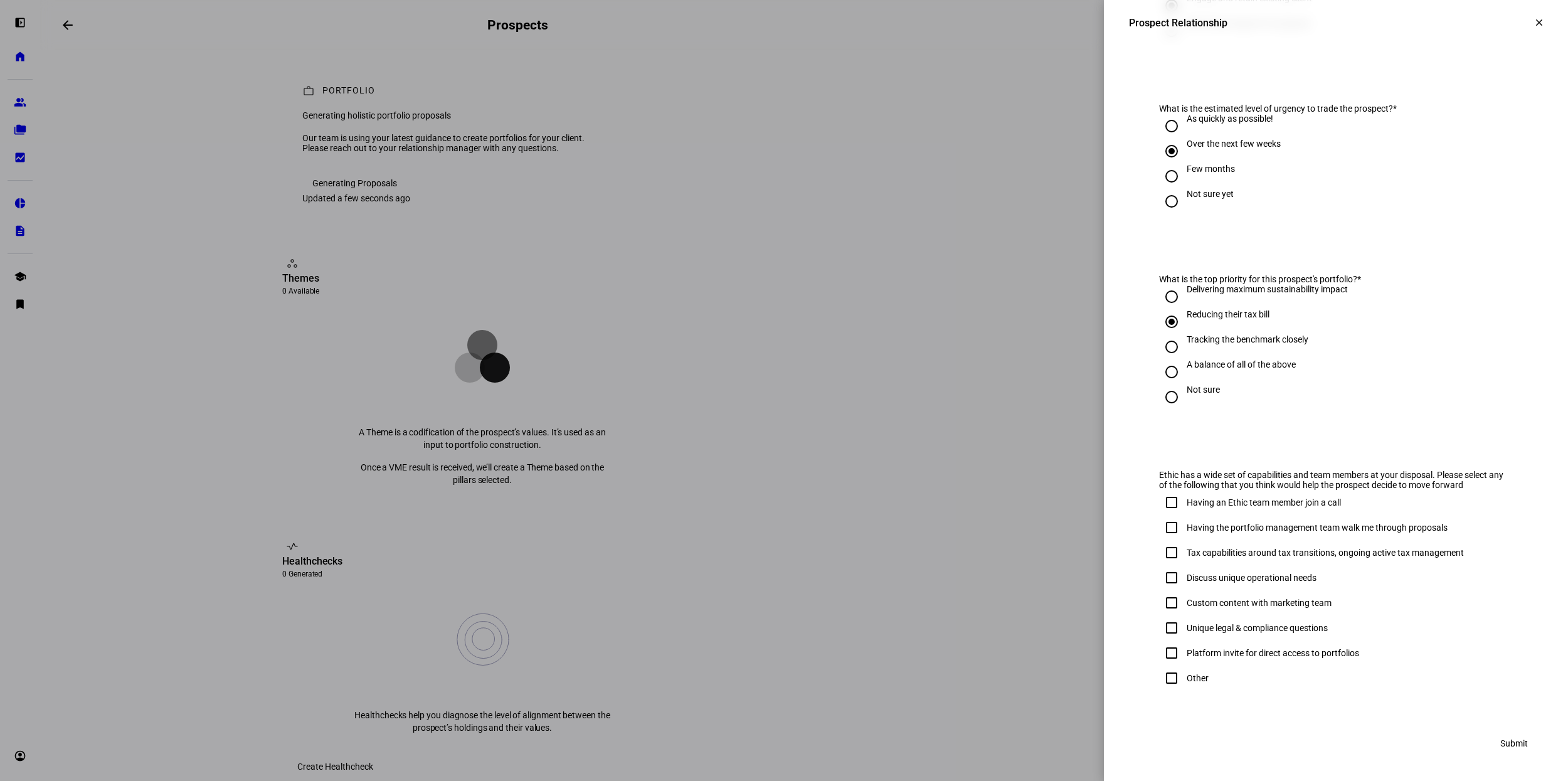
click at [1544, 13] on span at bounding box center [1539, 23] width 31 height 31
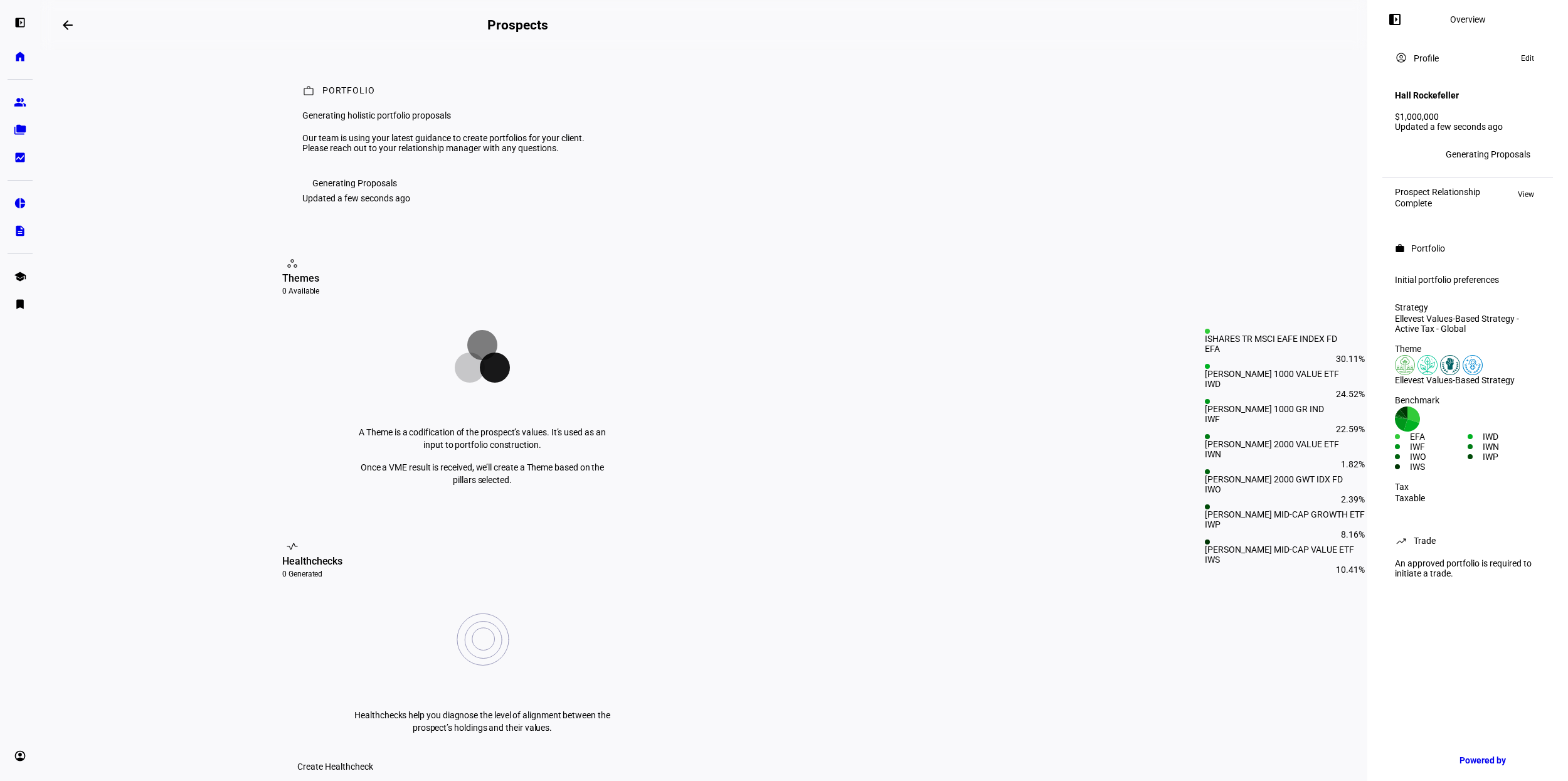
click at [1442, 406] on div "Benchmark Created with Highcharts 9.1.2 EFA IWD IWF IWN IWO IWP IWS" at bounding box center [1468, 433] width 161 height 87
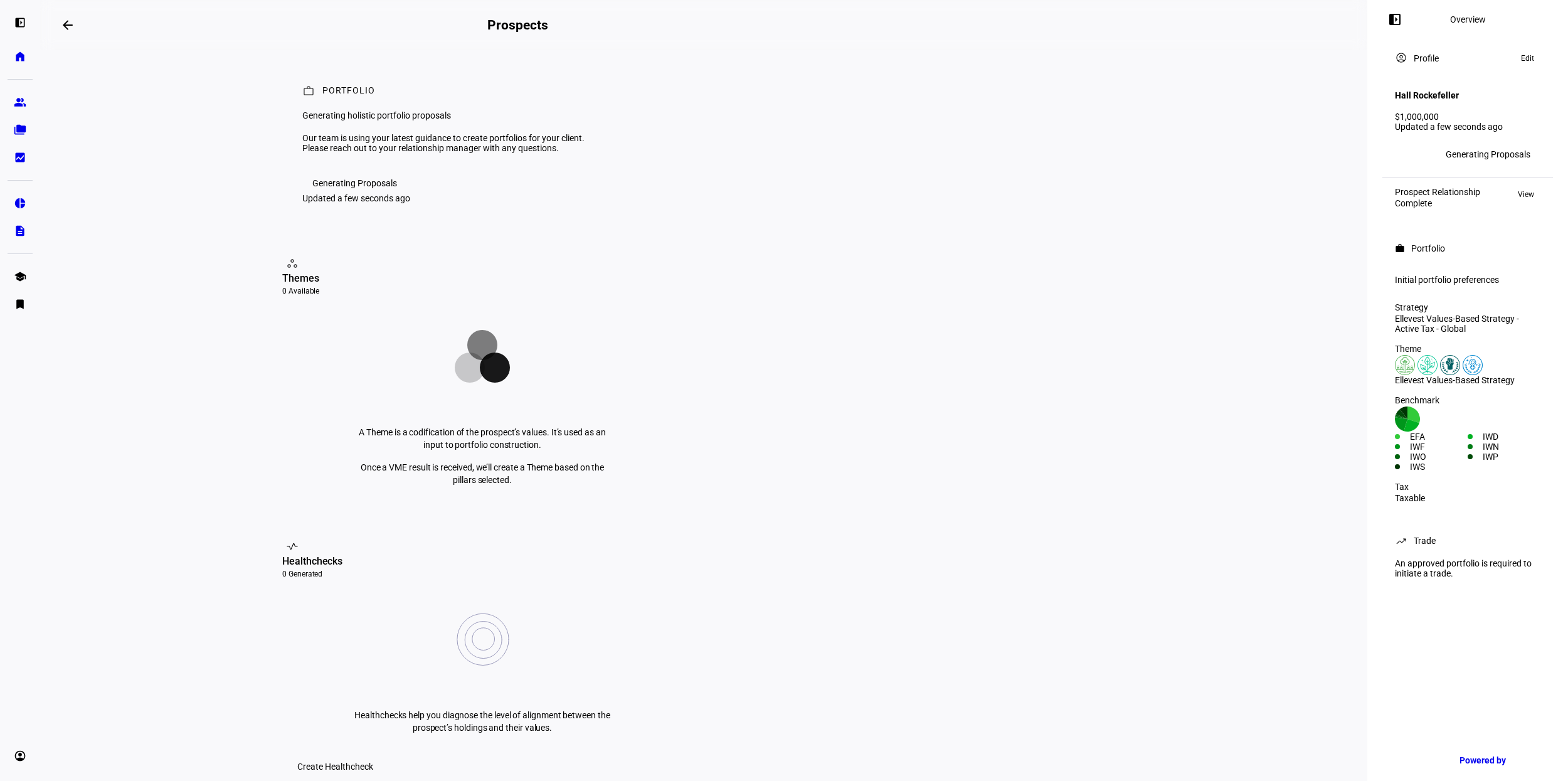
click at [1448, 321] on div "Ellevest Values-Based Strategy - Active Tax - Global" at bounding box center [1468, 323] width 145 height 20
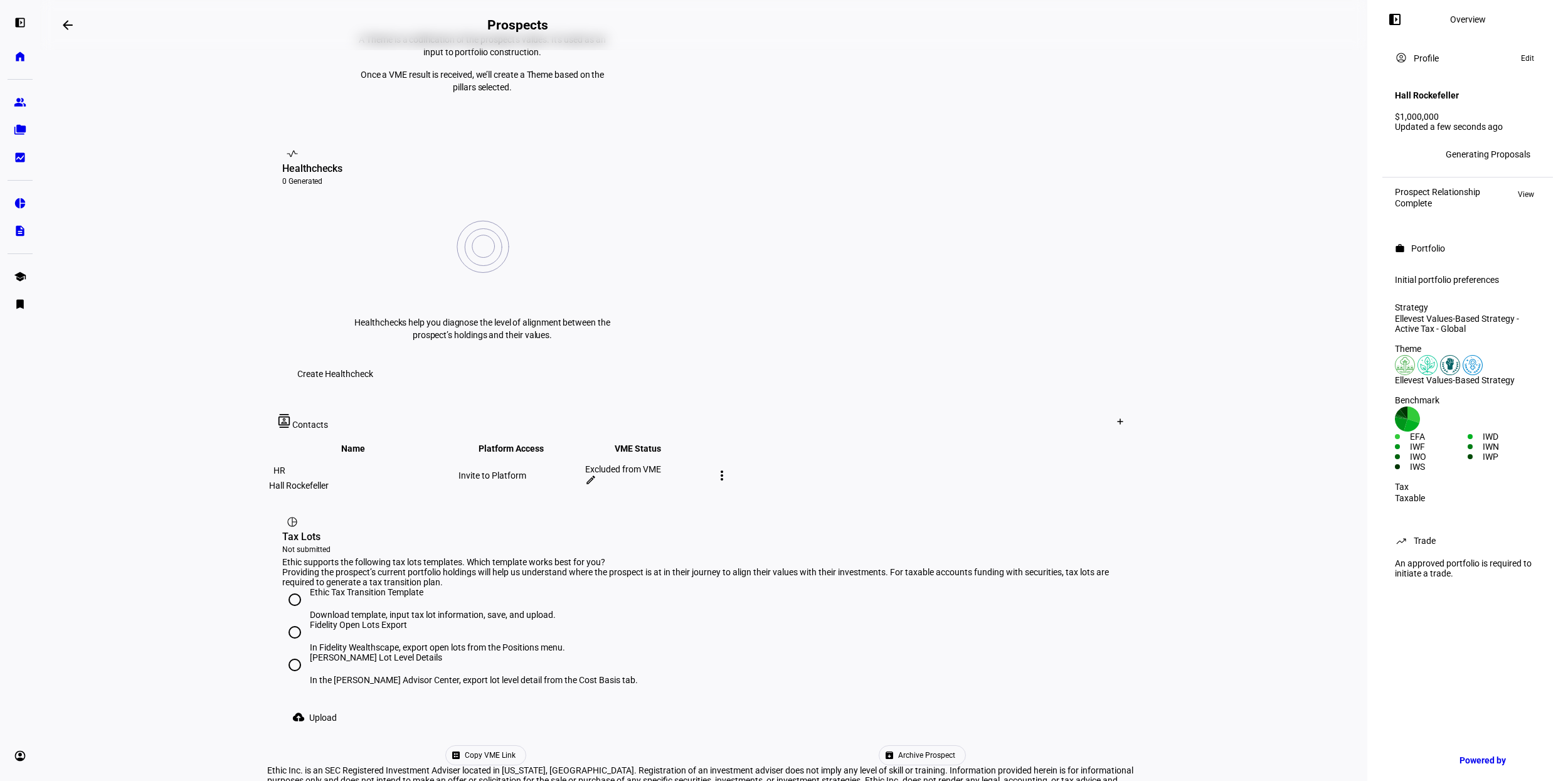
scroll to position [0, 0]
